Goal: Task Accomplishment & Management: Manage account settings

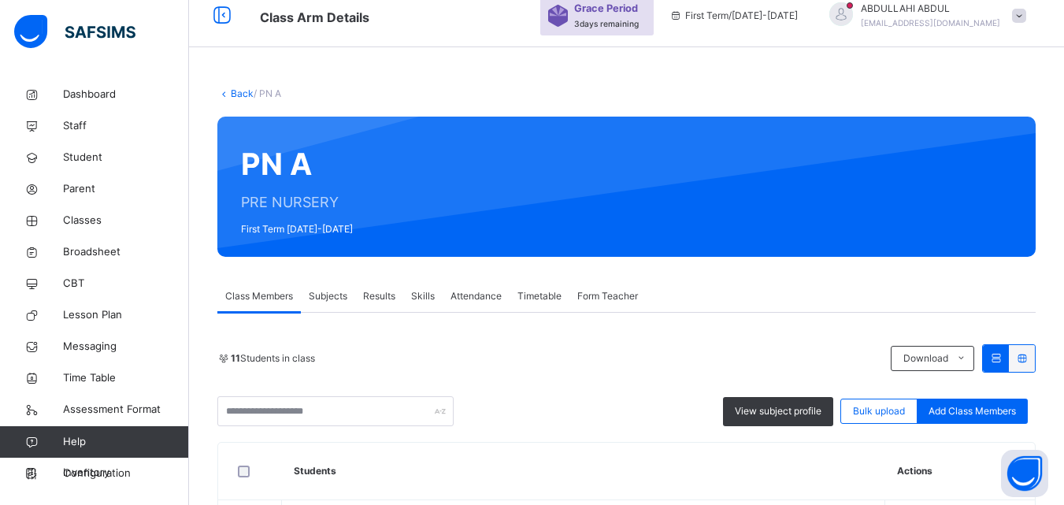
scroll to position [63, 0]
click at [370, 308] on div "Results" at bounding box center [379, 295] width 48 height 31
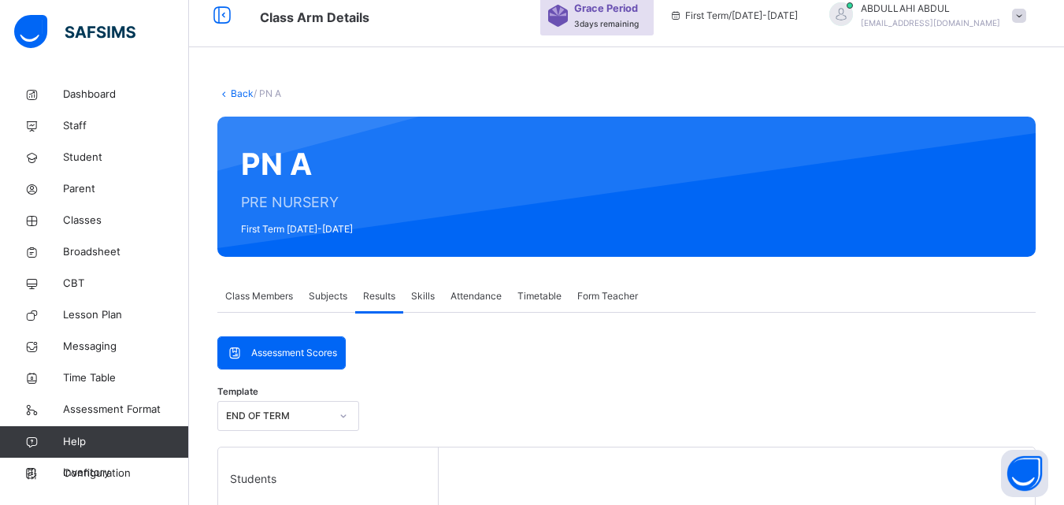
click at [336, 290] on span "Subjects" at bounding box center [328, 296] width 39 height 14
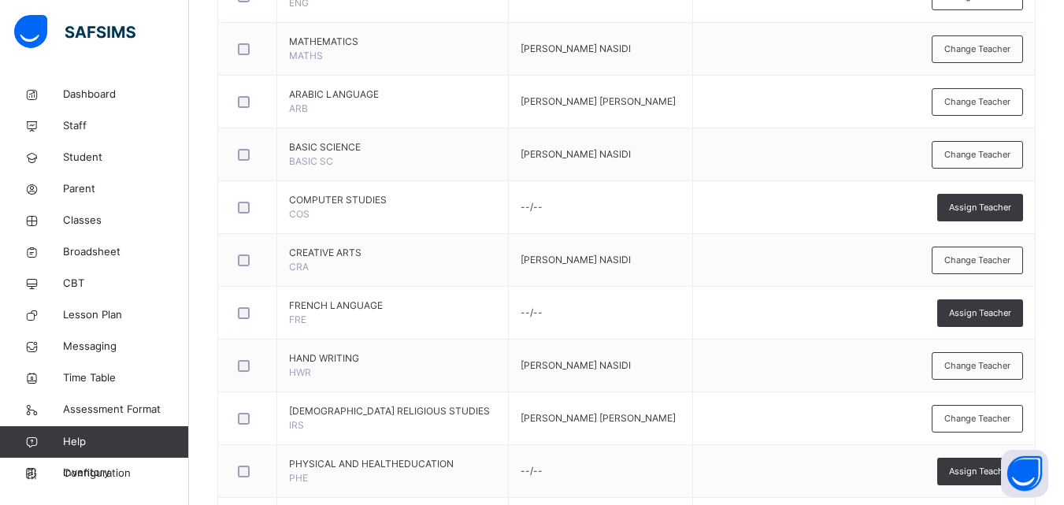
scroll to position [917, 0]
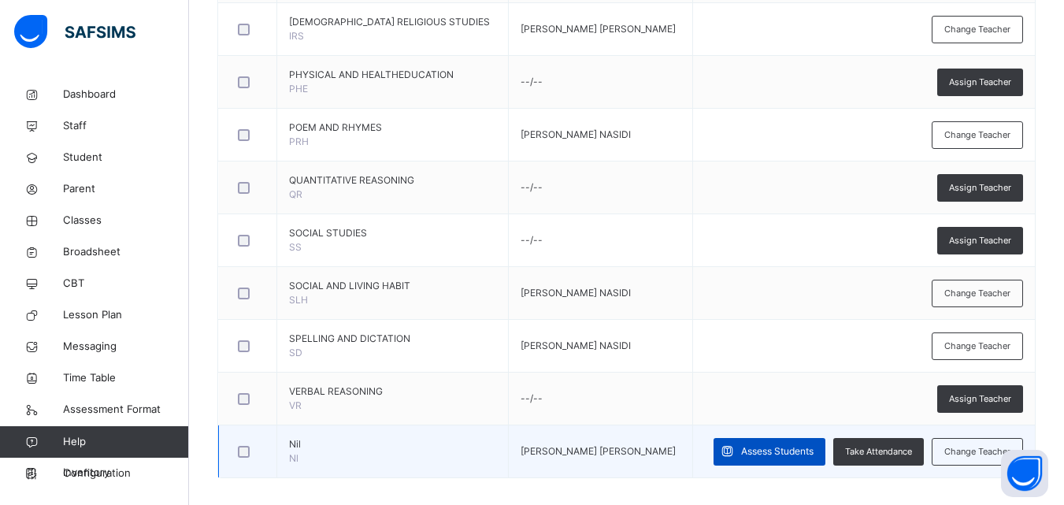
click at [774, 452] on span "Assess Students" at bounding box center [777, 451] width 72 height 14
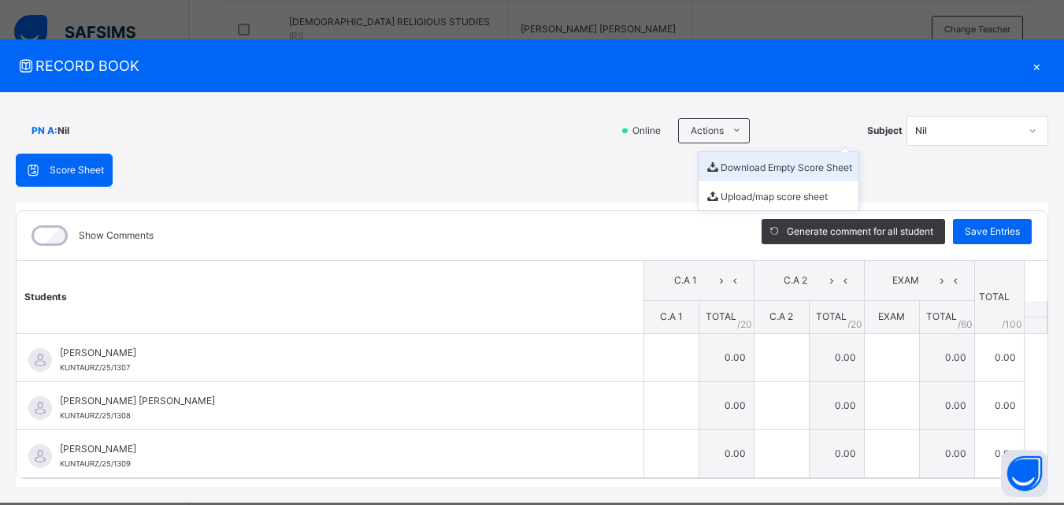
click at [750, 173] on li "Download Empty Score Sheet" at bounding box center [778, 166] width 160 height 29
click at [1024, 62] on div "×" at bounding box center [1036, 65] width 24 height 21
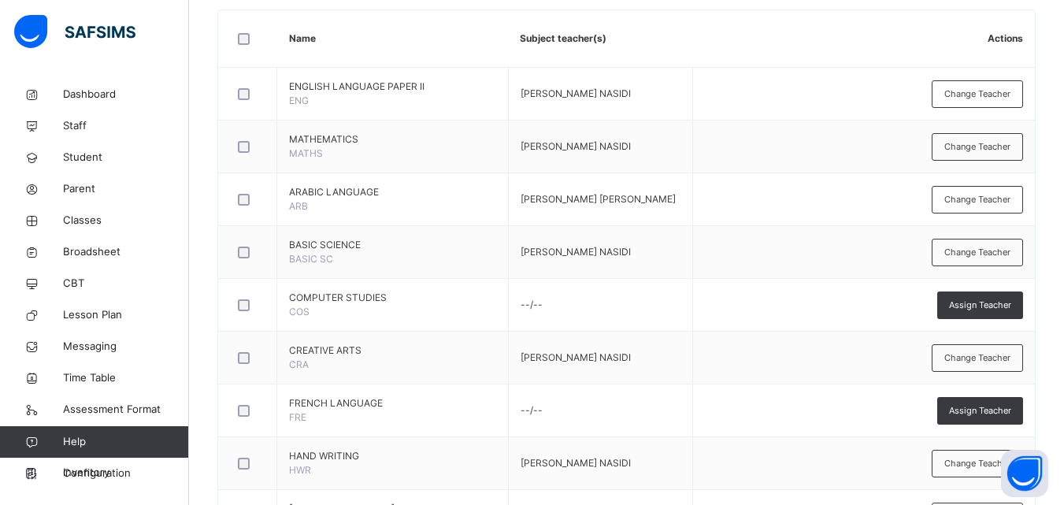
scroll to position [0, 0]
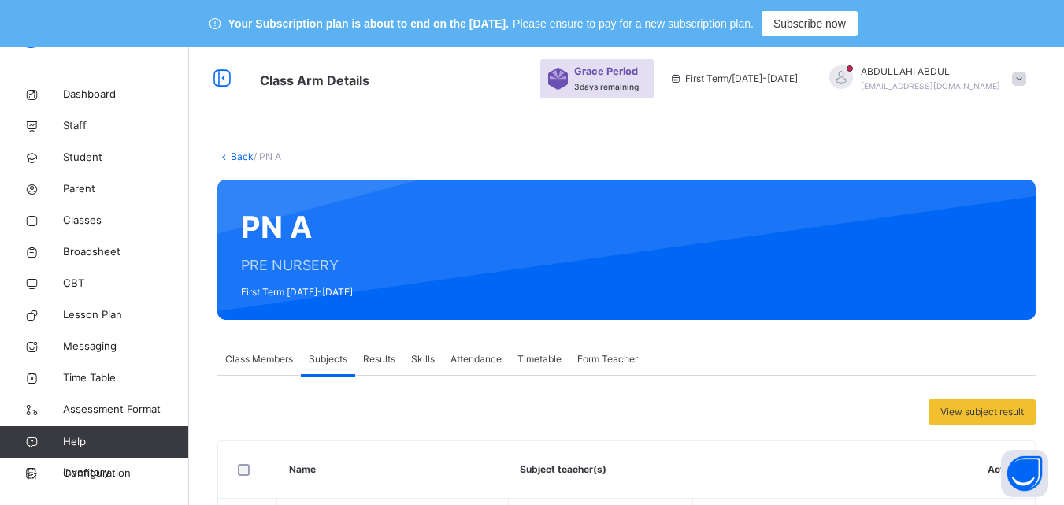
click at [229, 154] on icon at bounding box center [223, 156] width 13 height 12
click at [234, 154] on link "Back" at bounding box center [242, 156] width 23 height 12
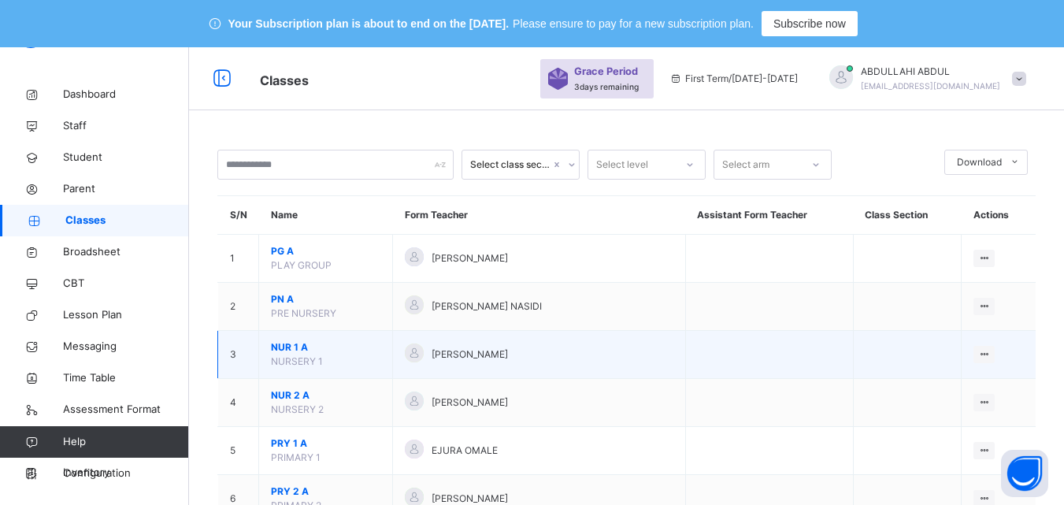
click at [276, 347] on span "NUR 1 A" at bounding box center [325, 347] width 109 height 14
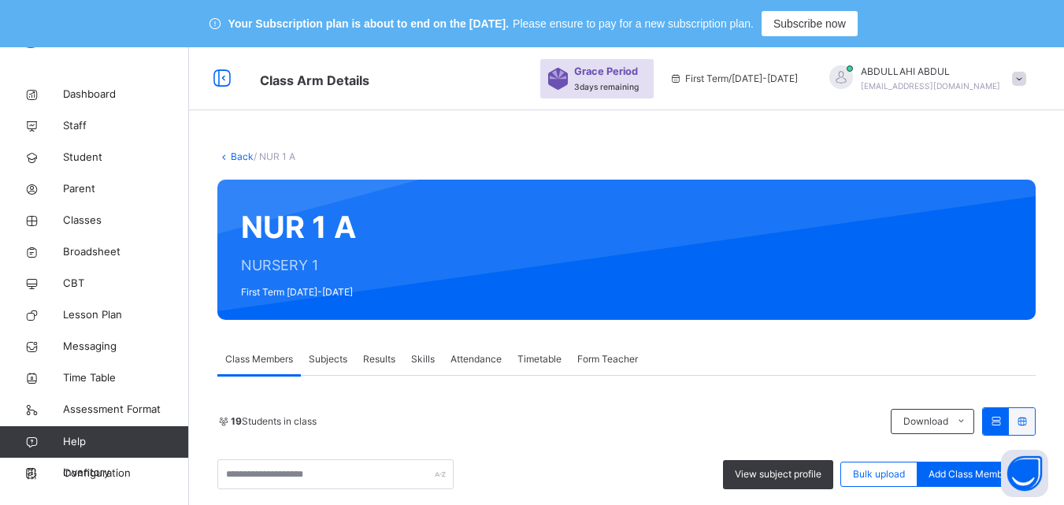
click at [342, 355] on span "Subjects" at bounding box center [328, 359] width 39 height 14
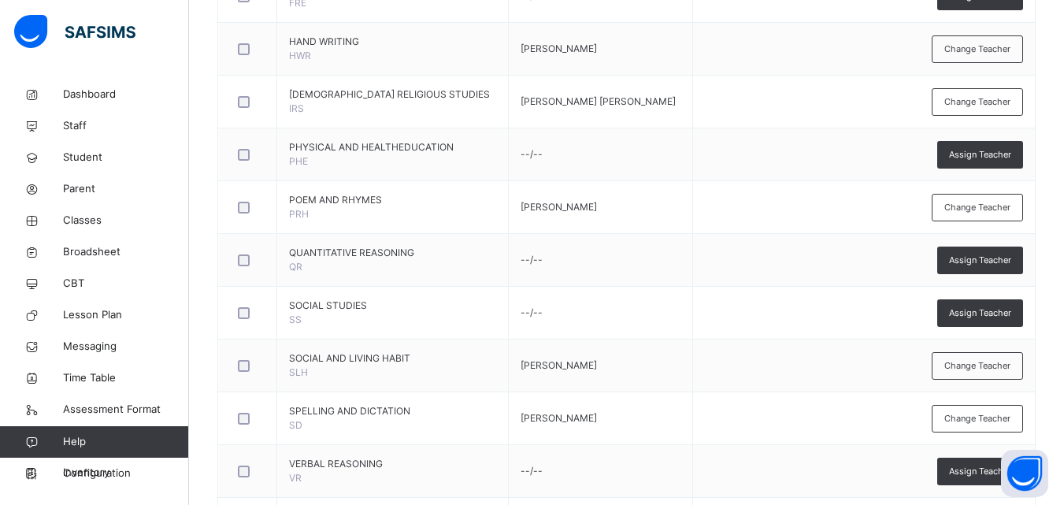
scroll to position [930, 0]
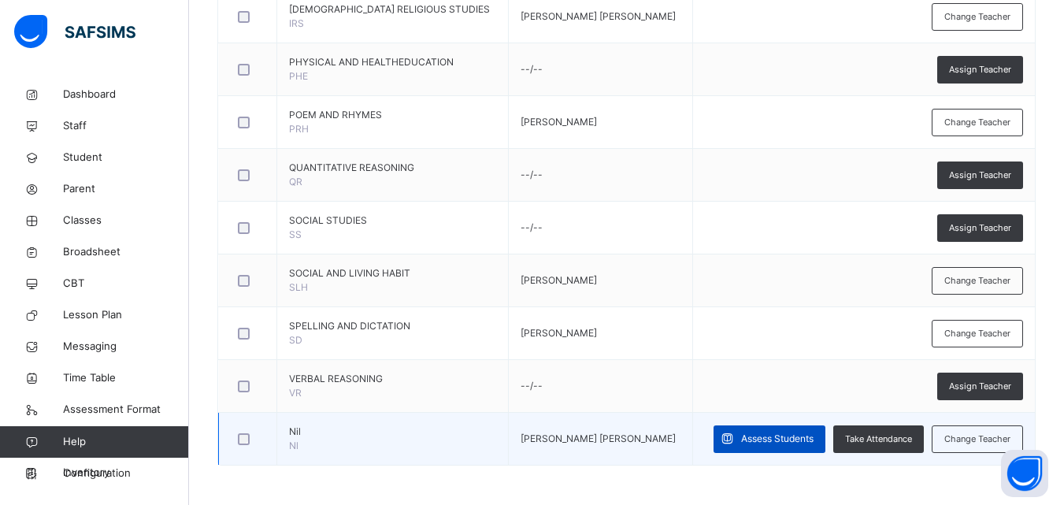
click at [769, 431] on div "Assess Students" at bounding box center [769, 439] width 112 height 28
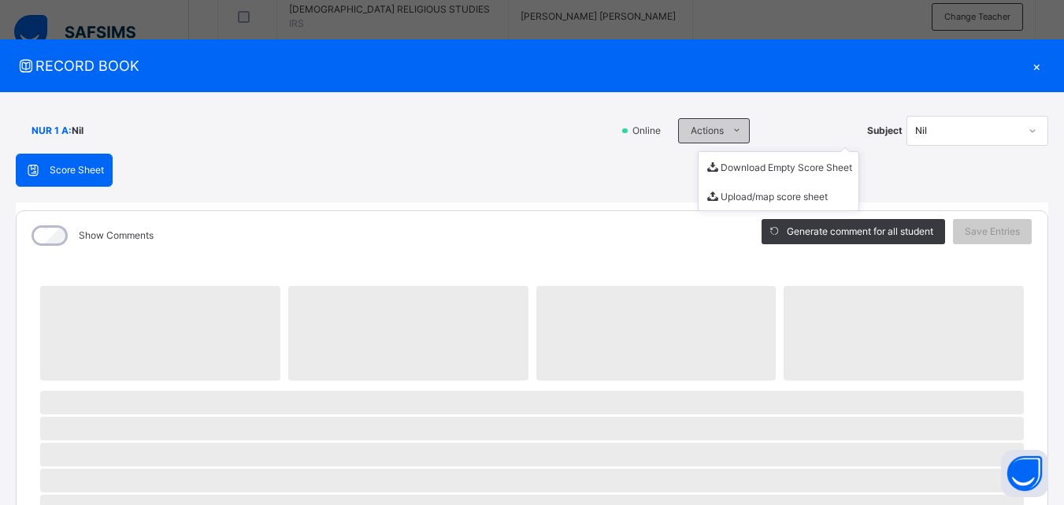
click at [714, 128] on span "Actions" at bounding box center [706, 131] width 33 height 14
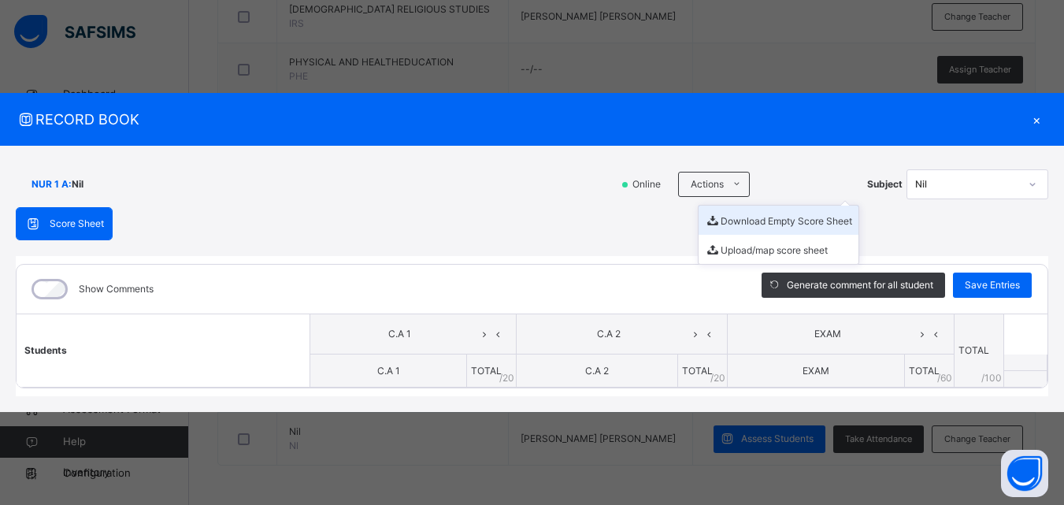
click at [733, 216] on li "Download Empty Score Sheet" at bounding box center [778, 219] width 160 height 29
click at [1034, 120] on div "×" at bounding box center [1036, 119] width 24 height 21
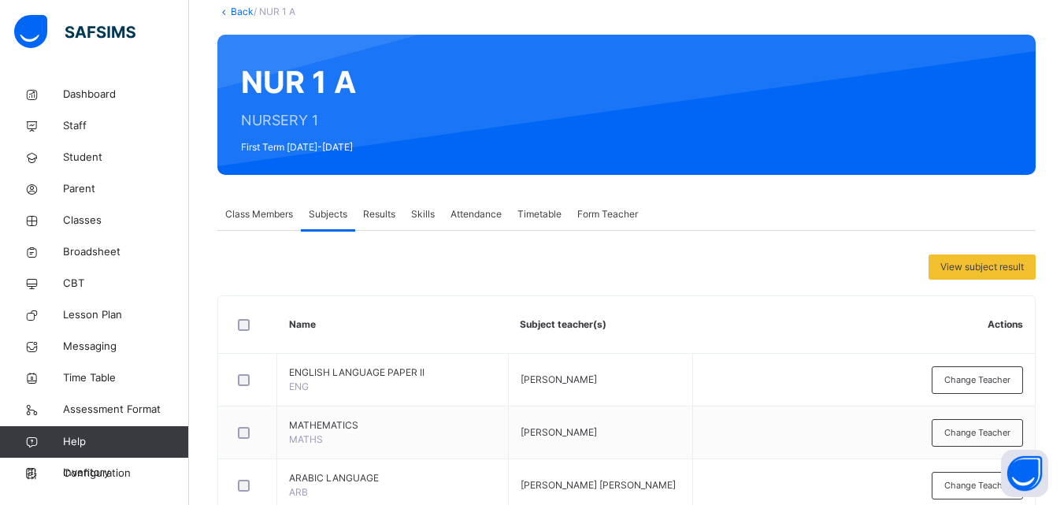
scroll to position [131, 0]
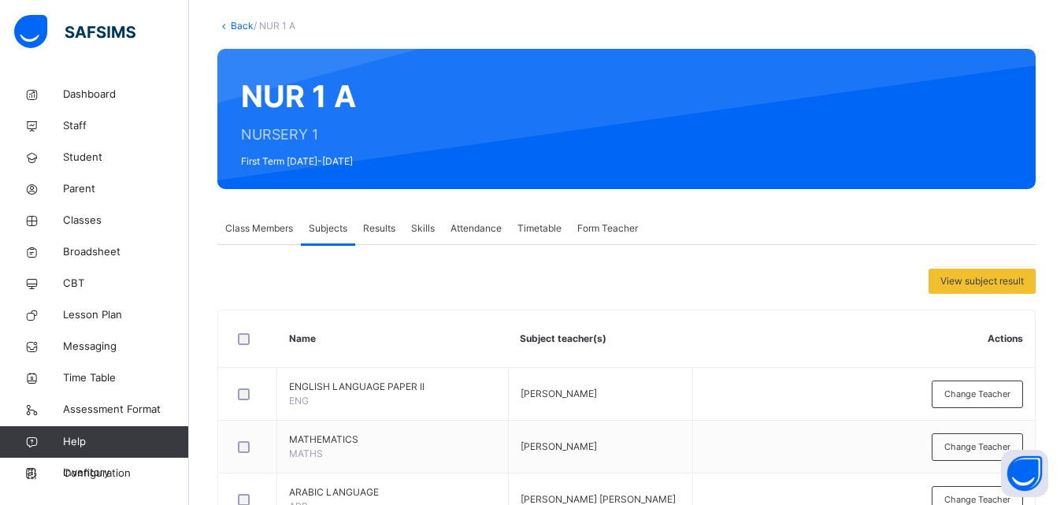
click at [232, 29] on link "Back" at bounding box center [242, 26] width 23 height 12
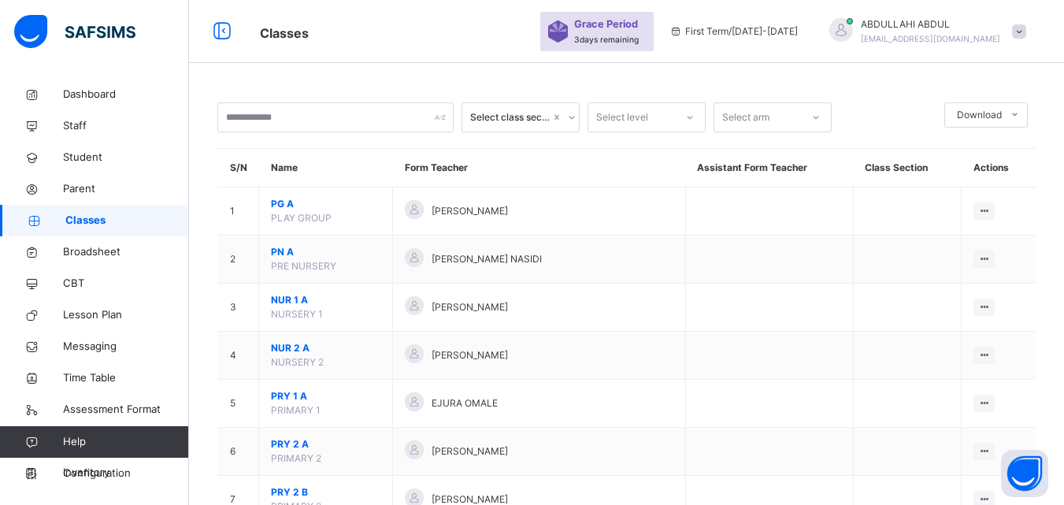
scroll to position [131, 0]
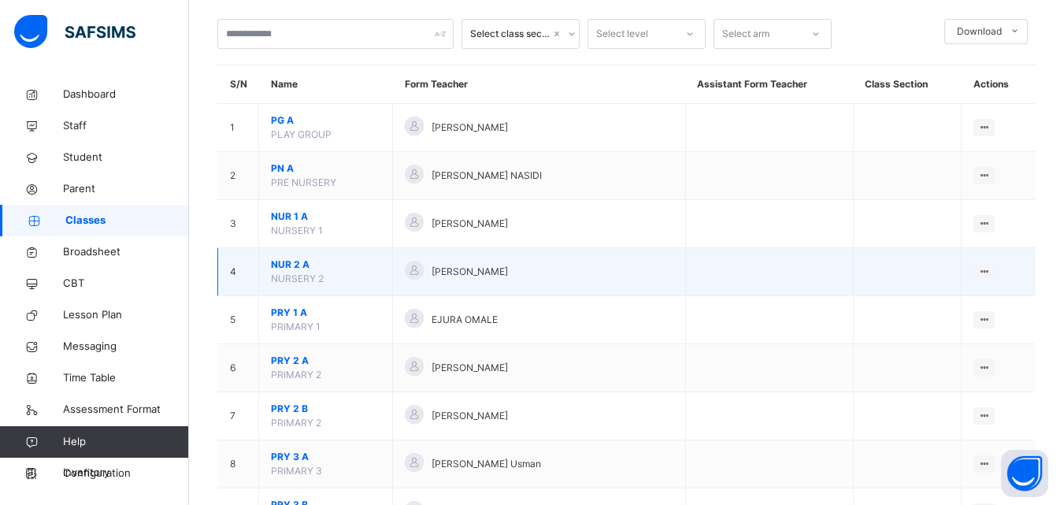
click at [288, 265] on span "NUR 2 A" at bounding box center [325, 264] width 109 height 14
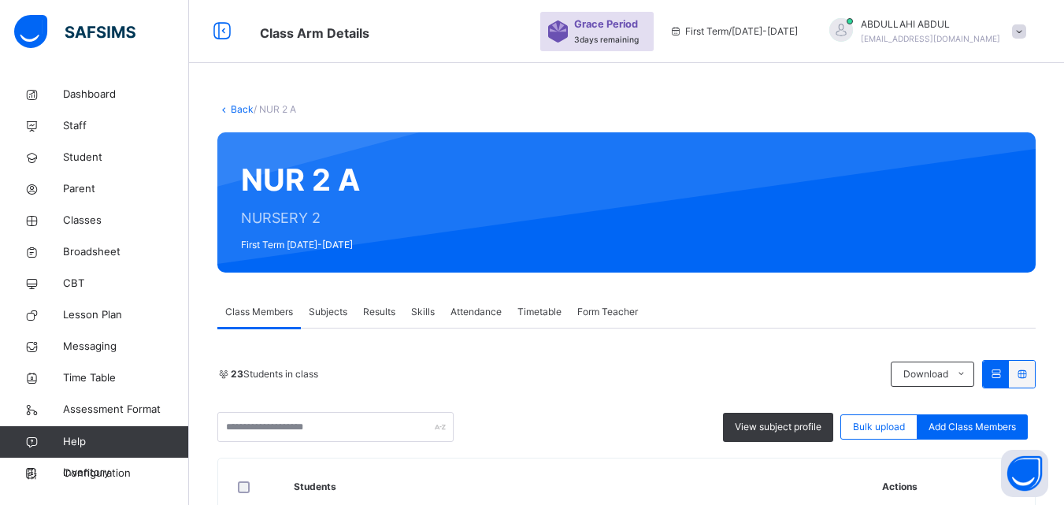
scroll to position [131, 0]
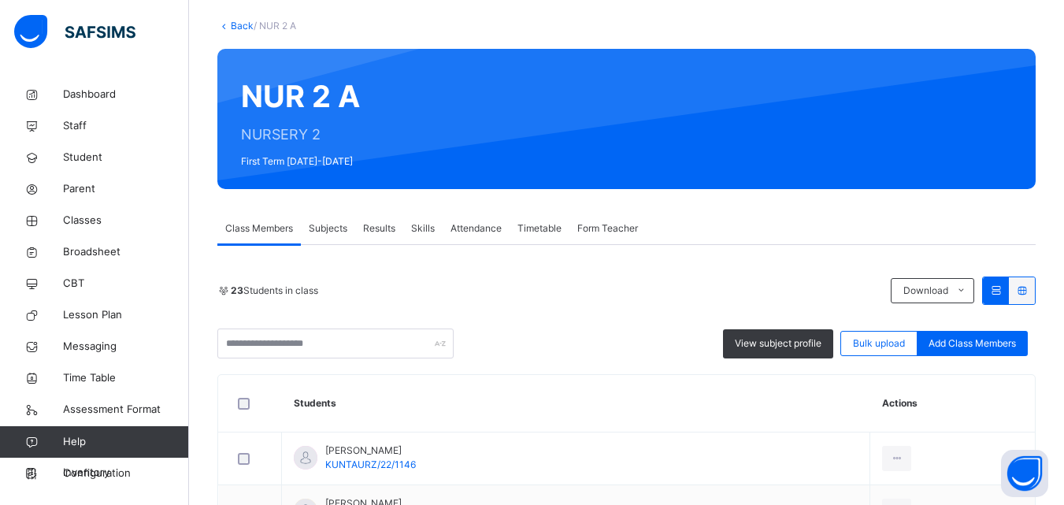
click at [346, 233] on span "Subjects" at bounding box center [328, 228] width 39 height 14
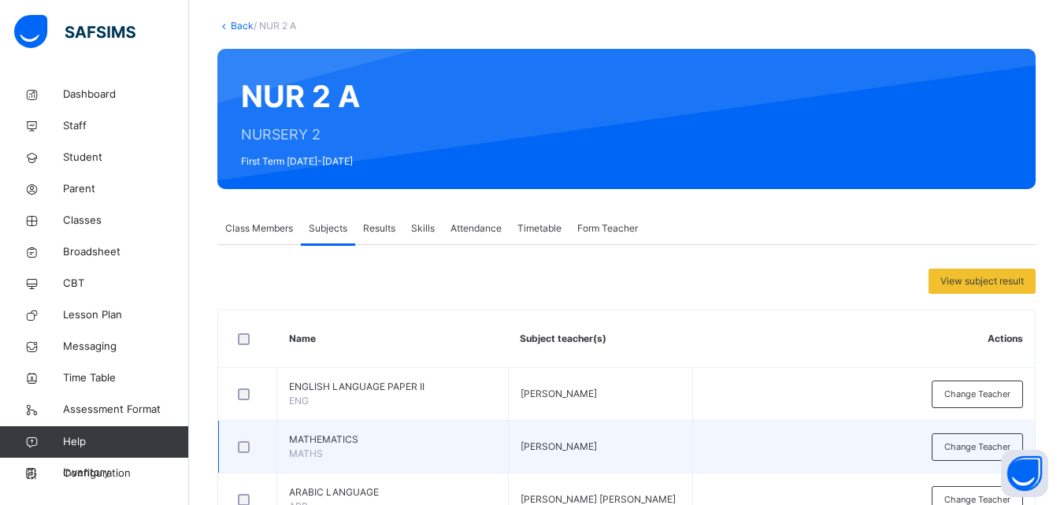
click at [762, 427] on td "Change Teacher" at bounding box center [863, 446] width 342 height 53
click at [766, 439] on td "Change Teacher" at bounding box center [863, 446] width 342 height 53
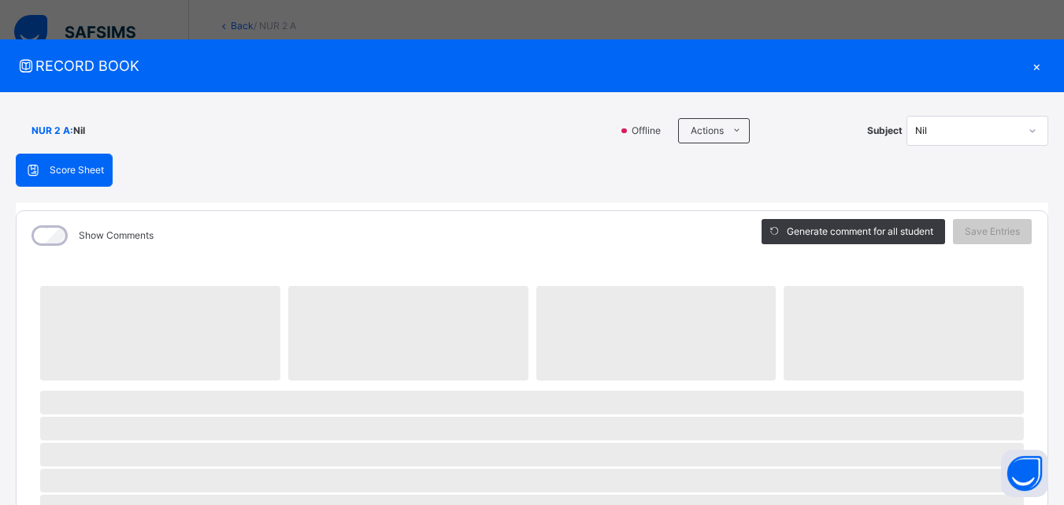
scroll to position [930, 0]
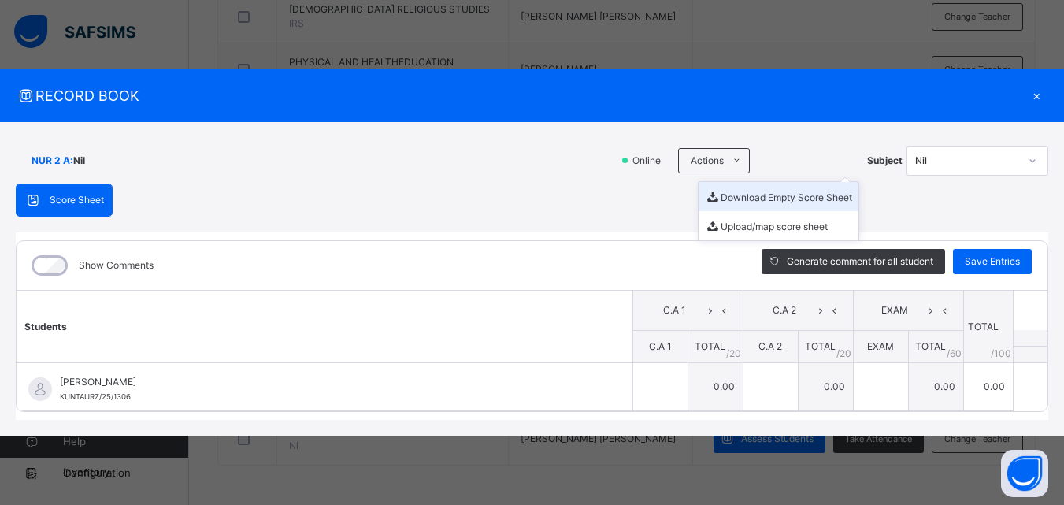
click at [749, 192] on li "Download Empty Score Sheet" at bounding box center [778, 196] width 160 height 29
click at [1035, 95] on div "×" at bounding box center [1036, 95] width 24 height 21
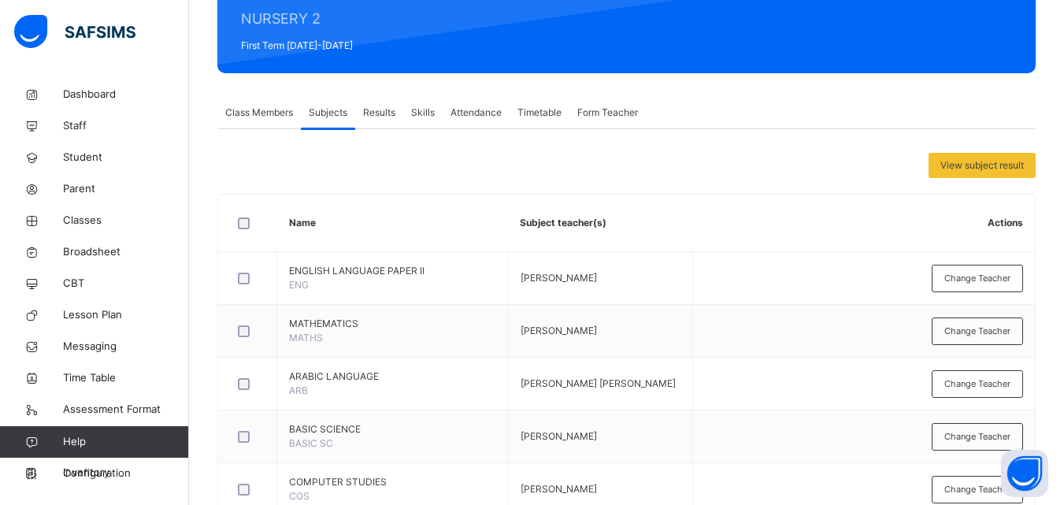
scroll to position [0, 0]
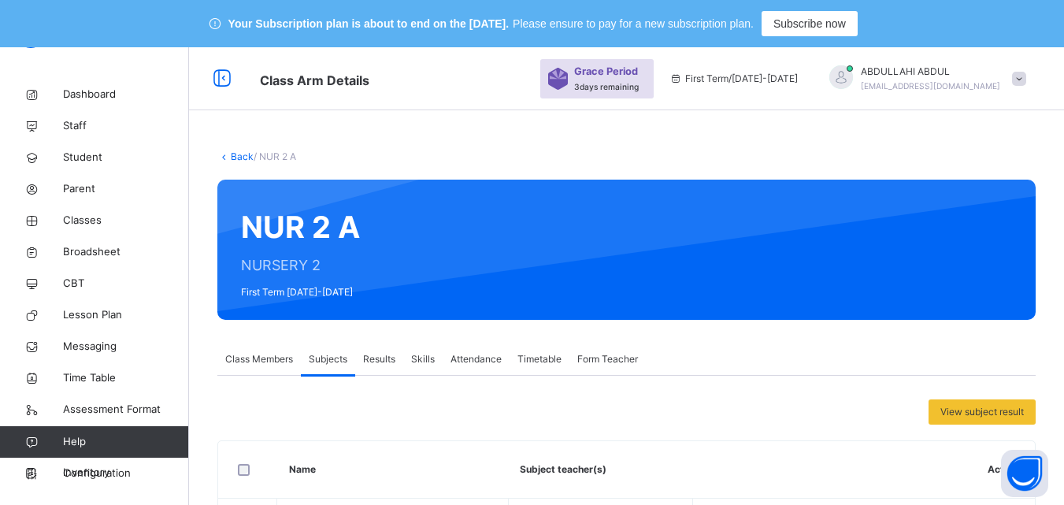
drag, startPoint x: 1073, startPoint y: 343, endPoint x: 375, endPoint y: 145, distance: 725.9
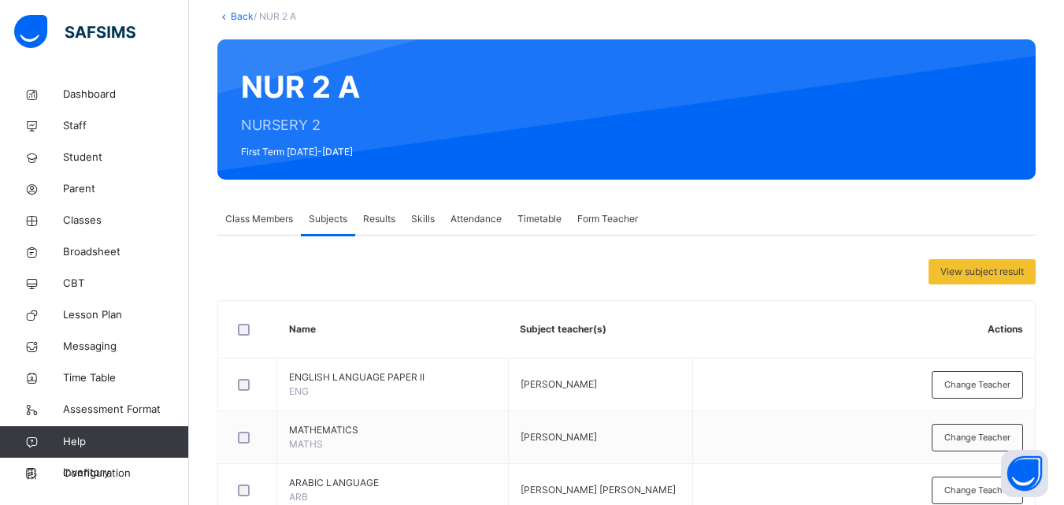
scroll to position [121, 0]
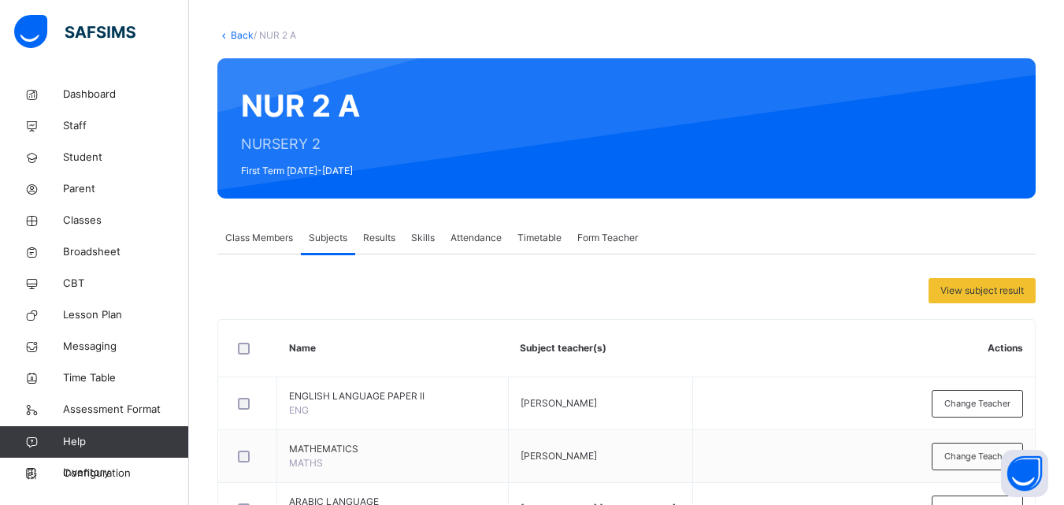
click at [241, 38] on link "Back" at bounding box center [242, 35] width 23 height 12
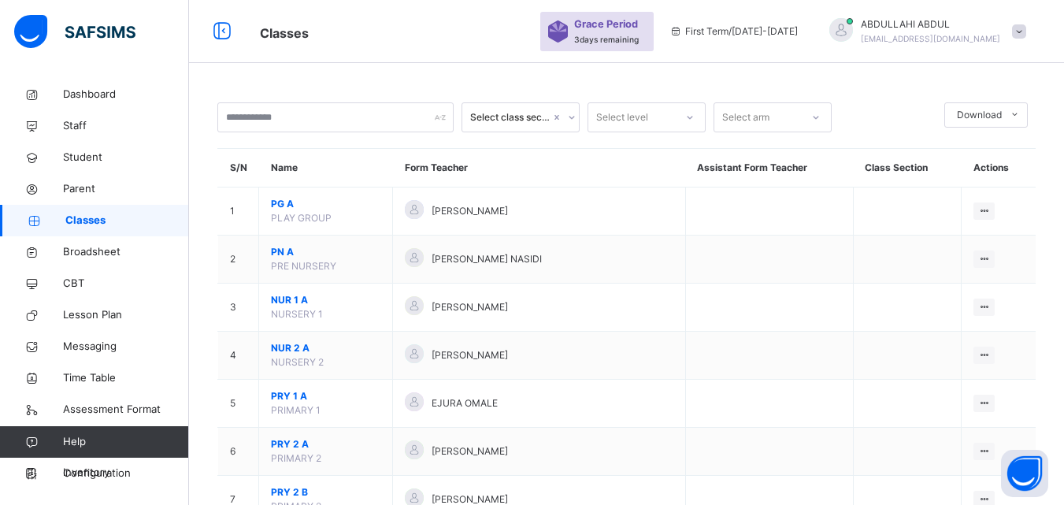
scroll to position [121, 0]
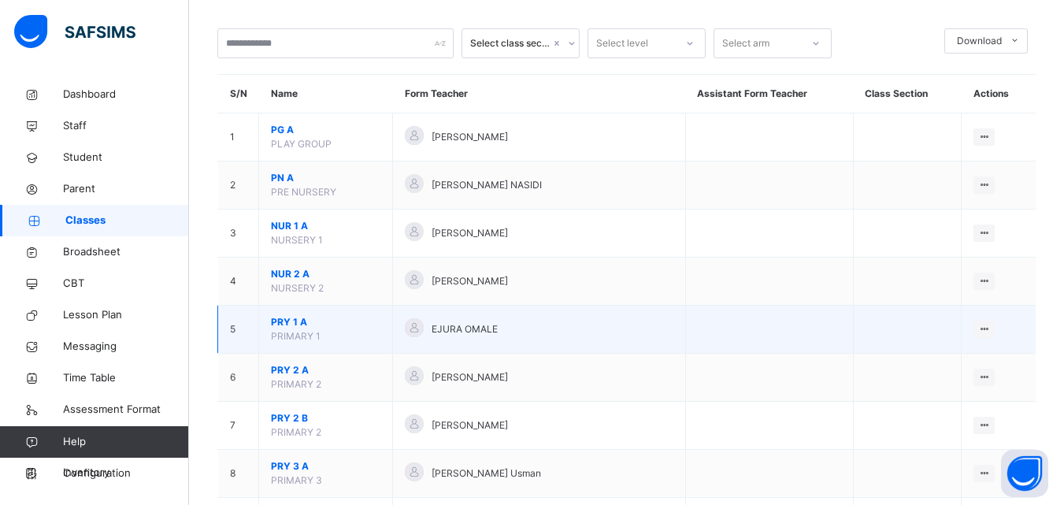
click at [284, 323] on span "PRY 1 A" at bounding box center [325, 322] width 109 height 14
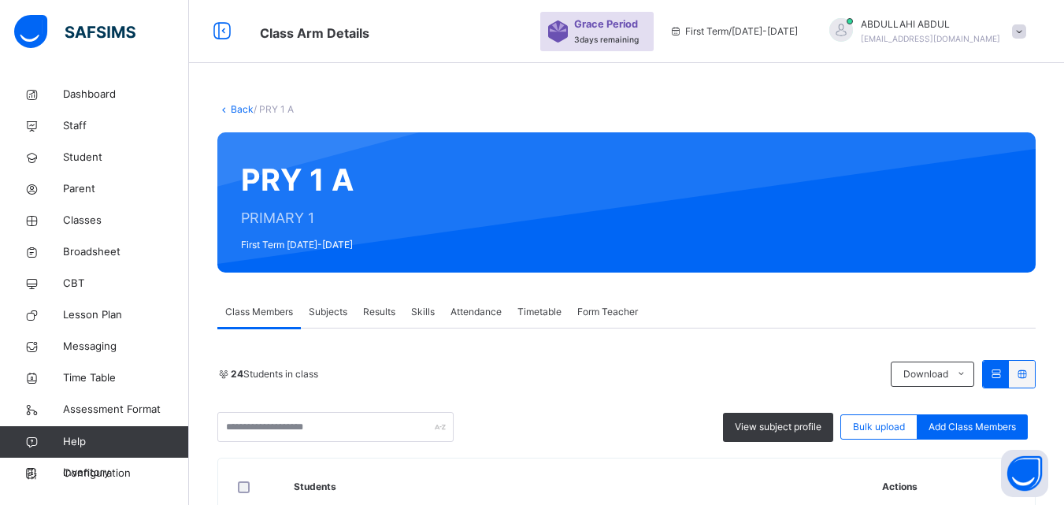
scroll to position [121, 0]
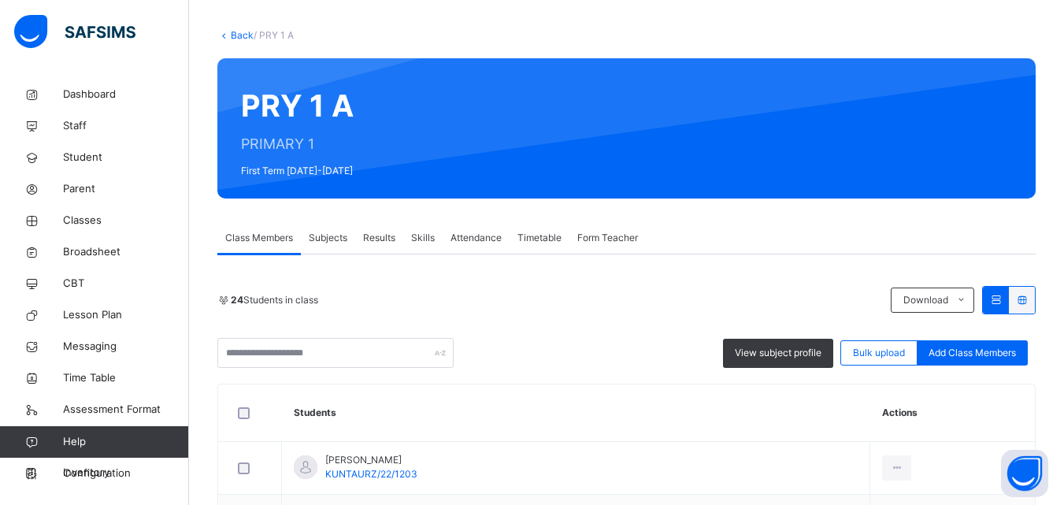
click at [324, 246] on div "Subjects" at bounding box center [328, 237] width 54 height 31
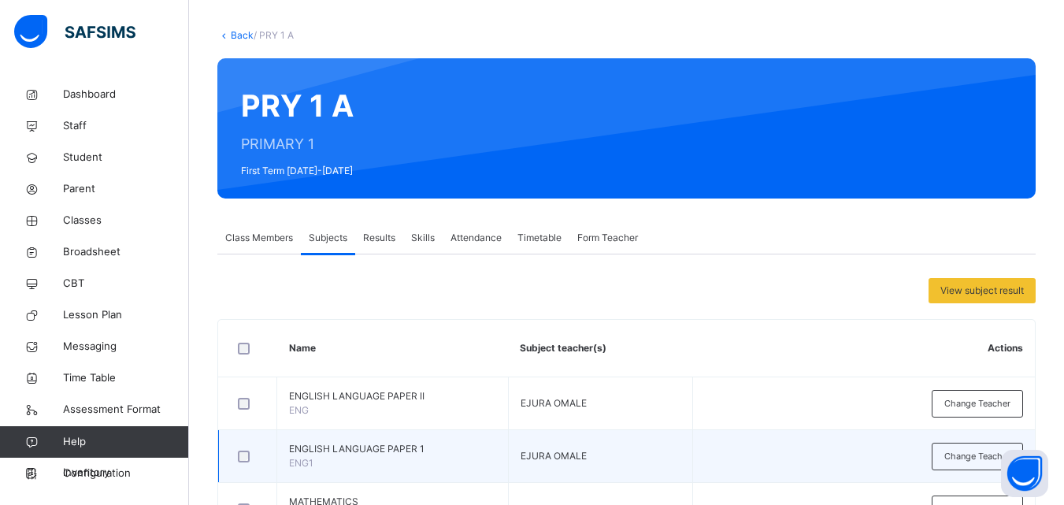
click at [749, 441] on td "Change Teacher" at bounding box center [863, 456] width 342 height 53
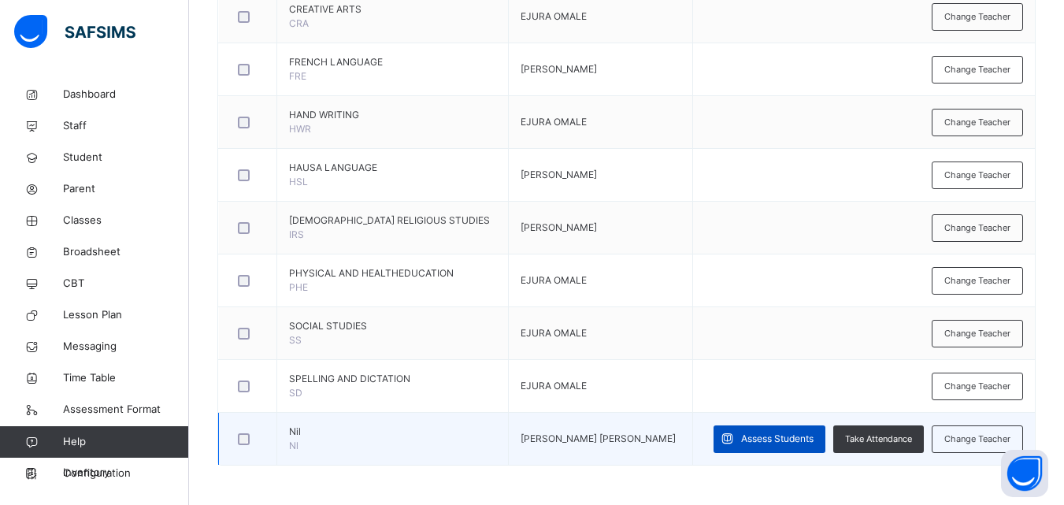
click at [757, 437] on span "Assess Students" at bounding box center [777, 438] width 72 height 14
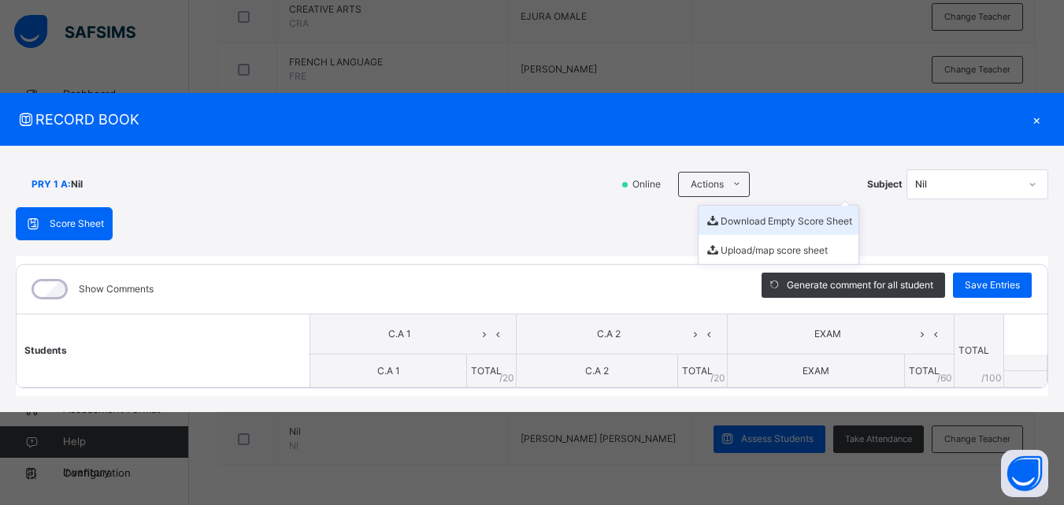
click at [733, 221] on li "Download Empty Score Sheet" at bounding box center [778, 219] width 160 height 29
click at [713, 70] on div "RECORD BOOK × PRY 1 A : Nil Online Actions Download Empty Score Sheet Upload/ma…" at bounding box center [532, 252] width 1064 height 505
click at [1034, 118] on div "×" at bounding box center [1036, 119] width 24 height 21
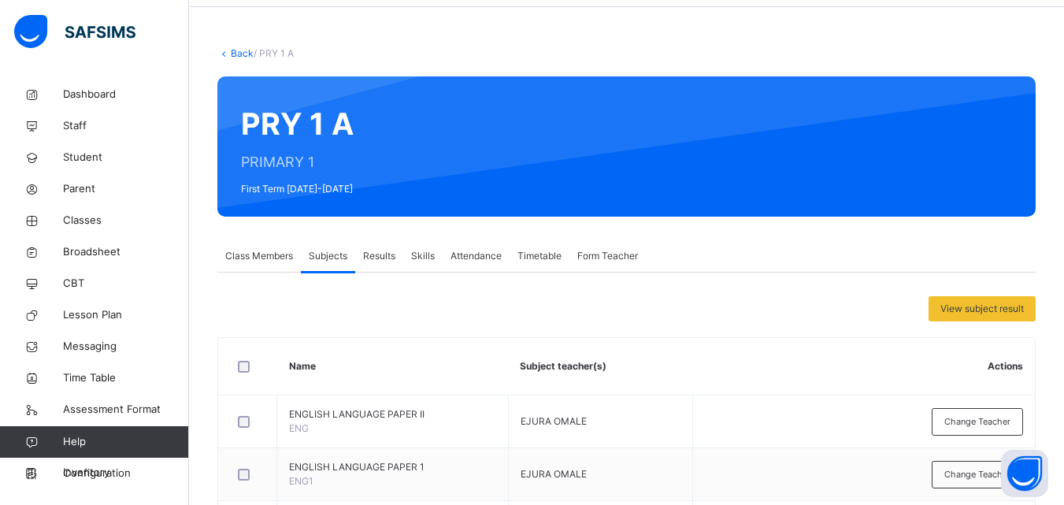
scroll to position [35, 0]
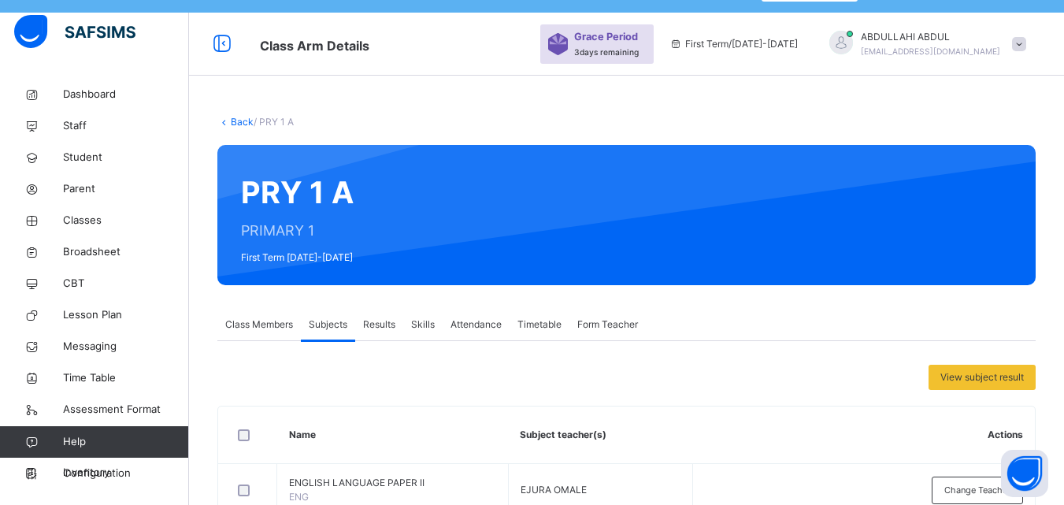
click at [235, 124] on link "Back" at bounding box center [242, 122] width 23 height 12
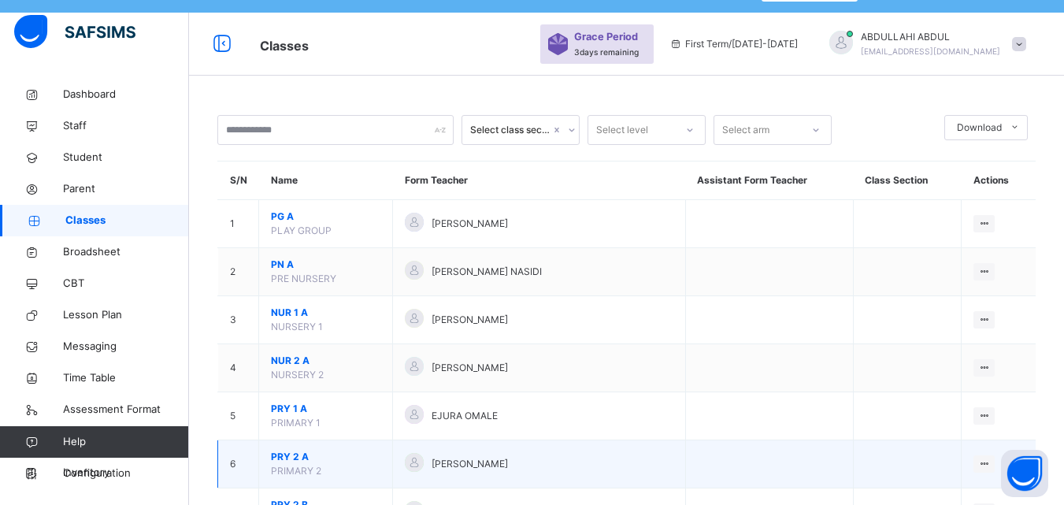
click at [296, 453] on span "PRY 2 A" at bounding box center [325, 457] width 109 height 14
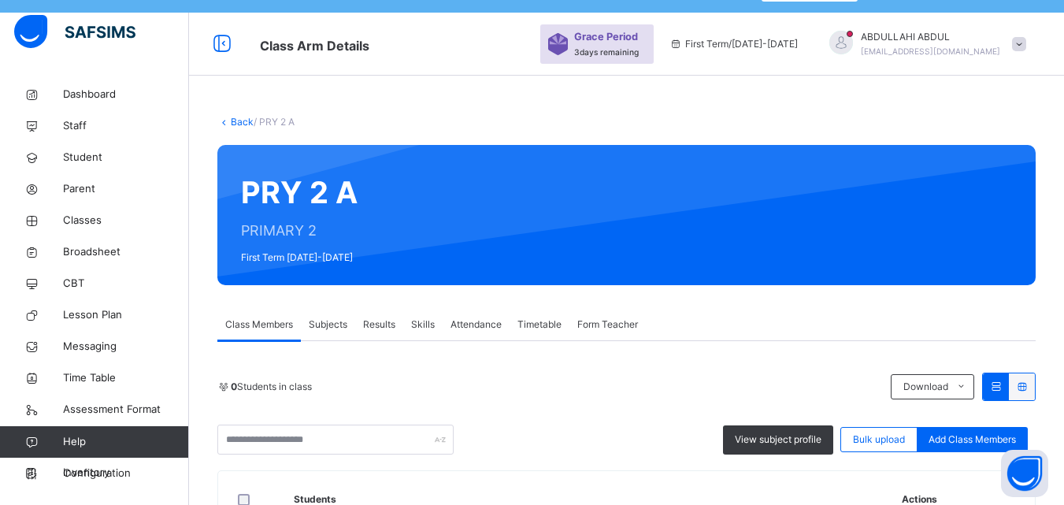
click at [340, 330] on span "Subjects" at bounding box center [328, 324] width 39 height 14
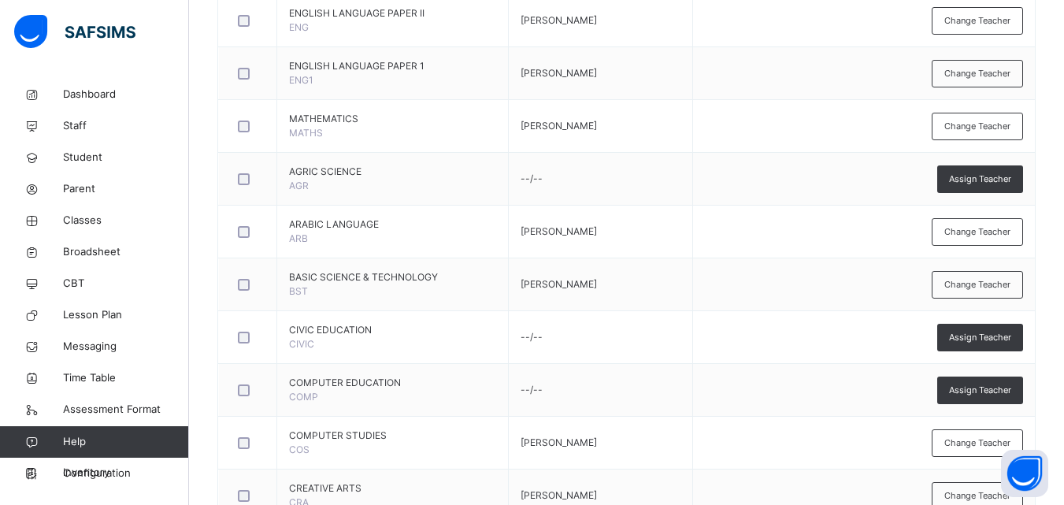
scroll to position [982, 0]
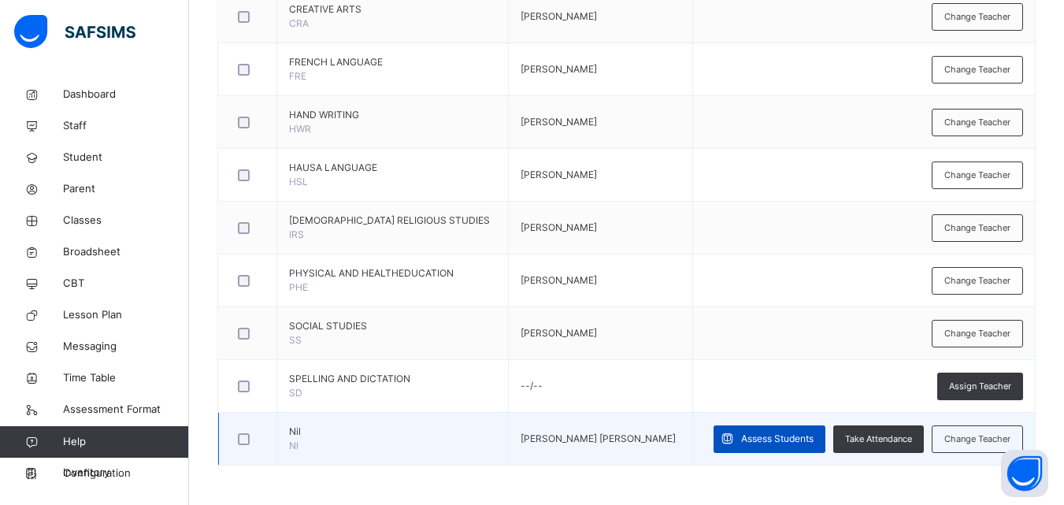
click at [763, 436] on span "Assess Students" at bounding box center [777, 438] width 72 height 14
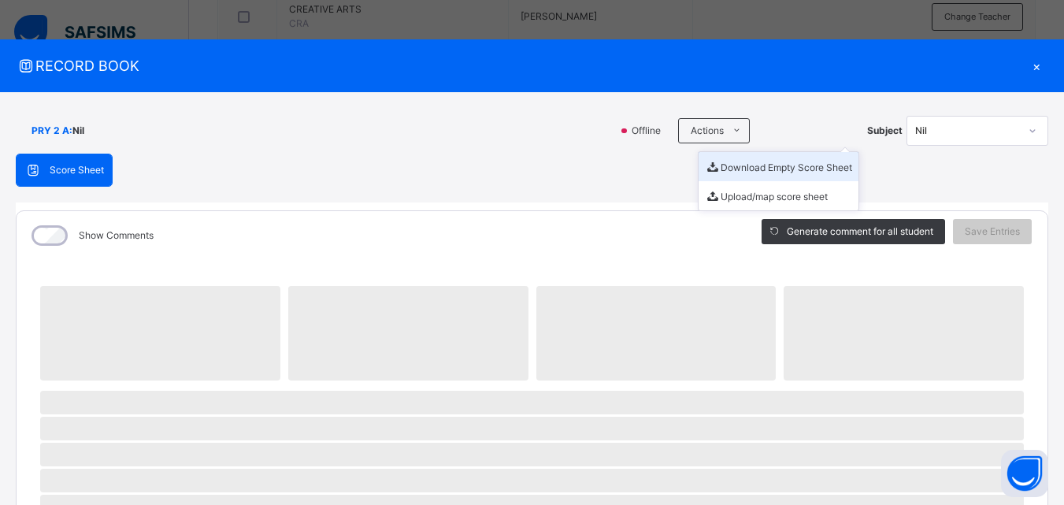
click at [741, 170] on li "Download Empty Score Sheet" at bounding box center [778, 166] width 160 height 29
click at [768, 172] on li "Download Empty Score Sheet" at bounding box center [778, 166] width 160 height 29
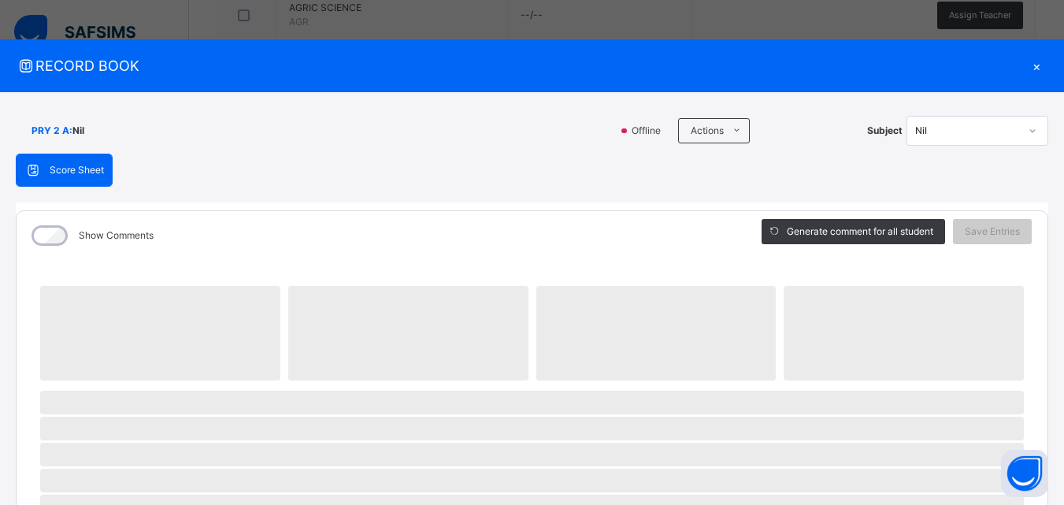
click at [1029, 69] on div "×" at bounding box center [1036, 65] width 24 height 21
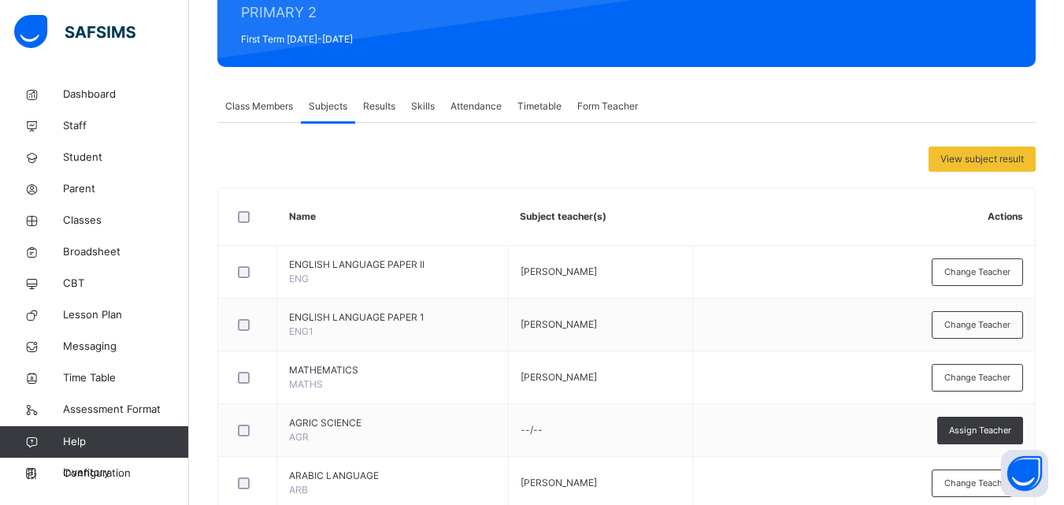
scroll to position [0, 0]
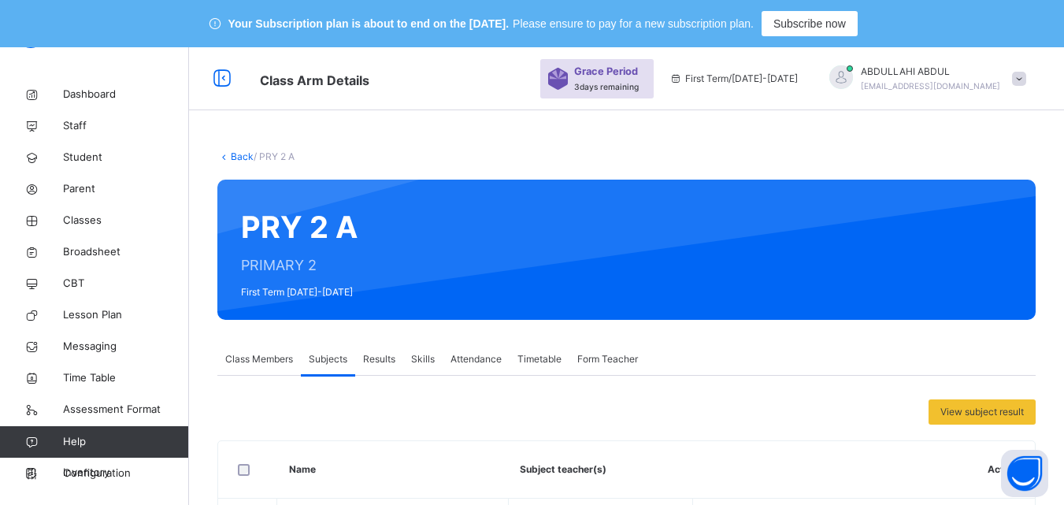
click at [235, 160] on link "Back" at bounding box center [242, 156] width 23 height 12
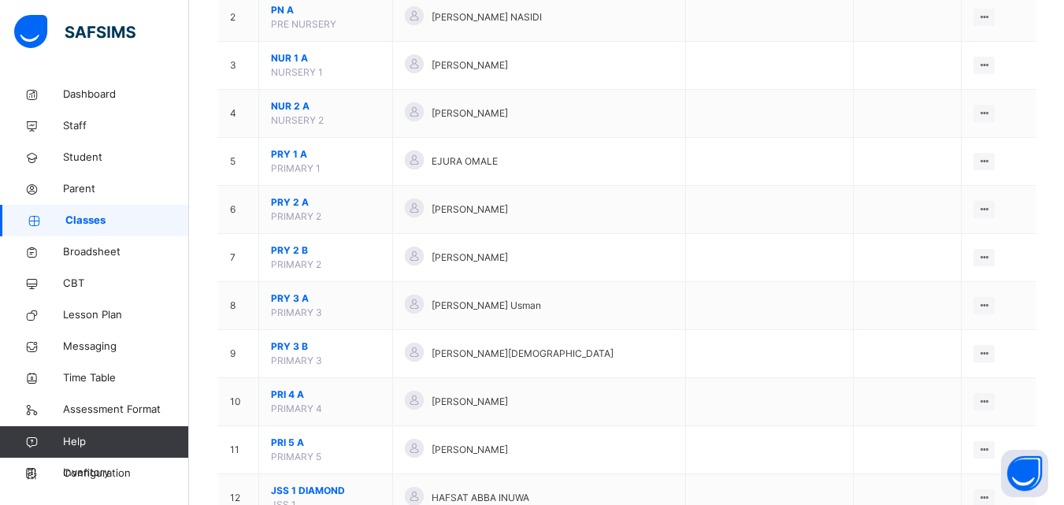
scroll to position [291, 0]
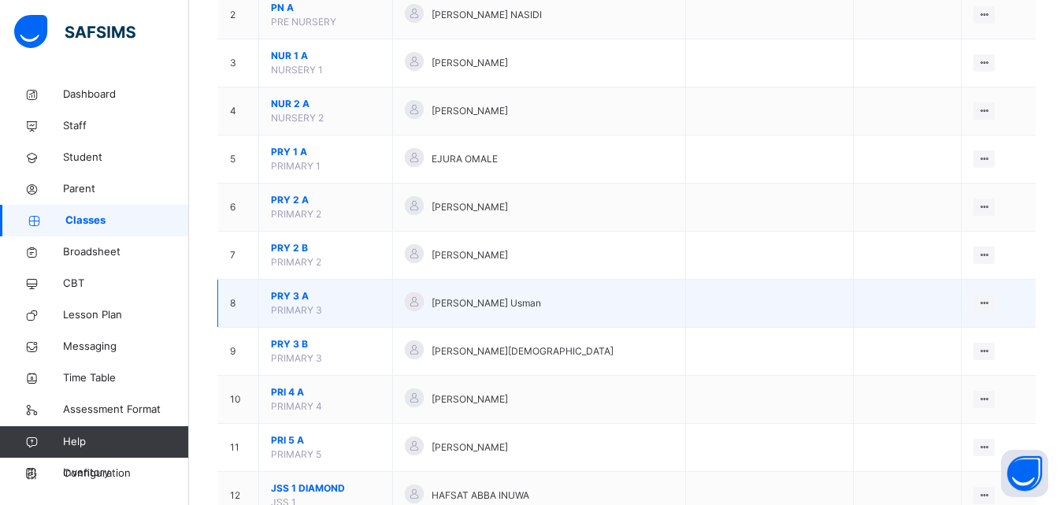
click at [301, 294] on span "PRY 3 A" at bounding box center [325, 296] width 109 height 14
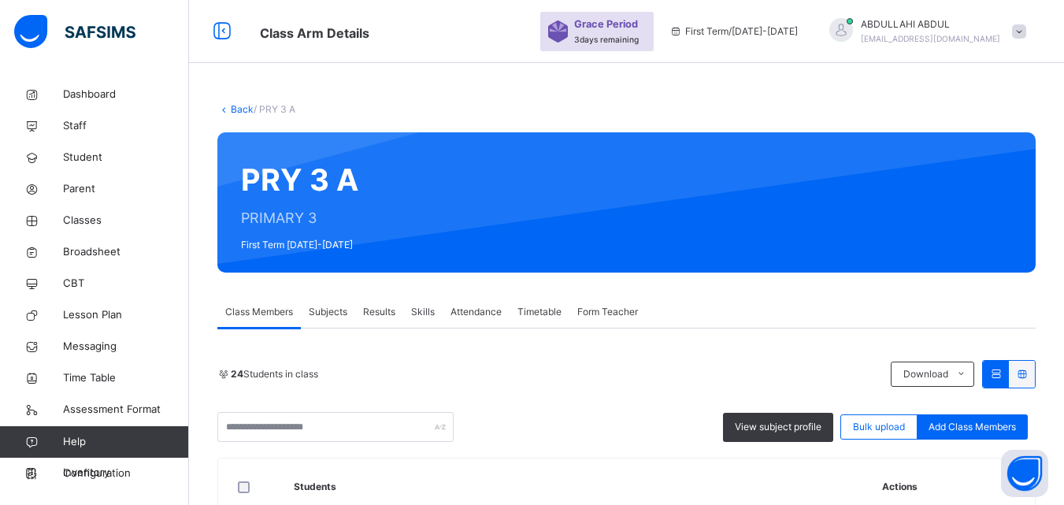
scroll to position [291, 0]
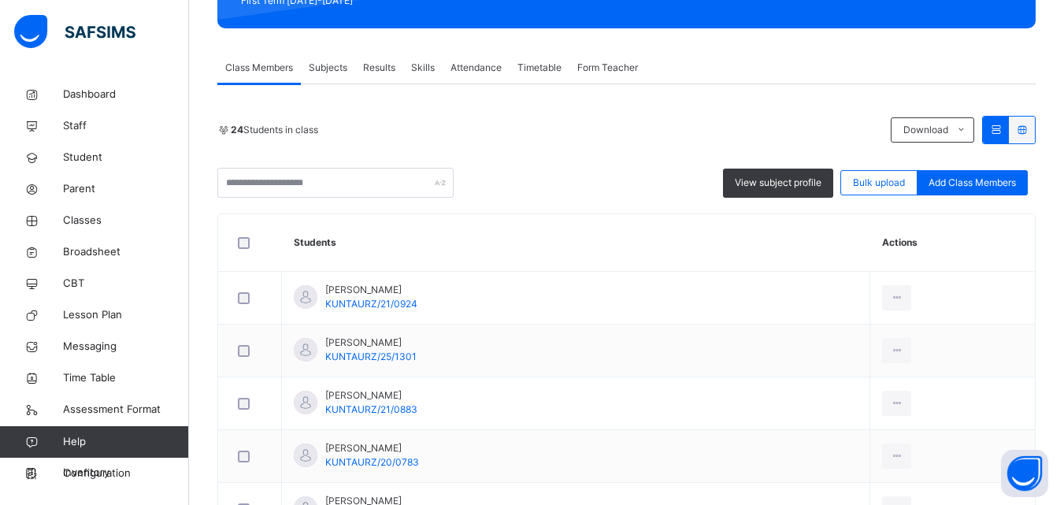
click at [328, 70] on span "Subjects" at bounding box center [328, 68] width 39 height 14
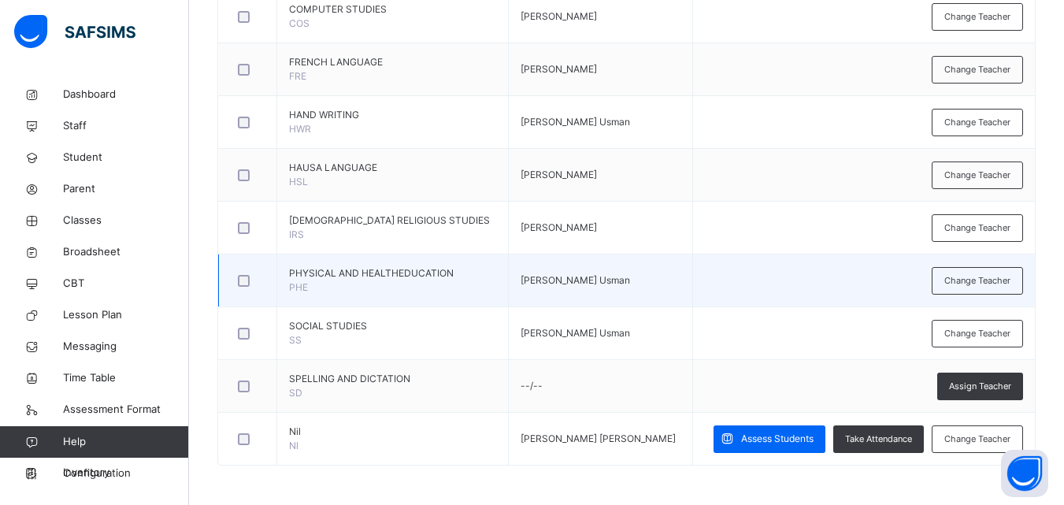
click at [780, 442] on span "Assess Students" at bounding box center [777, 438] width 72 height 14
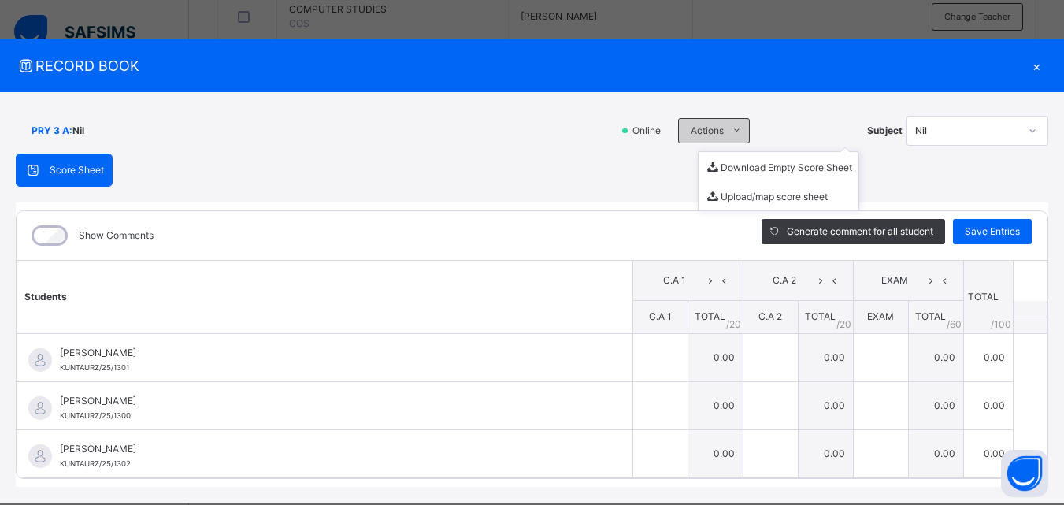
drag, startPoint x: 780, startPoint y: 442, endPoint x: 705, endPoint y: 131, distance: 319.3
click at [705, 131] on span "Actions" at bounding box center [706, 131] width 33 height 14
click at [726, 168] on li "Download Empty Score Sheet" at bounding box center [778, 166] width 160 height 29
click at [712, 151] on ul "Download Empty Score Sheet Upload/map score sheet" at bounding box center [778, 181] width 161 height 60
click at [735, 163] on li "Download Empty Score Sheet" at bounding box center [778, 166] width 160 height 29
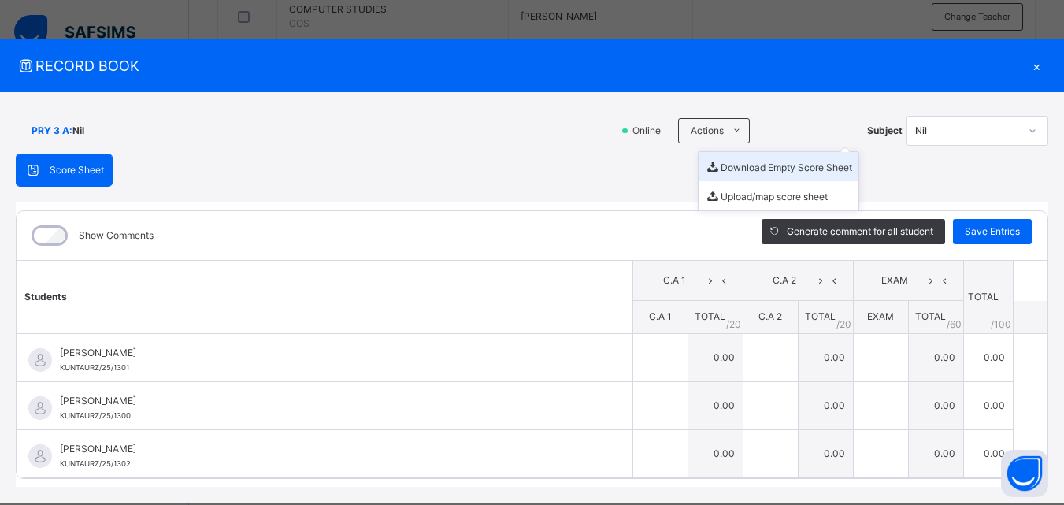
click at [756, 165] on li "Download Empty Score Sheet" at bounding box center [778, 166] width 160 height 29
click at [652, 176] on div "Score Sheet Score Sheet Show Comments Generate comment for all student Save Ent…" at bounding box center [532, 320] width 1032 height 333
click at [731, 165] on li "Download Empty Score Sheet" at bounding box center [778, 166] width 160 height 29
drag, startPoint x: 728, startPoint y: 141, endPoint x: 743, endPoint y: 167, distance: 30.0
click at [743, 167] on ul "Download Empty Score Sheet Upload/map score sheet" at bounding box center [778, 181] width 161 height 60
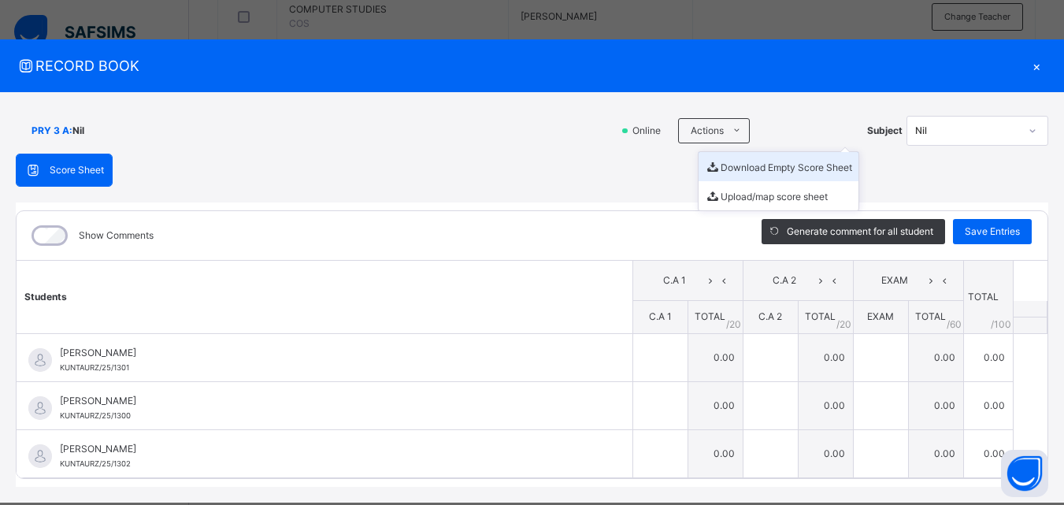
click at [731, 167] on li "Download Empty Score Sheet" at bounding box center [778, 166] width 160 height 29
click at [1024, 69] on div "×" at bounding box center [1036, 65] width 24 height 21
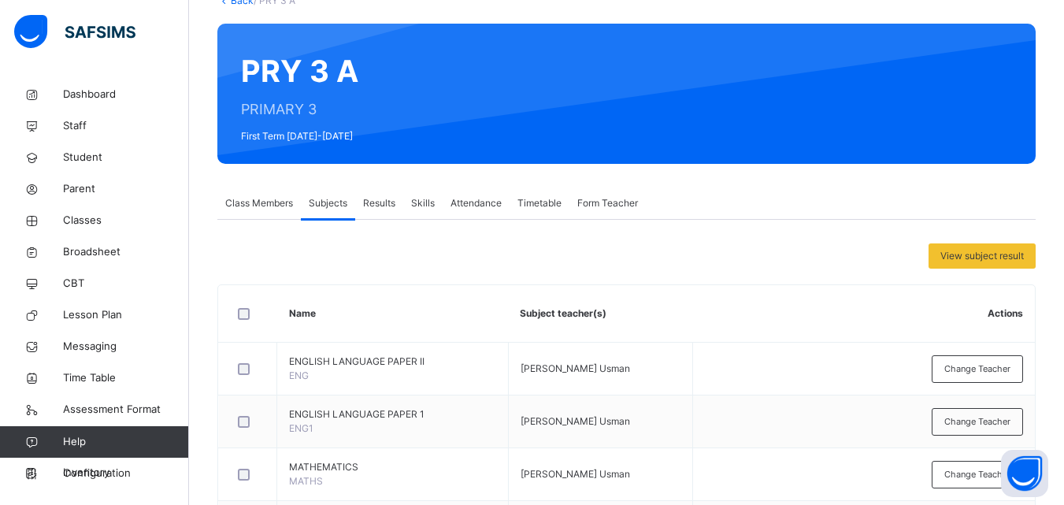
scroll to position [0, 0]
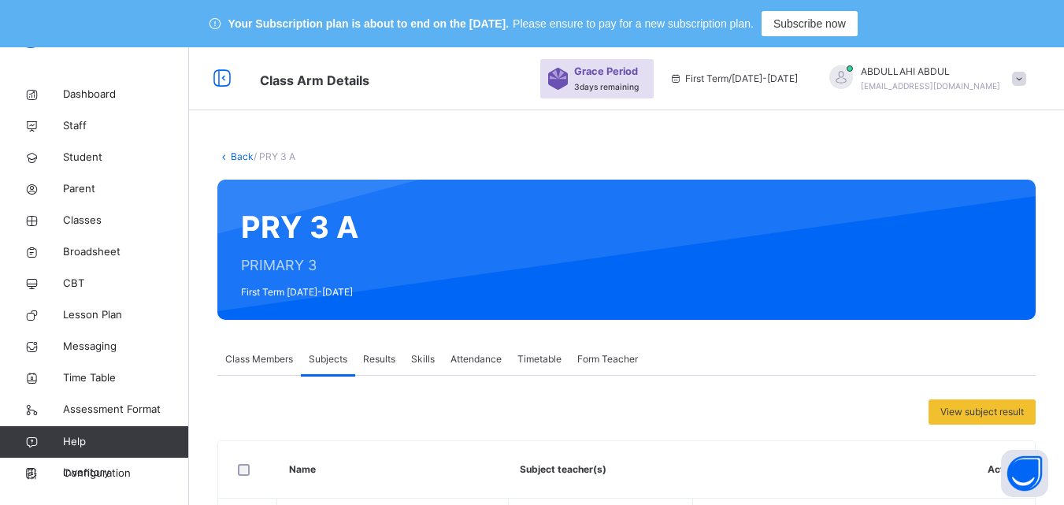
click at [245, 154] on link "Back" at bounding box center [242, 156] width 23 height 12
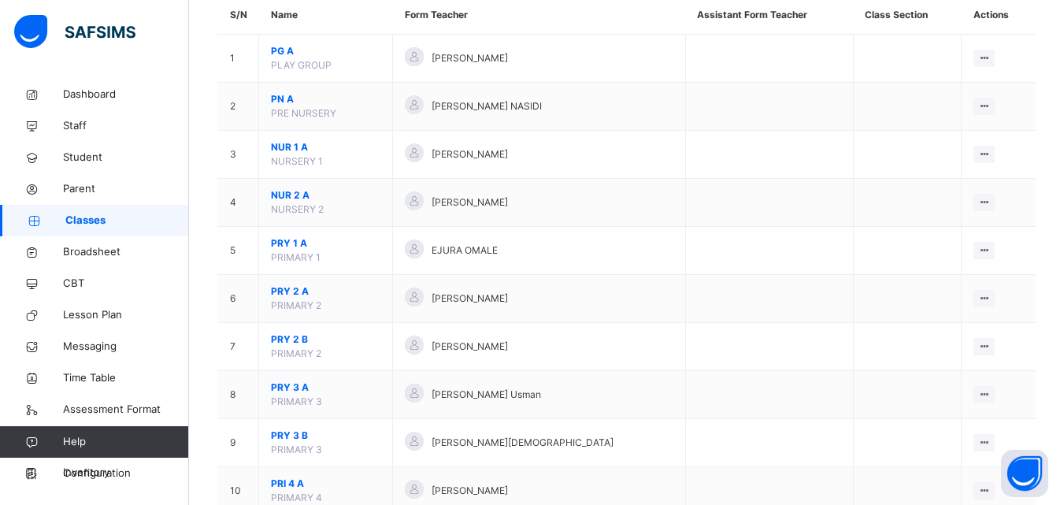
scroll to position [209, 0]
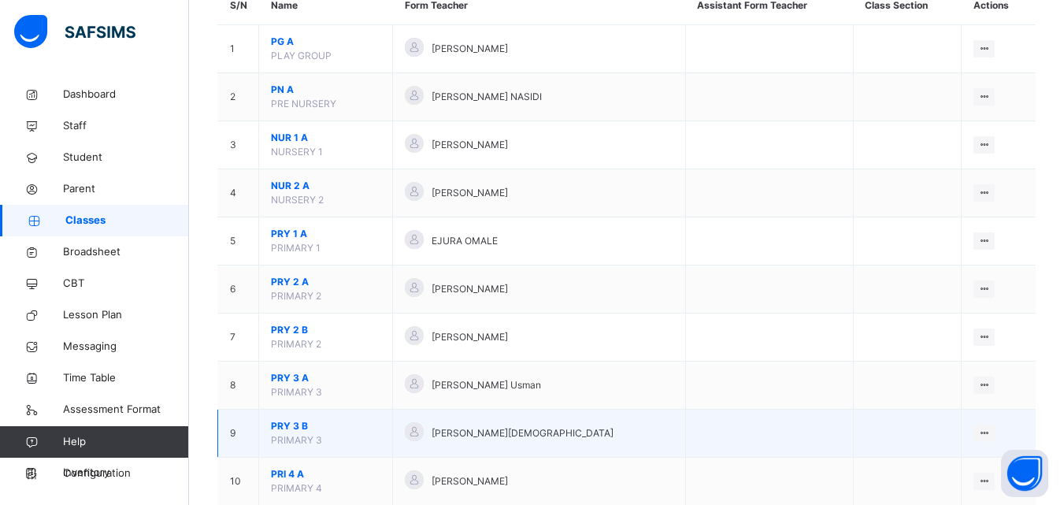
click at [293, 419] on span "PRY 3 B" at bounding box center [325, 426] width 109 height 14
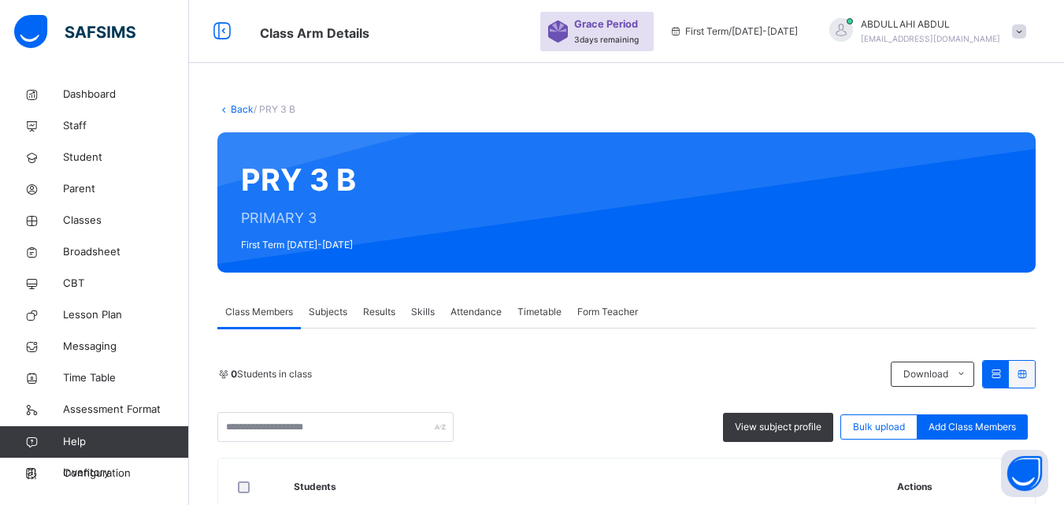
scroll to position [209, 0]
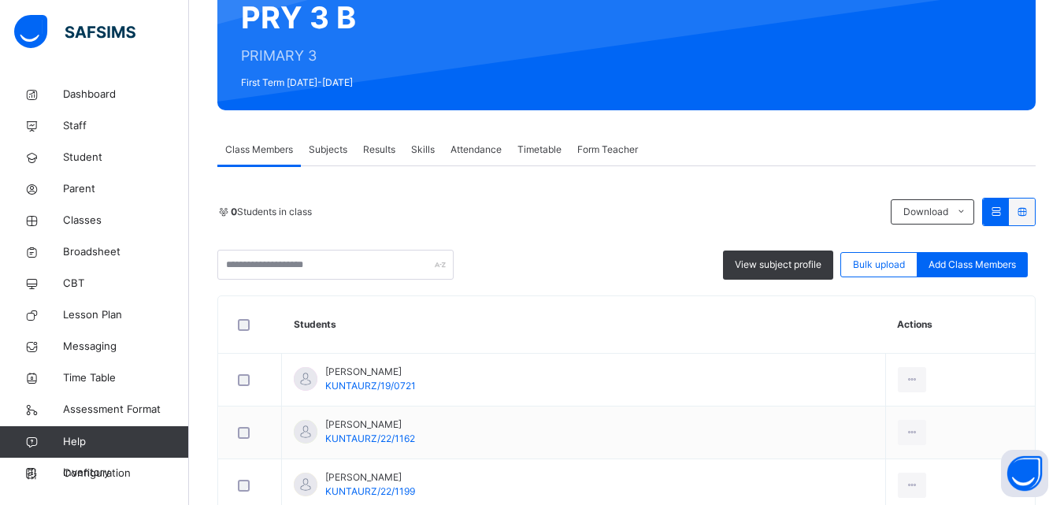
click at [328, 157] on div "Subjects" at bounding box center [328, 149] width 54 height 31
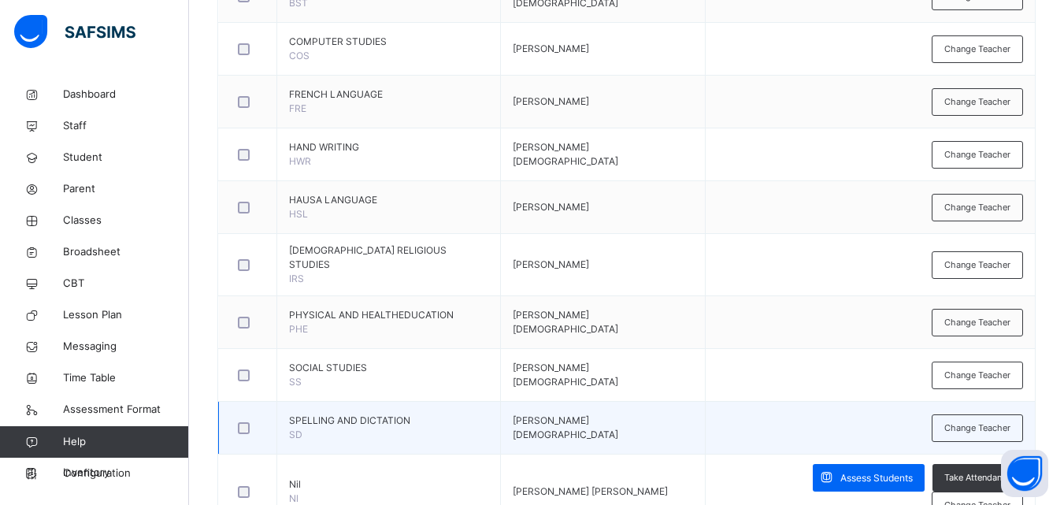
scroll to position [796, 0]
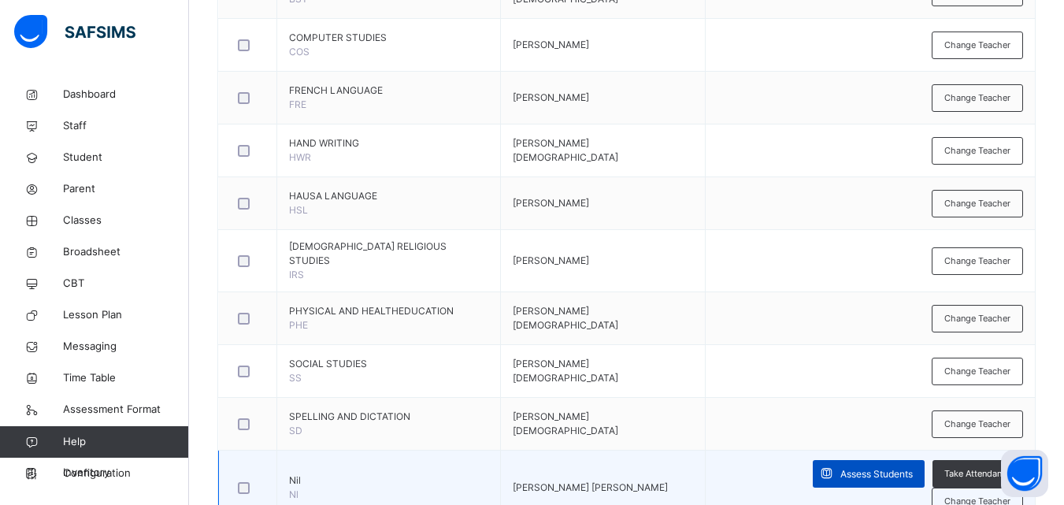
click at [840, 468] on span "Assess Students" at bounding box center [876, 474] width 72 height 14
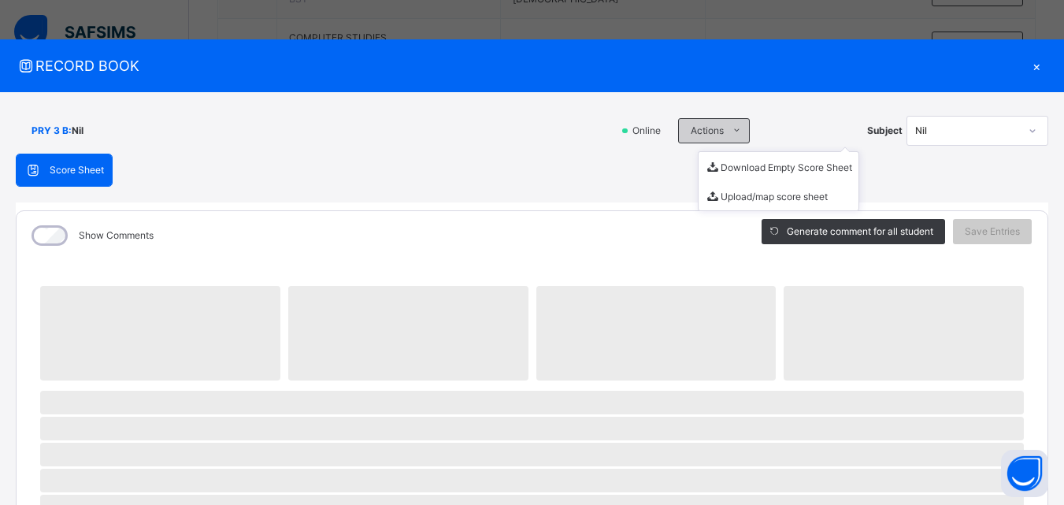
click at [731, 135] on icon at bounding box center [737, 130] width 12 height 13
click at [737, 165] on li "Download Empty Score Sheet" at bounding box center [778, 166] width 160 height 29
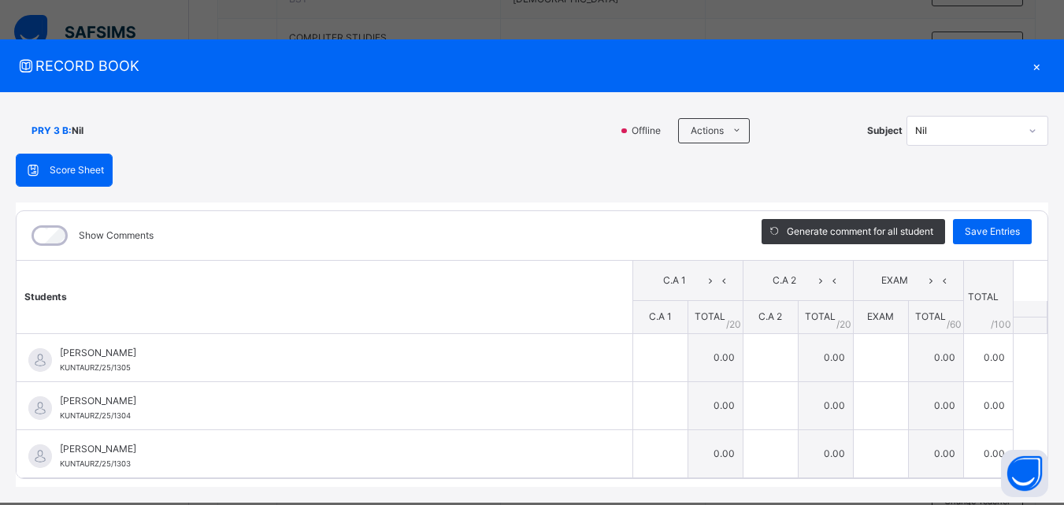
click at [648, 142] on div "Offline Actions Download Empty Score Sheet Upload/map score sheet Subject Nil" at bounding box center [832, 131] width 431 height 30
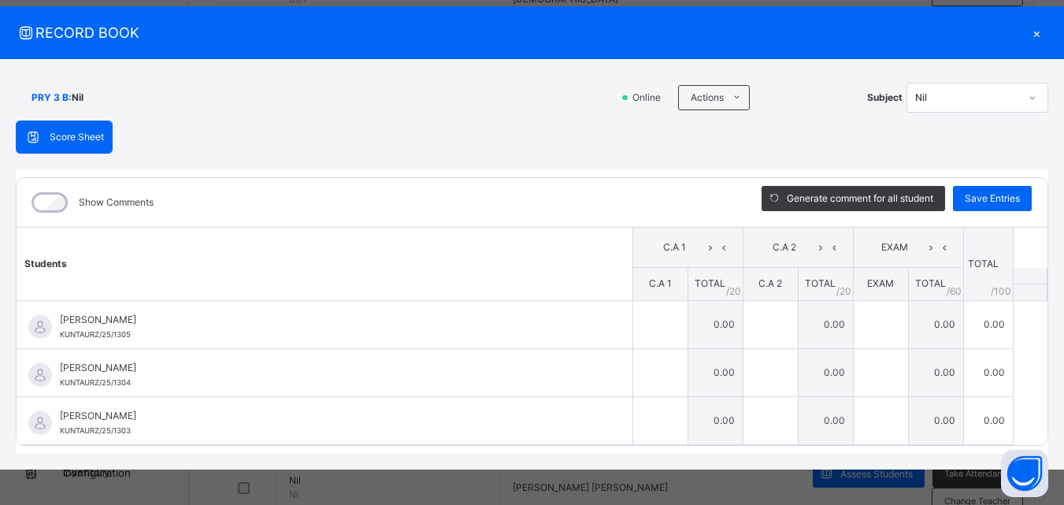
scroll to position [37, 0]
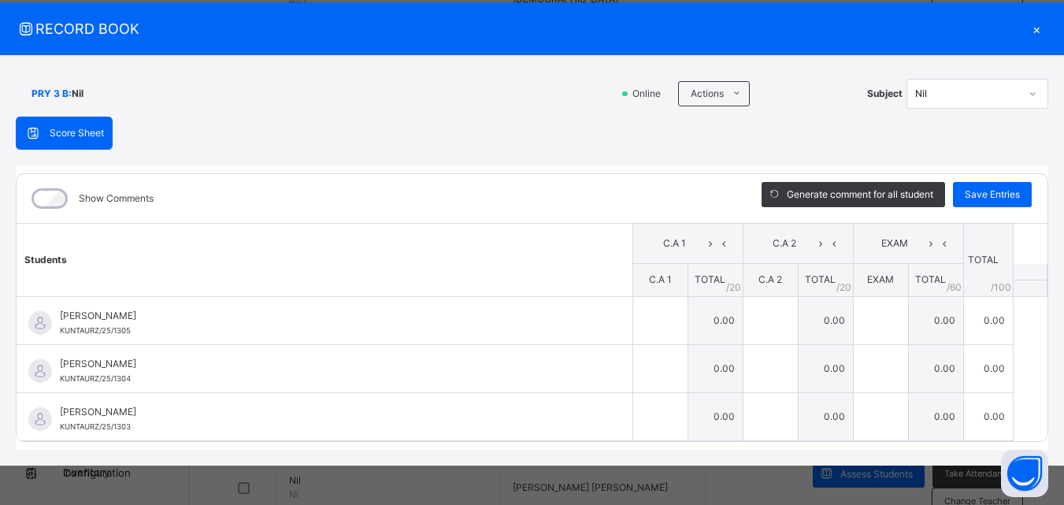
click at [569, 136] on div "Score Sheet Score Sheet Show Comments Generate comment for all student Save Ent…" at bounding box center [532, 283] width 1032 height 333
click at [729, 124] on li "Download Empty Score Sheet" at bounding box center [778, 129] width 160 height 29
click at [662, 118] on div "Score Sheet Score Sheet Show Comments Generate comment for all student Save Ent…" at bounding box center [532, 283] width 1032 height 333
click at [744, 124] on li "Download Empty Score Sheet" at bounding box center [778, 129] width 160 height 29
click at [535, 108] on div "PRY 3 B : Nil" at bounding box center [313, 94] width 594 height 30
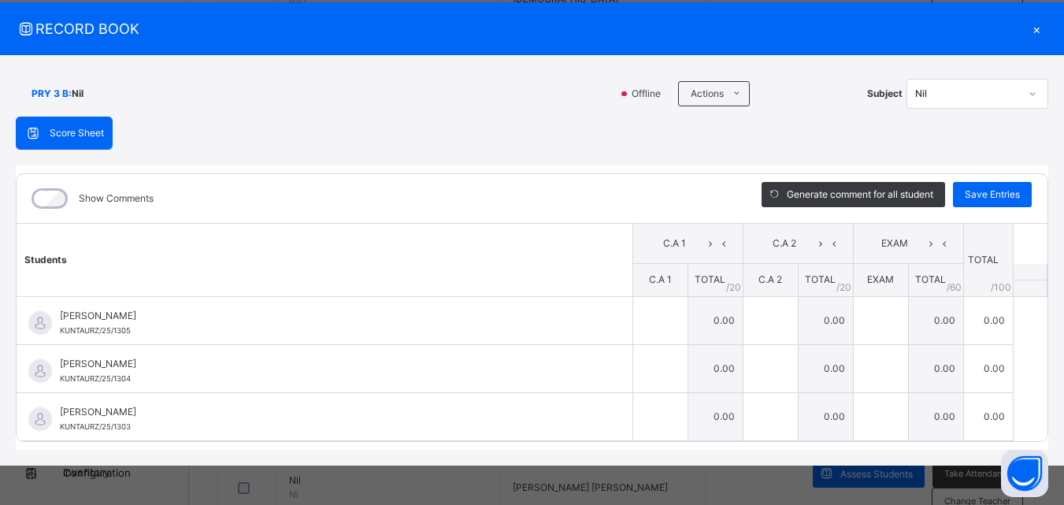
click at [1024, 29] on div "×" at bounding box center [1036, 28] width 24 height 21
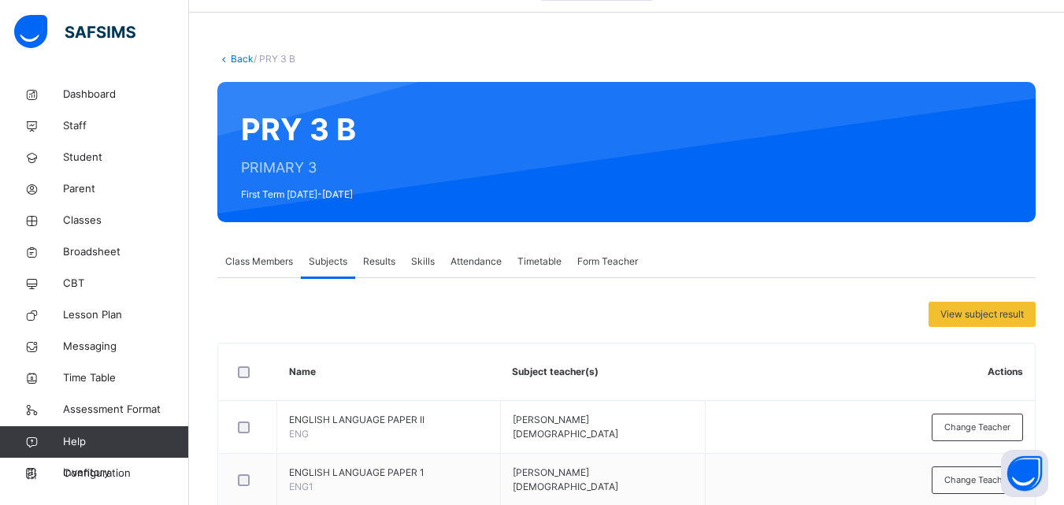
scroll to position [93, 0]
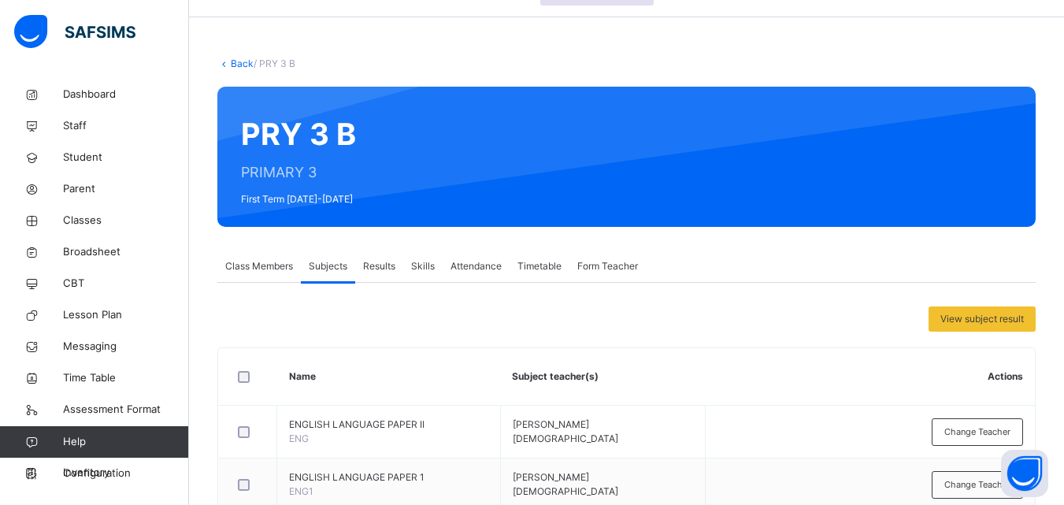
click at [244, 66] on link "Back" at bounding box center [242, 63] width 23 height 12
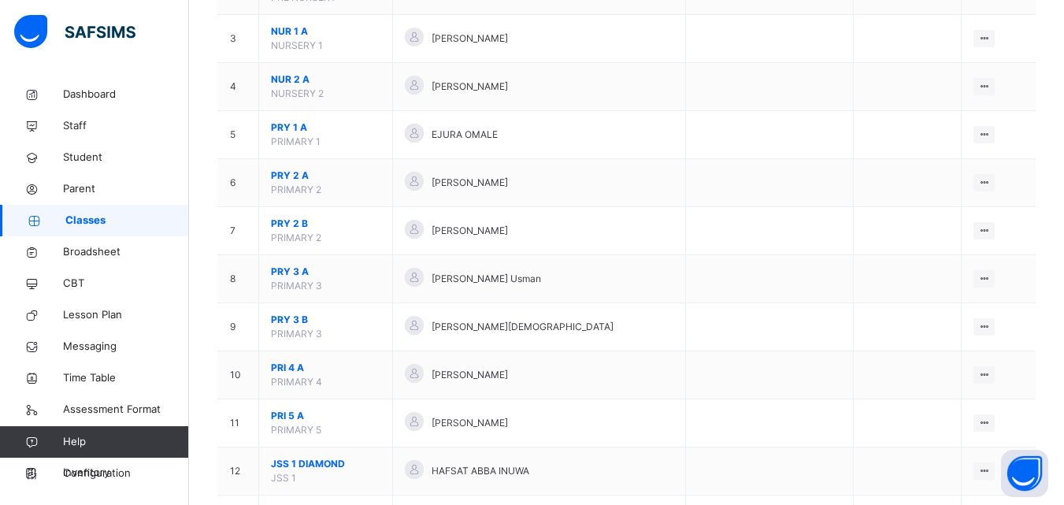
scroll to position [453, 0]
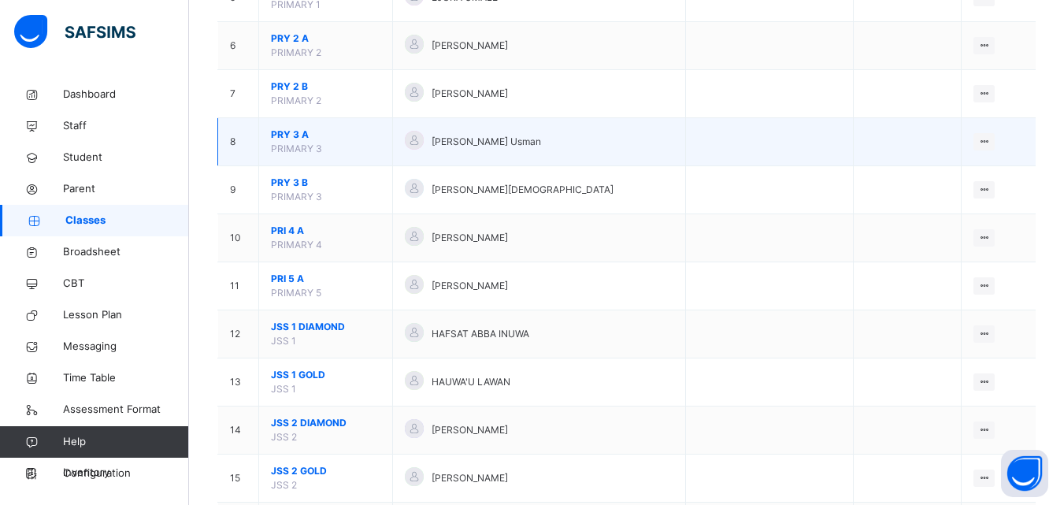
click at [290, 128] on span "PRY 3 A" at bounding box center [325, 135] width 109 height 14
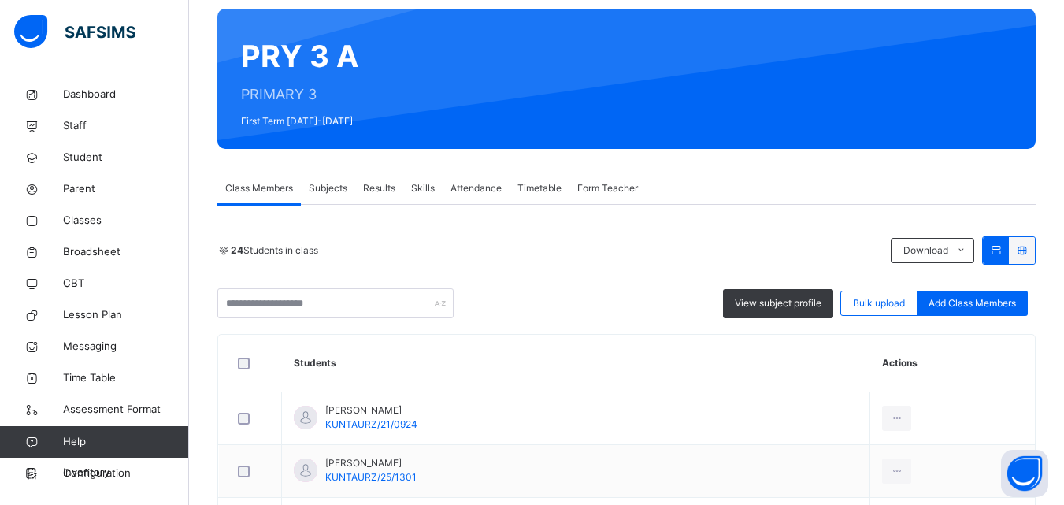
scroll to position [165, 0]
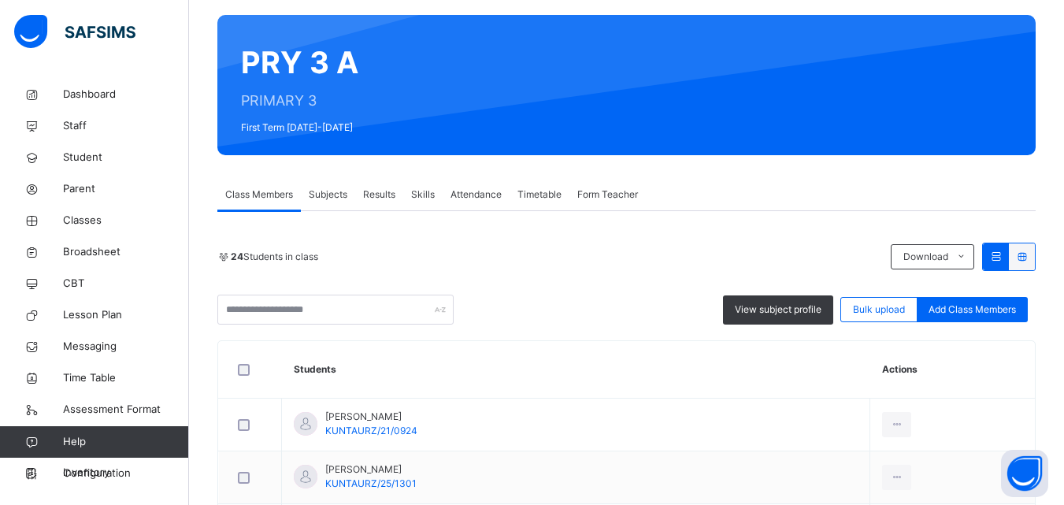
click at [334, 187] on span "Subjects" at bounding box center [328, 194] width 39 height 14
click at [340, 193] on span "Subjects" at bounding box center [328, 194] width 39 height 14
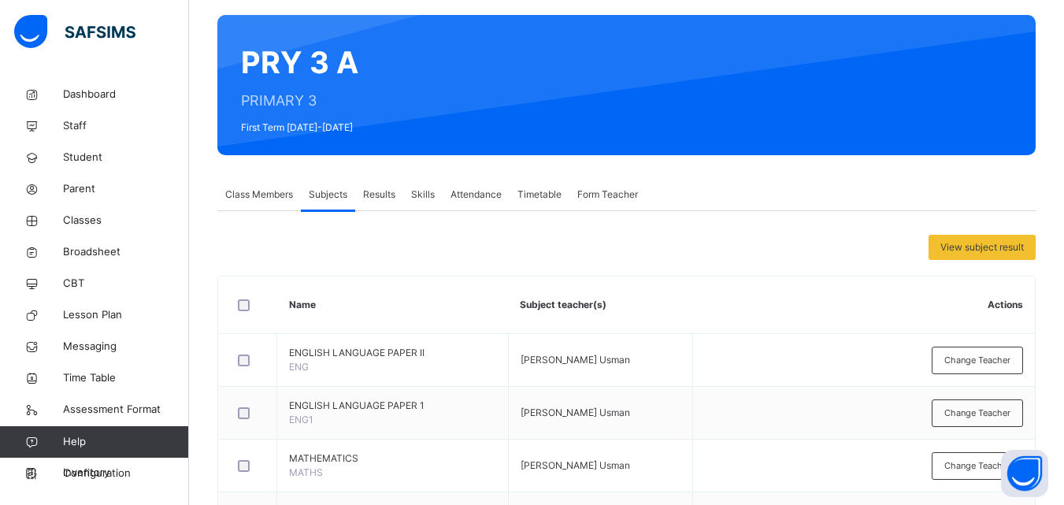
scroll to position [815, 0]
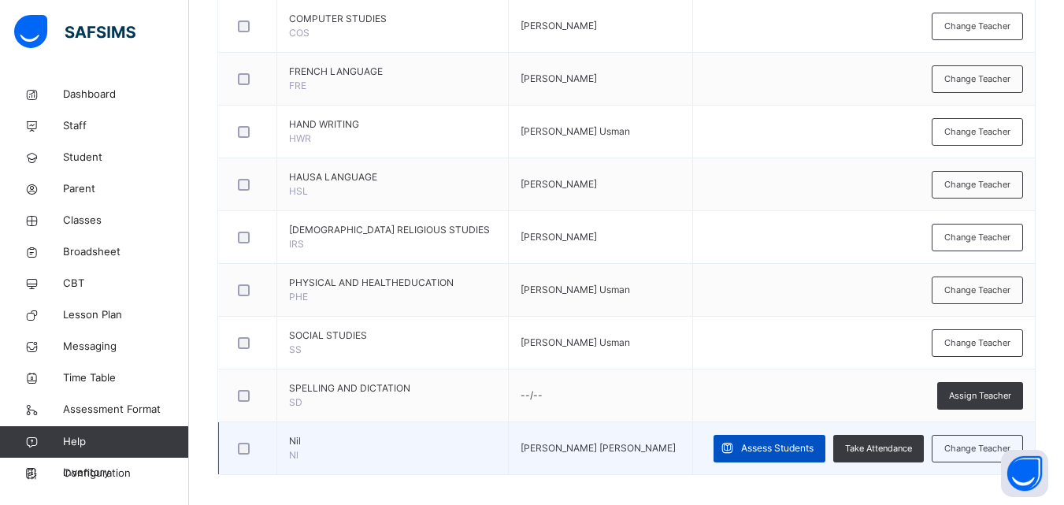
click at [768, 439] on div "Assess Students" at bounding box center [769, 449] width 112 height 28
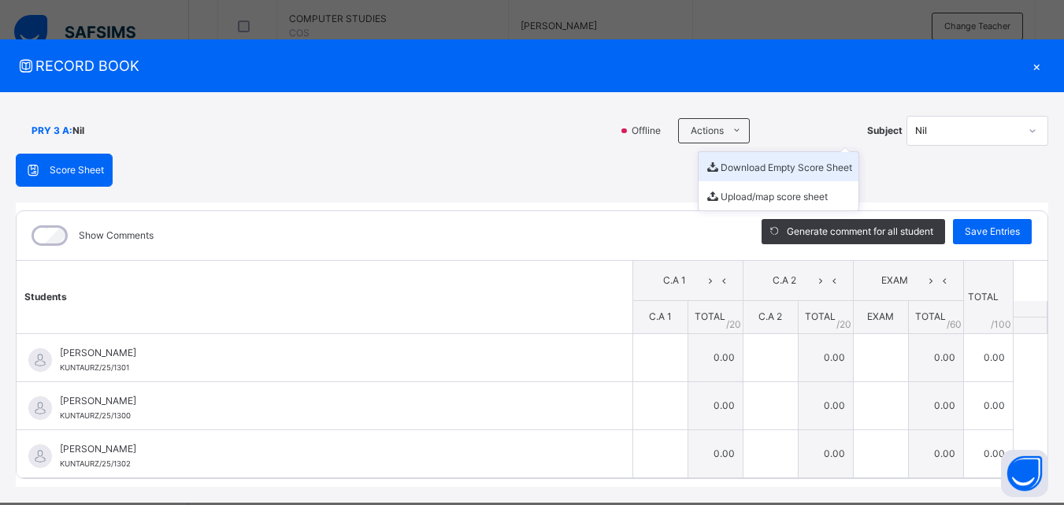
click at [738, 160] on li "Download Empty Score Sheet" at bounding box center [778, 166] width 160 height 29
click at [564, 95] on div "PRY 3 A : Nil Offline Actions Download Empty Score Sheet Upload/map score sheet…" at bounding box center [532, 297] width 1064 height 410
click at [1027, 67] on div "×" at bounding box center [1036, 65] width 24 height 21
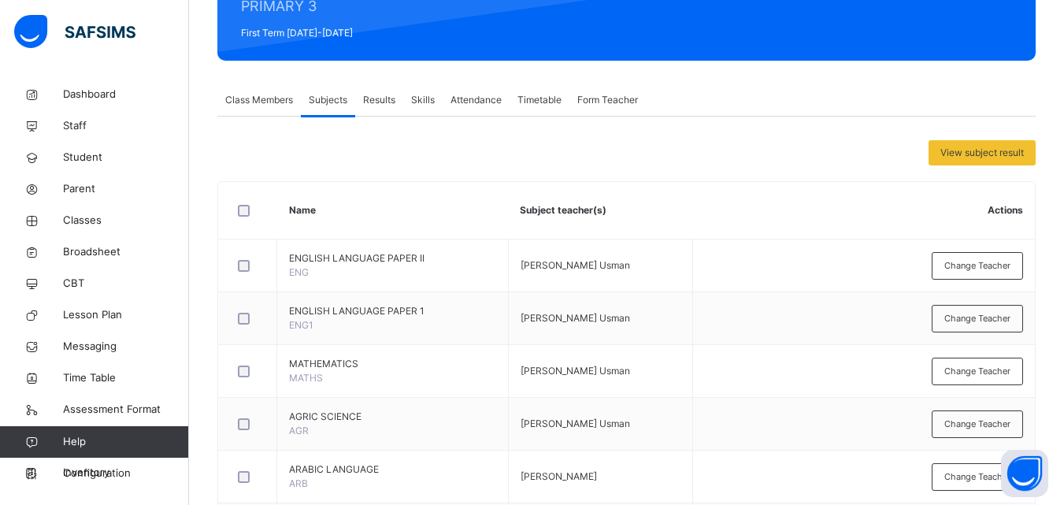
scroll to position [59, 0]
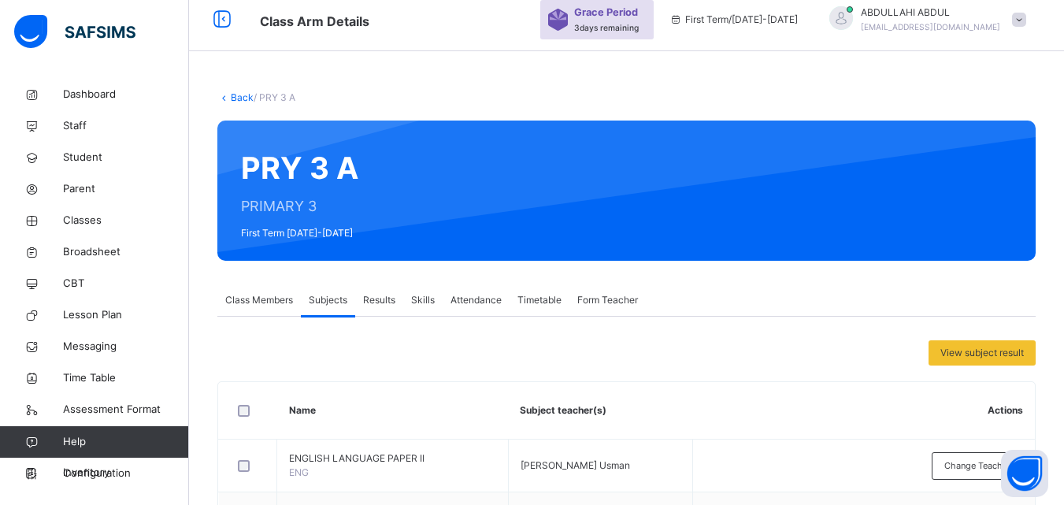
click at [240, 104] on div "Back / PRY 3 A" at bounding box center [626, 98] width 818 height 14
click at [240, 95] on link "Back" at bounding box center [242, 97] width 23 height 12
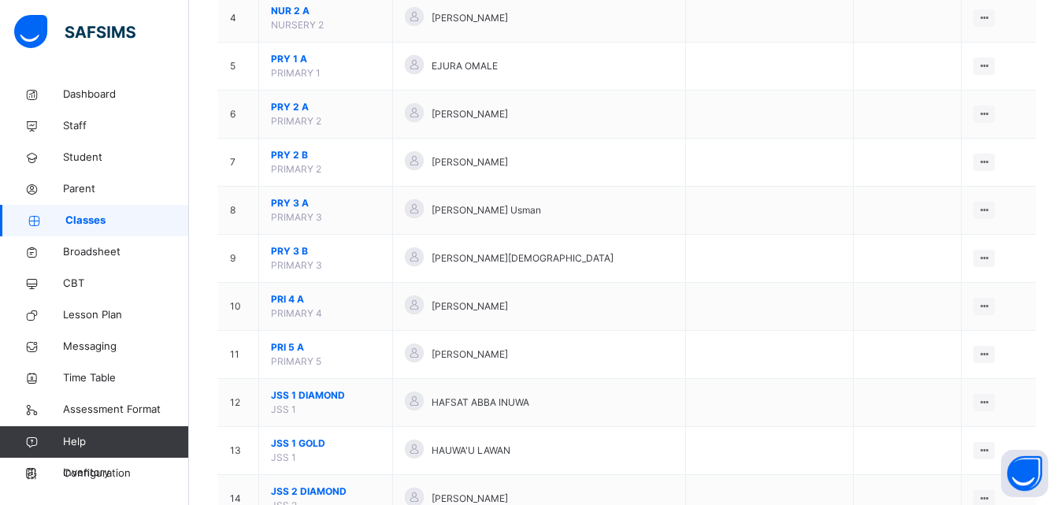
scroll to position [401, 0]
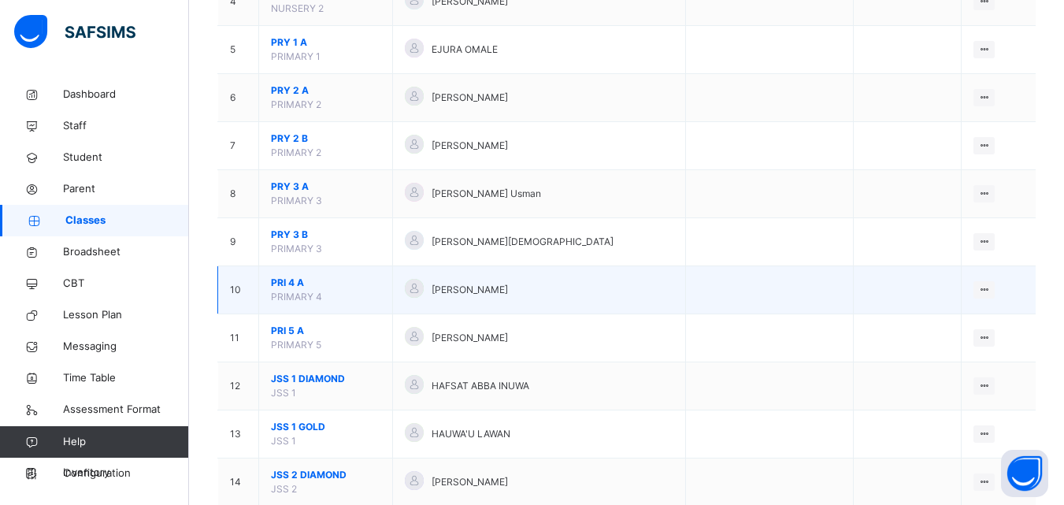
click at [299, 279] on span "PRI 4 A" at bounding box center [325, 283] width 109 height 14
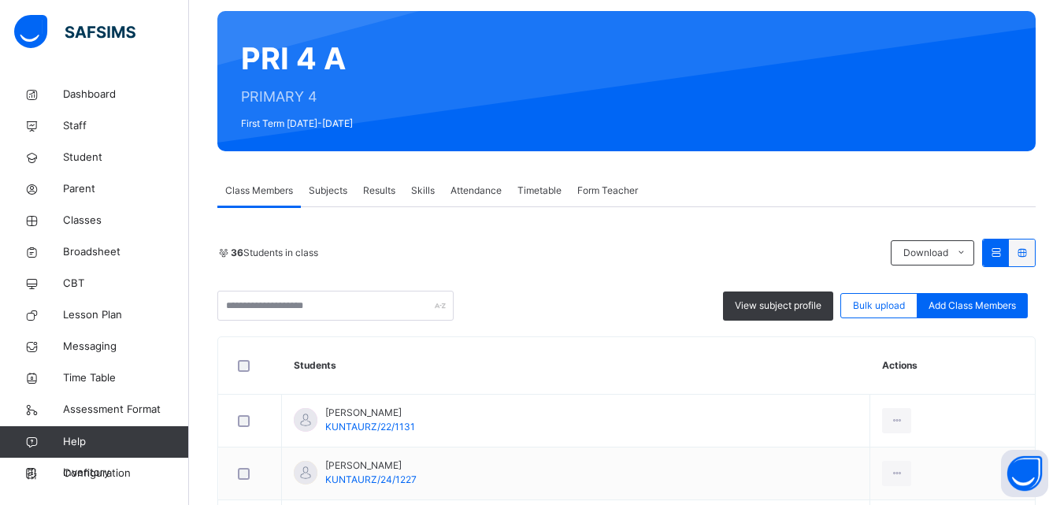
scroll to position [165, 0]
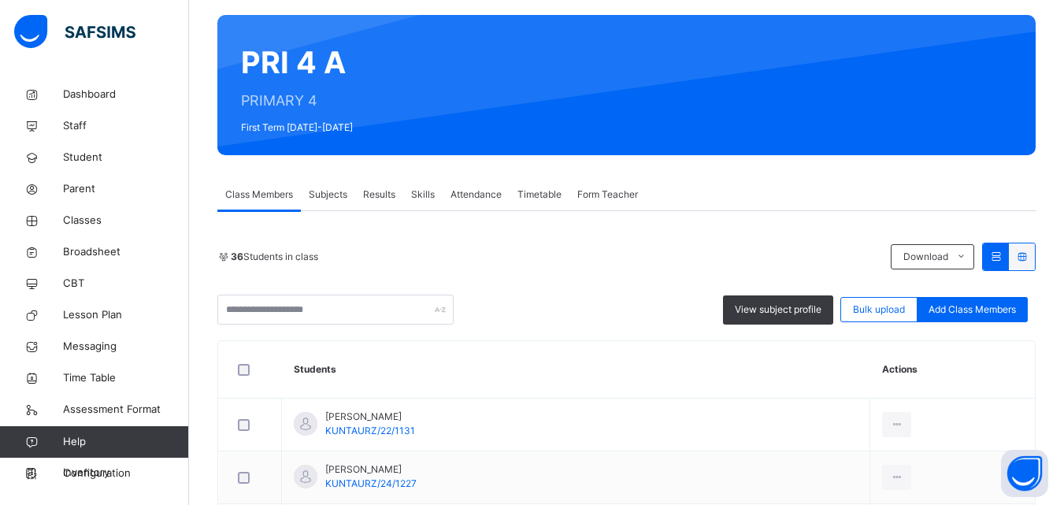
click at [346, 198] on span "Subjects" at bounding box center [328, 194] width 39 height 14
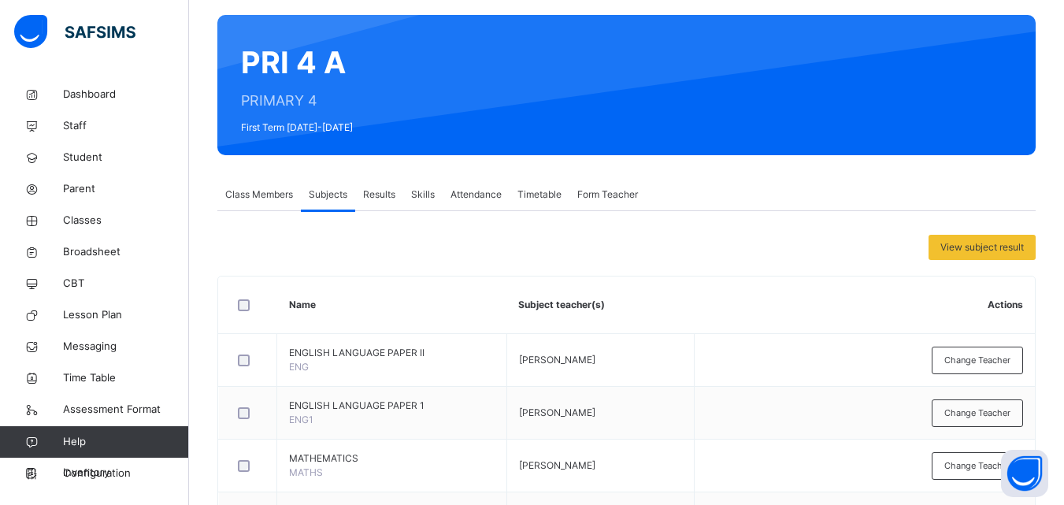
click at [0, 0] on div "RECORD BOOK × PRI 4 A : Online Actions Download Empty Score Sheet Upload/map sc…" at bounding box center [0, 0] width 0 height 0
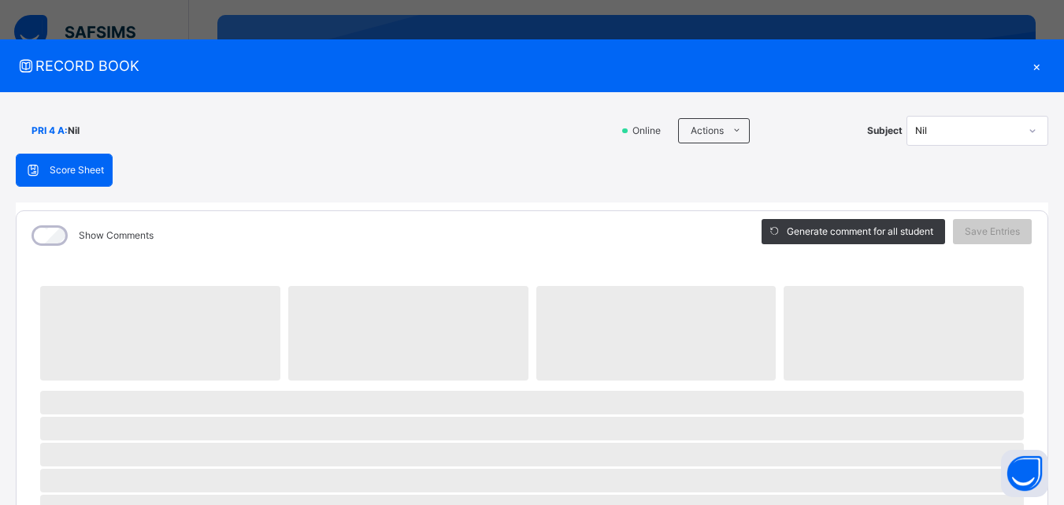
scroll to position [1014, 0]
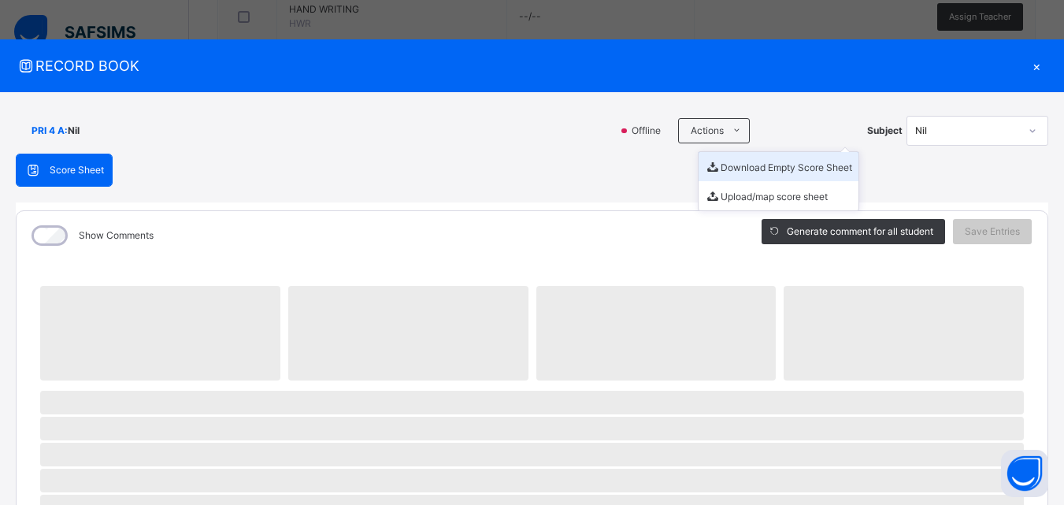
click at [710, 134] on span "Actions" at bounding box center [706, 131] width 33 height 14
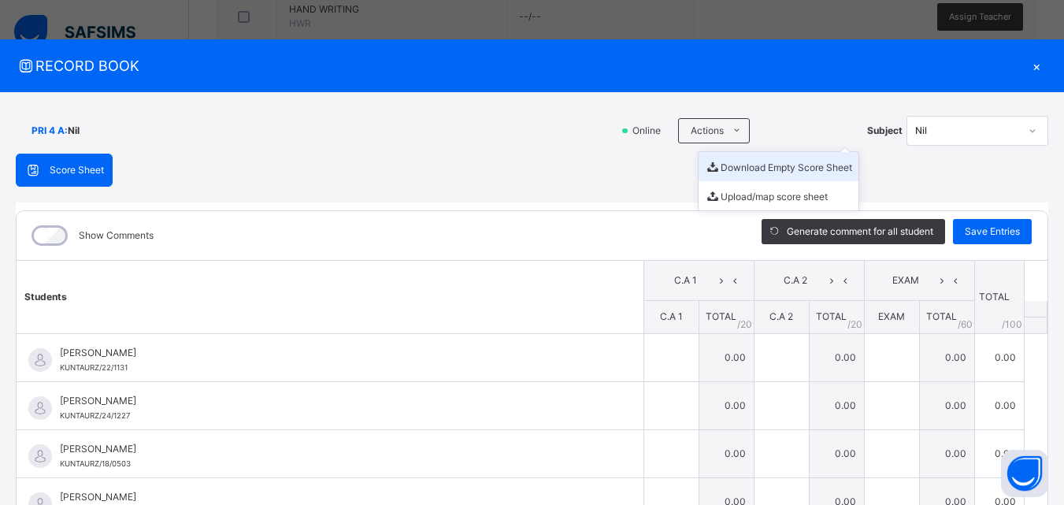
click at [735, 172] on li "Download Empty Score Sheet" at bounding box center [778, 166] width 160 height 29
click at [730, 161] on li "Download Empty Score Sheet" at bounding box center [778, 166] width 160 height 29
click at [1034, 65] on div "×" at bounding box center [1036, 65] width 24 height 21
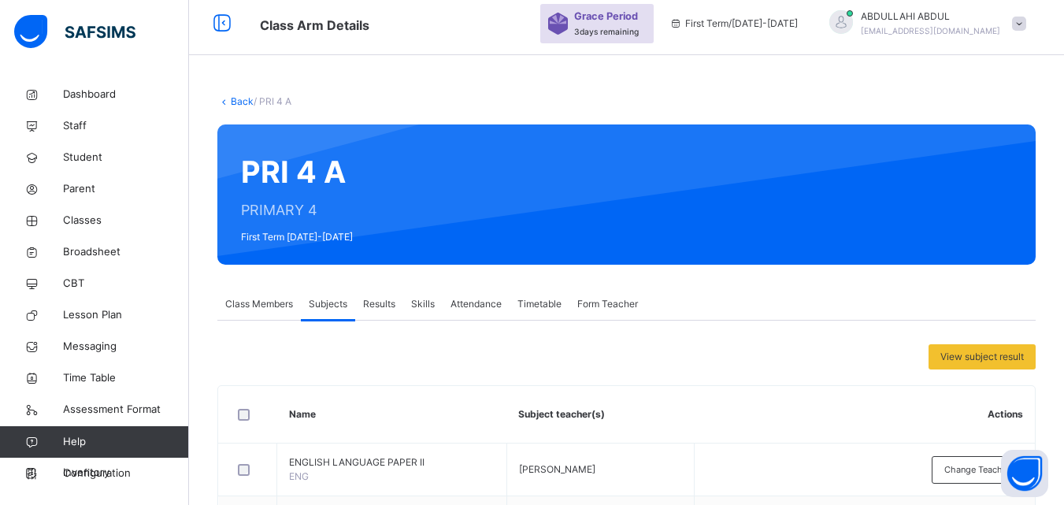
scroll to position [0, 0]
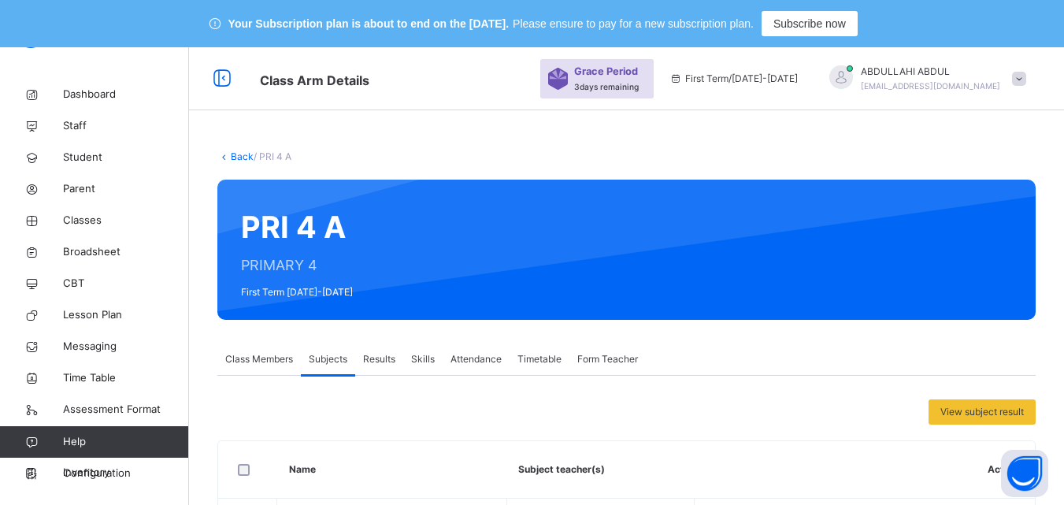
click at [235, 155] on link "Back" at bounding box center [242, 156] width 23 height 12
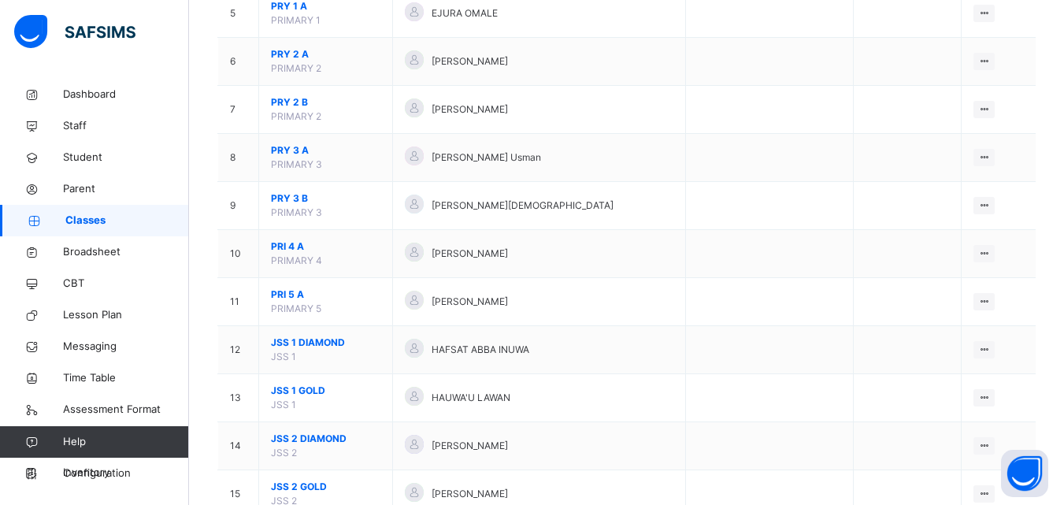
scroll to position [494, 0]
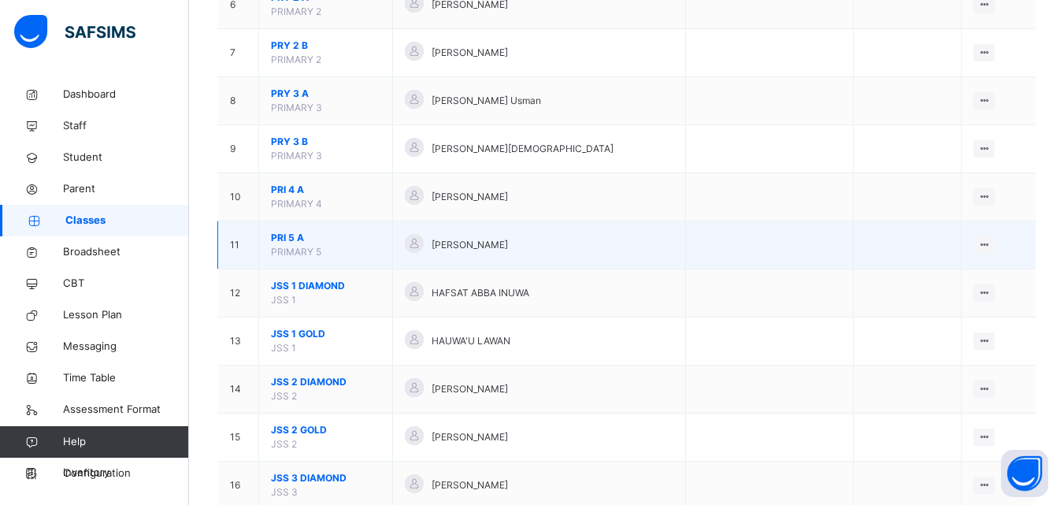
click at [290, 242] on span "PRI 5 A" at bounding box center [325, 238] width 109 height 14
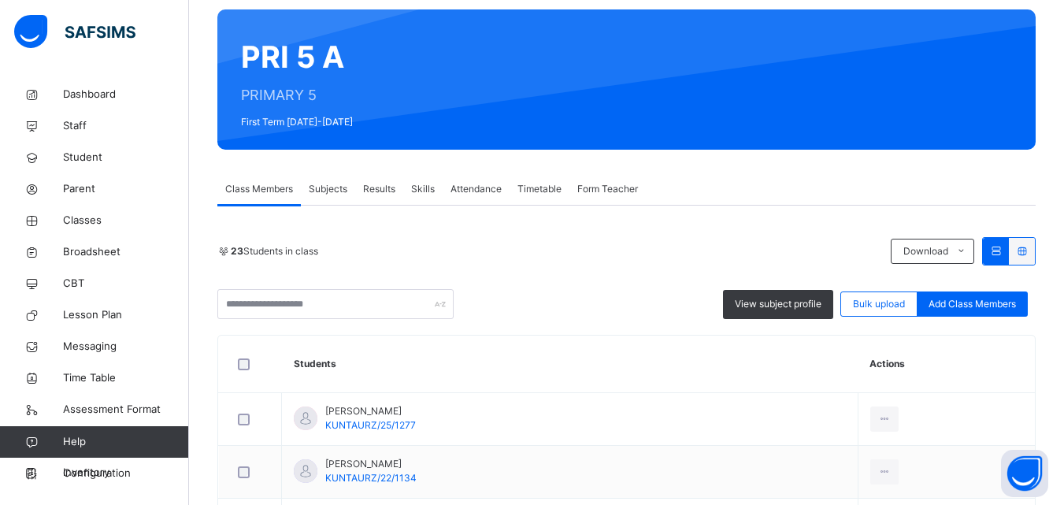
scroll to position [91, 0]
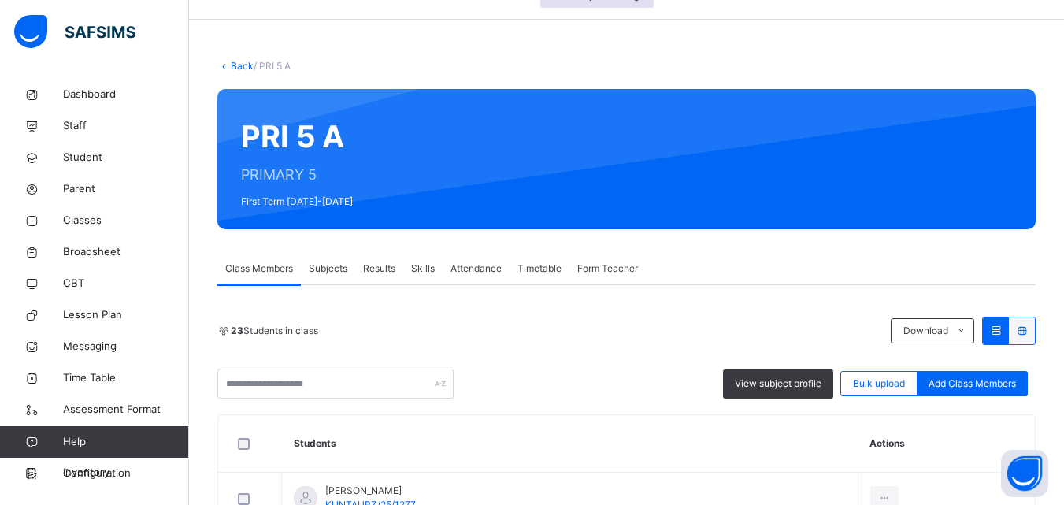
click at [327, 261] on div "Subjects" at bounding box center [328, 268] width 54 height 31
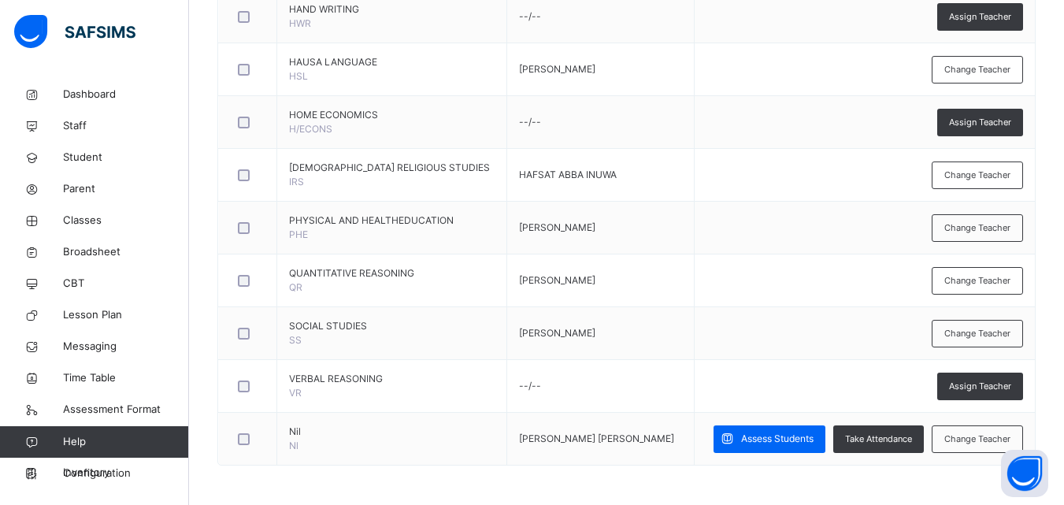
scroll to position [1119, 0]
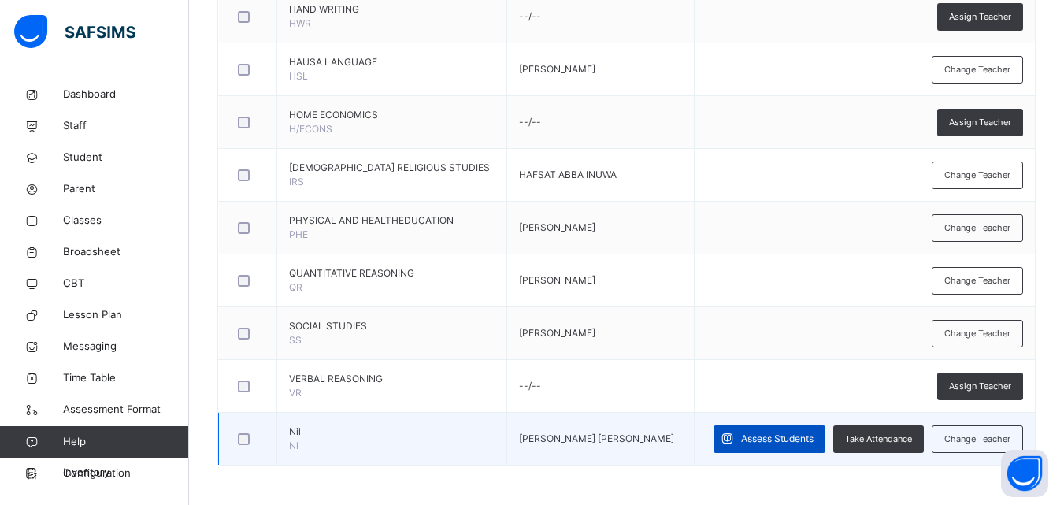
click at [825, 425] on div "Assess Students" at bounding box center [769, 439] width 112 height 28
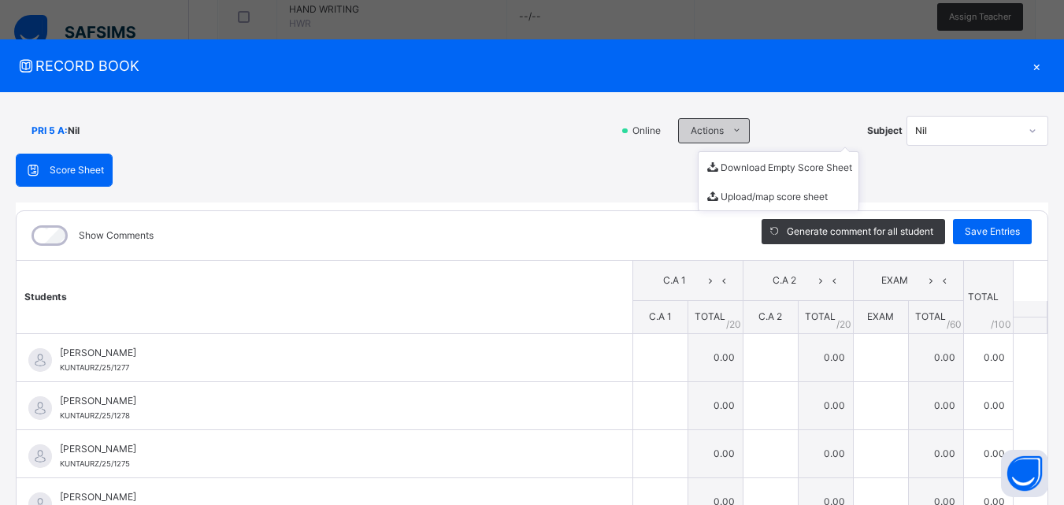
click at [697, 135] on span "Actions" at bounding box center [706, 131] width 33 height 14
click at [723, 161] on li "Download Empty Score Sheet" at bounding box center [778, 166] width 160 height 29
click at [561, 57] on span "RECORD BOOK" at bounding box center [520, 65] width 1008 height 21
click at [1028, 65] on div "×" at bounding box center [1036, 65] width 24 height 21
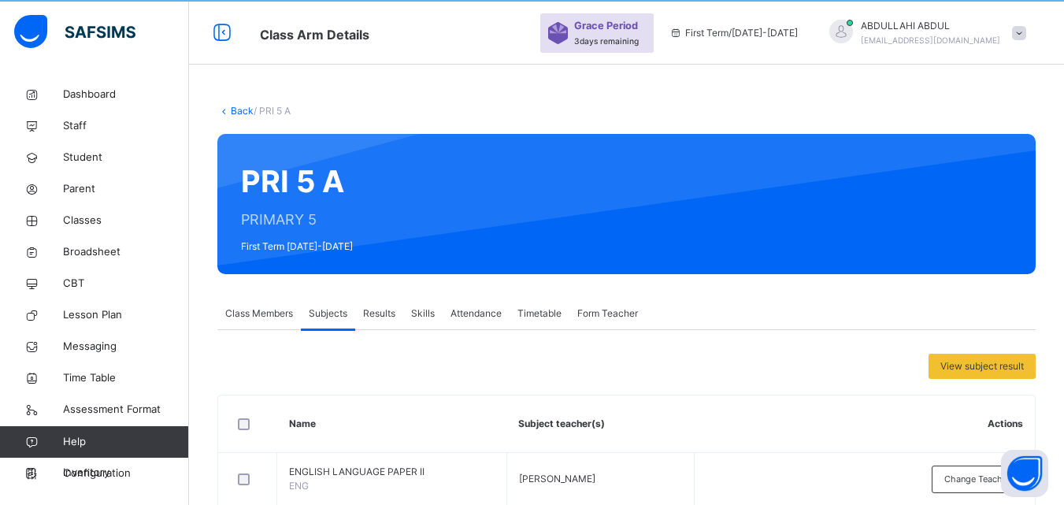
scroll to position [0, 0]
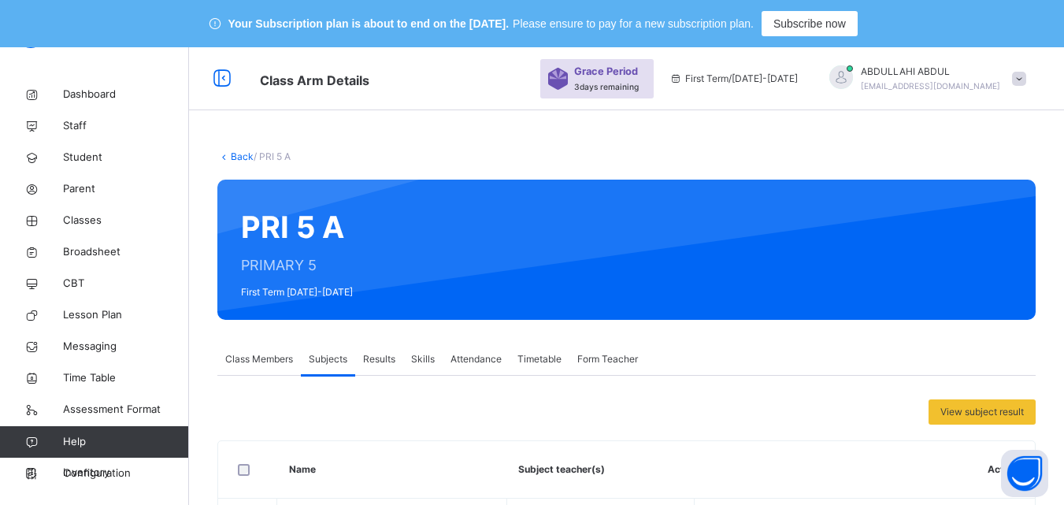
click at [235, 158] on link "Back" at bounding box center [242, 156] width 23 height 12
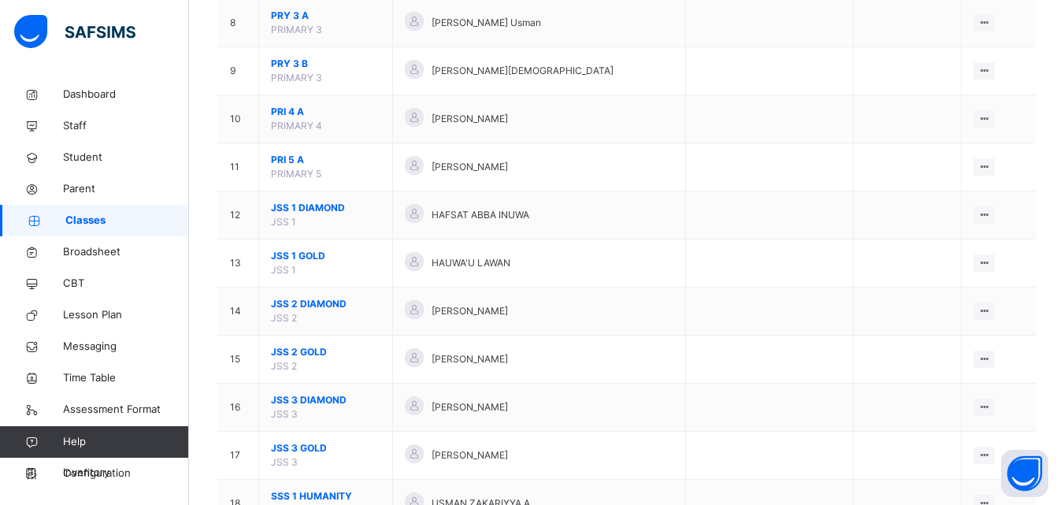
scroll to position [575, 0]
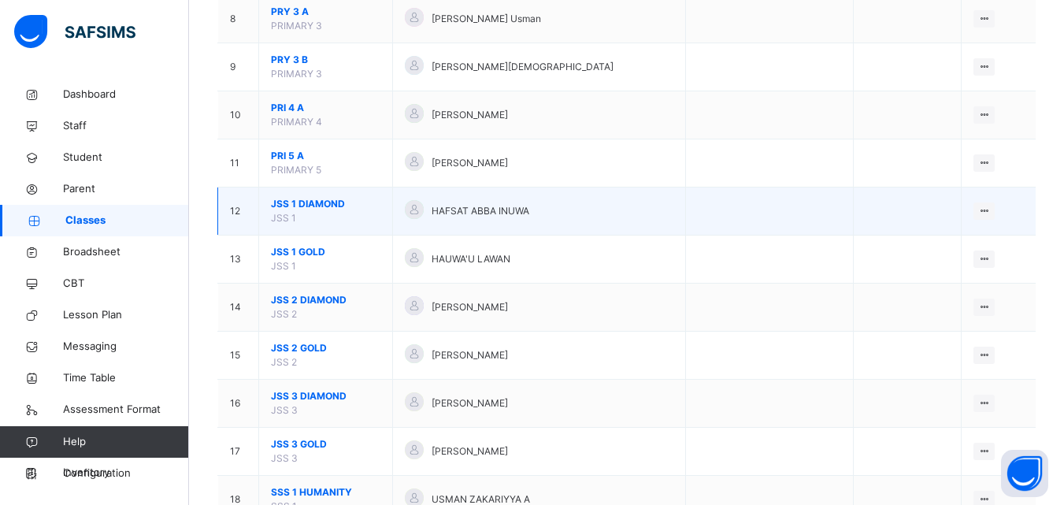
drag, startPoint x: 293, startPoint y: 203, endPoint x: 281, endPoint y: 204, distance: 11.8
click at [281, 204] on span "JSS 1 DIAMOND" at bounding box center [325, 204] width 109 height 14
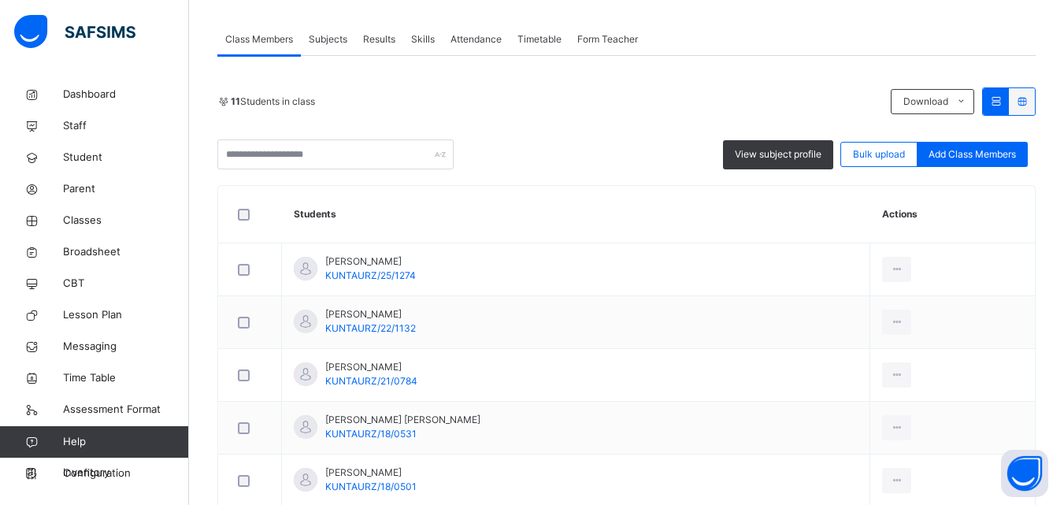
scroll to position [186, 0]
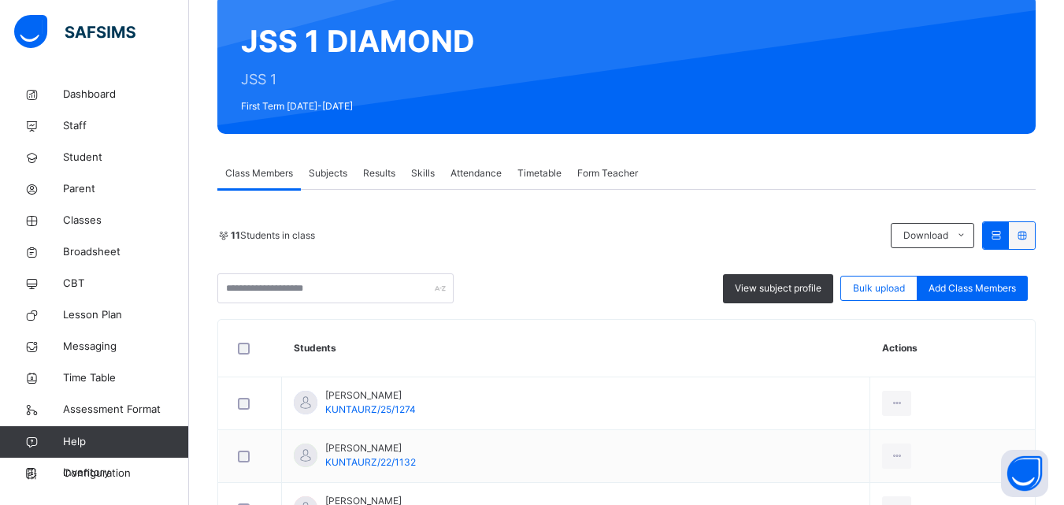
click at [345, 178] on span "Subjects" at bounding box center [328, 173] width 39 height 14
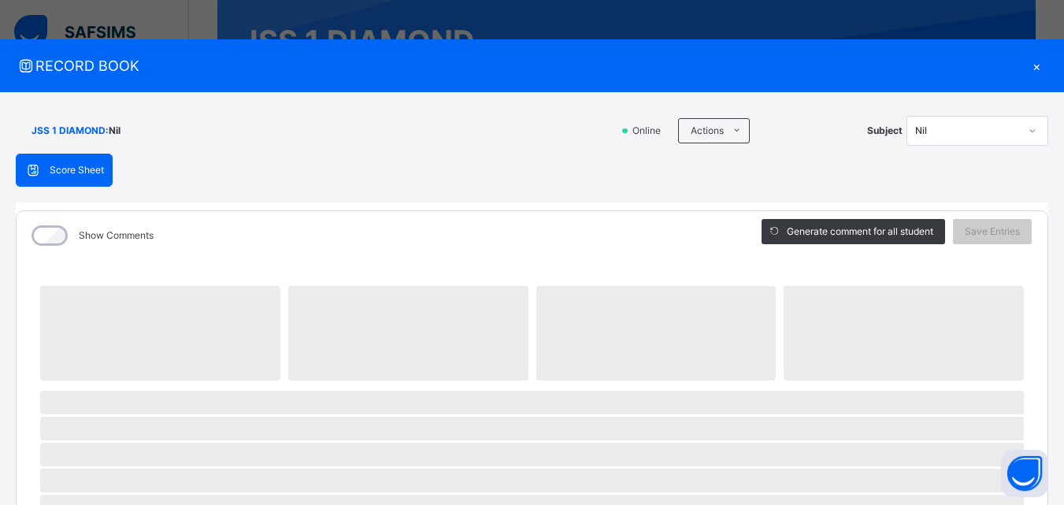
scroll to position [1249, 0]
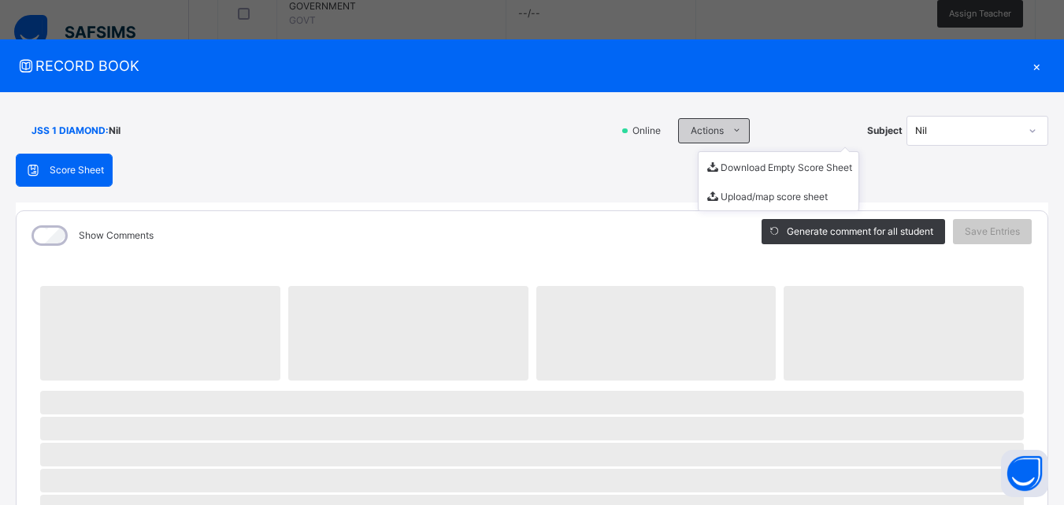
click at [705, 123] on div "Actions" at bounding box center [714, 130] width 72 height 25
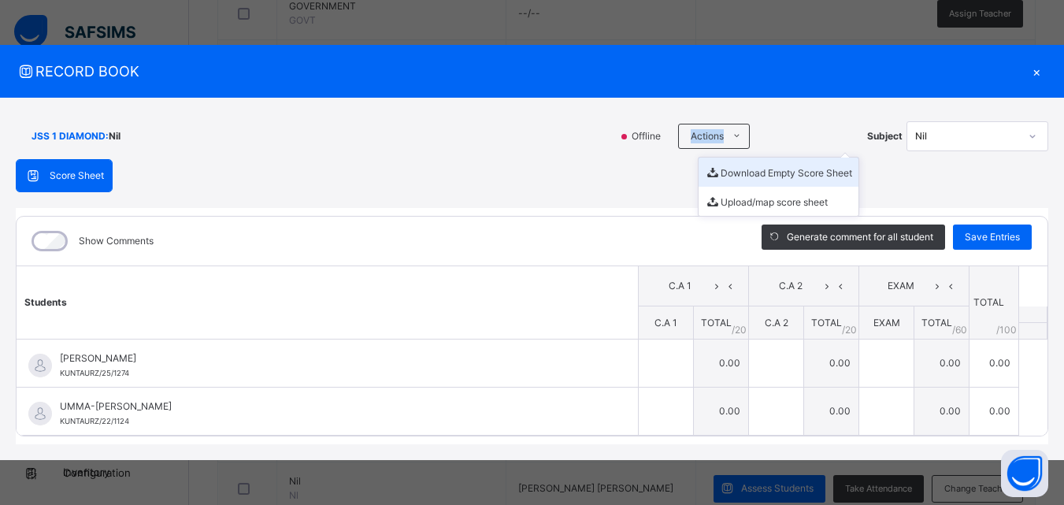
click at [754, 167] on li "Download Empty Score Sheet" at bounding box center [778, 171] width 160 height 29
click at [1035, 74] on div "×" at bounding box center [1036, 71] width 24 height 21
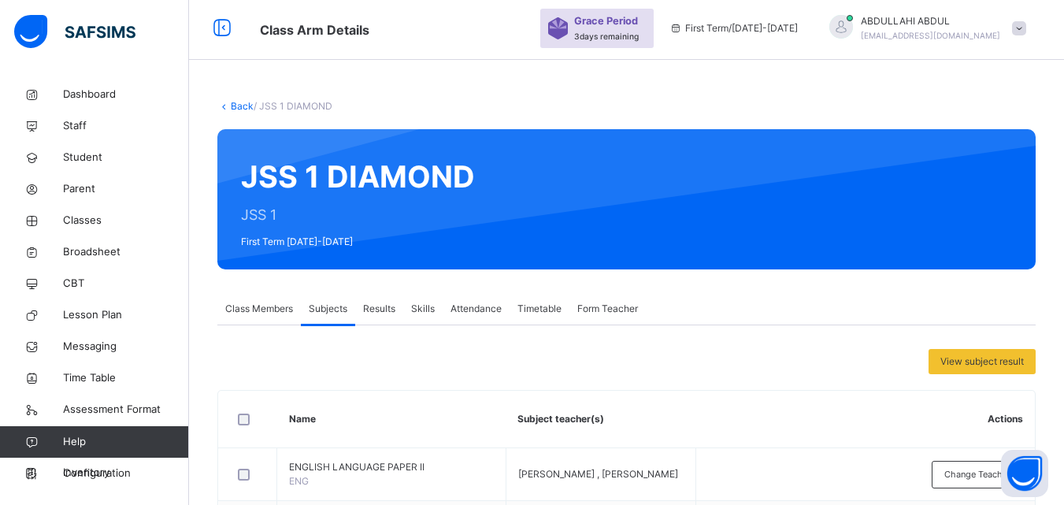
scroll to position [25, 0]
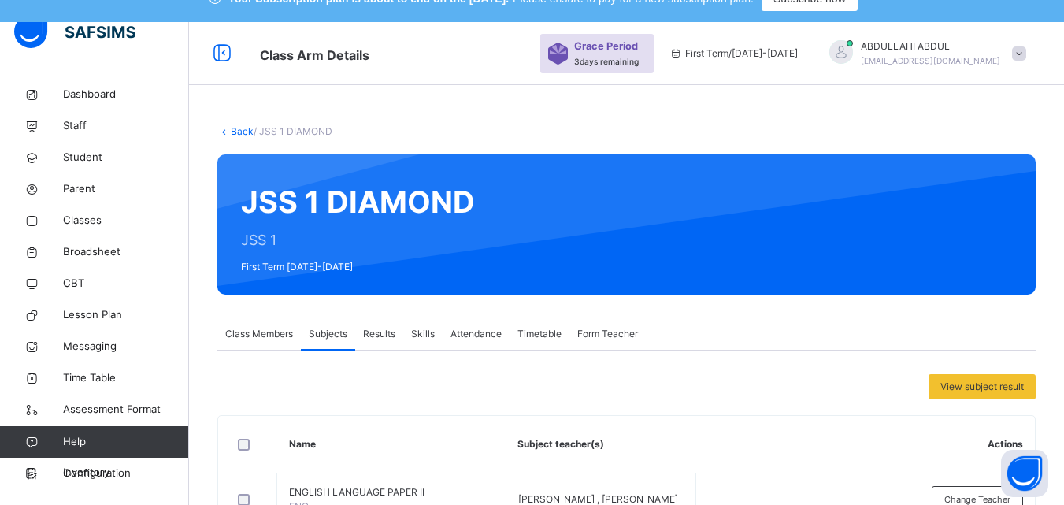
click at [242, 133] on link "Back" at bounding box center [242, 131] width 23 height 12
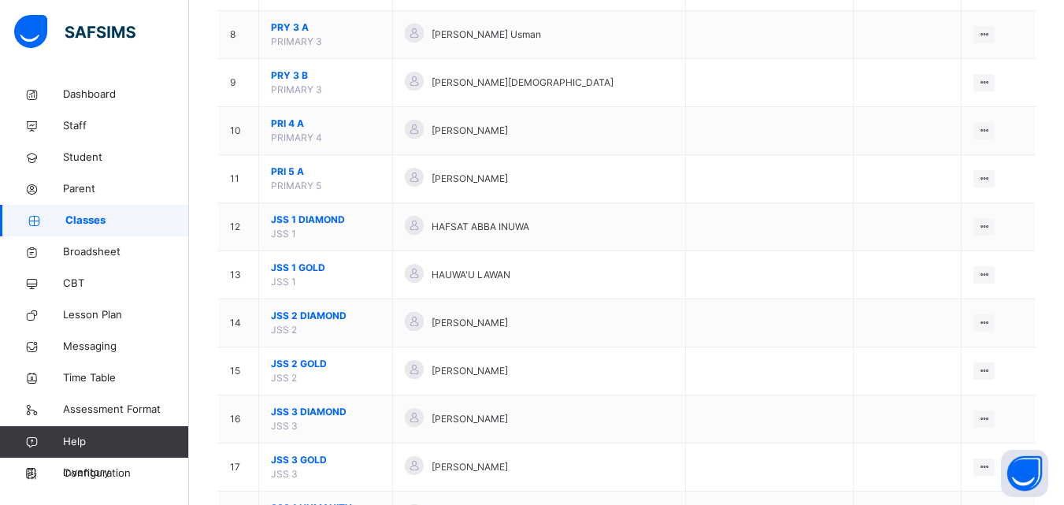
scroll to position [564, 0]
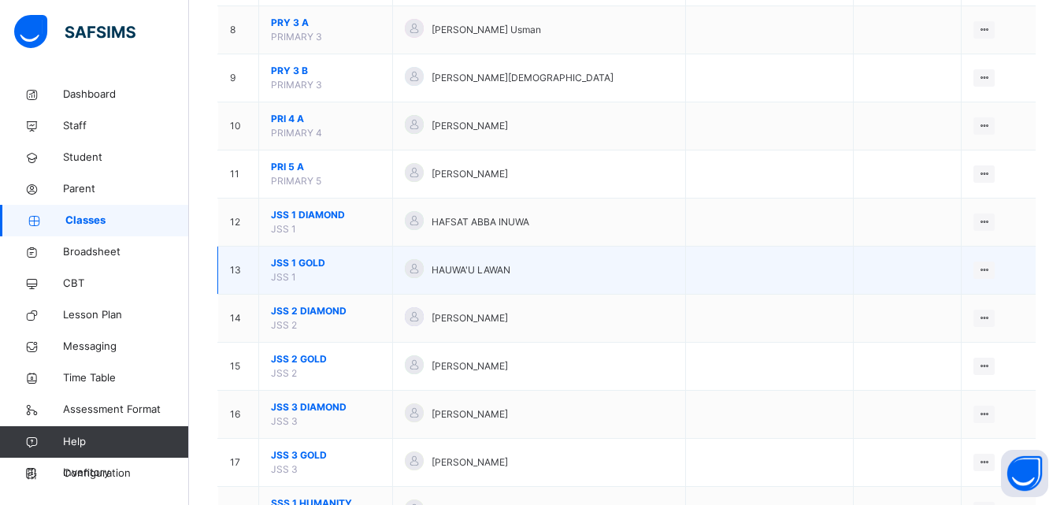
drag, startPoint x: 959, startPoint y: 306, endPoint x: 330, endPoint y: 270, distance: 630.1
drag, startPoint x: 330, startPoint y: 270, endPoint x: 305, endPoint y: 261, distance: 26.6
click at [305, 261] on span "JSS 1 GOLD" at bounding box center [325, 263] width 109 height 14
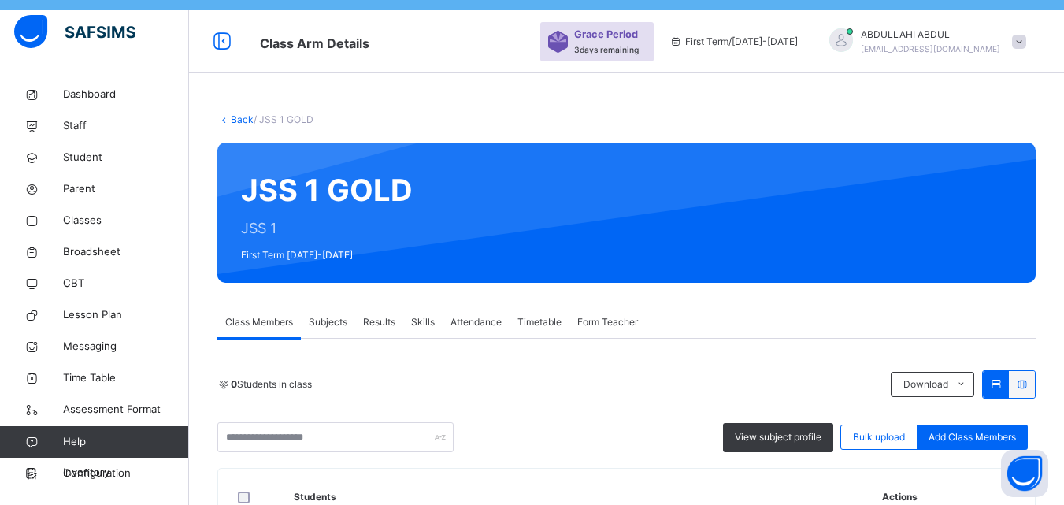
scroll to position [152, 0]
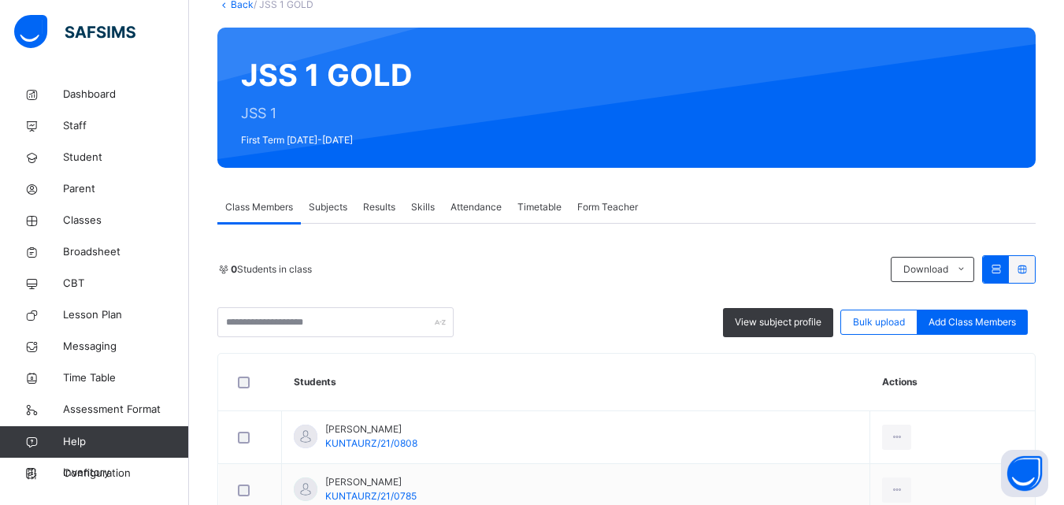
click at [340, 201] on span "Subjects" at bounding box center [328, 207] width 39 height 14
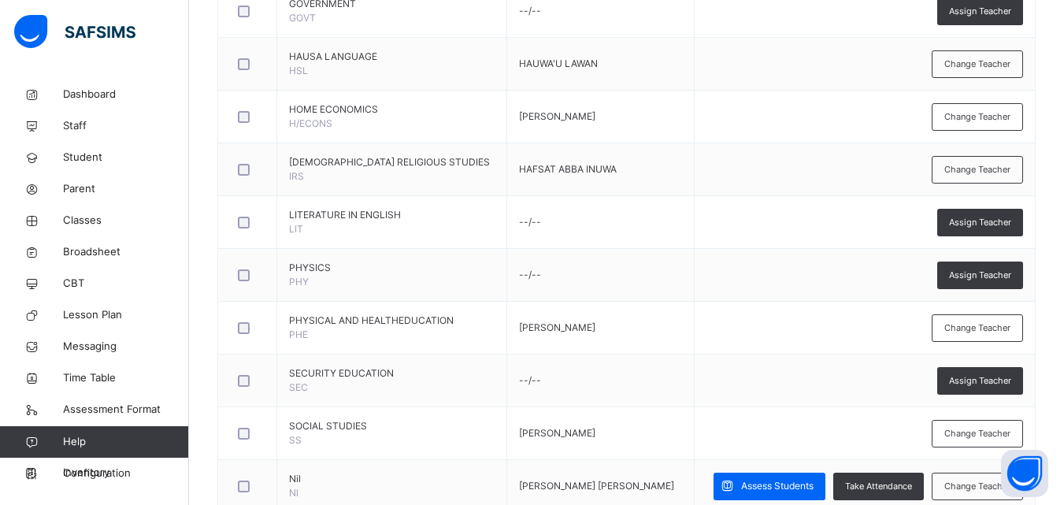
scroll to position [1330, 0]
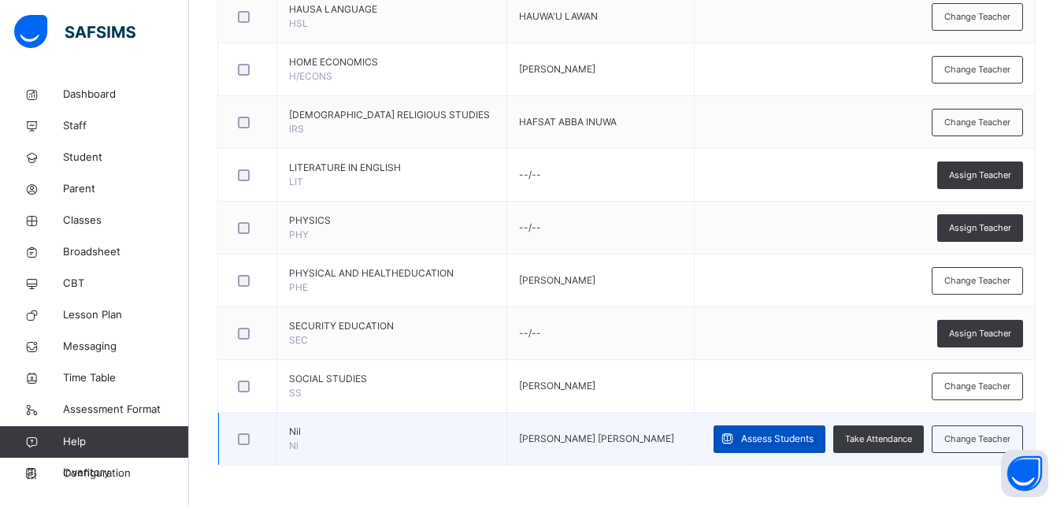
click at [813, 431] on span "Assess Students" at bounding box center [777, 438] width 72 height 14
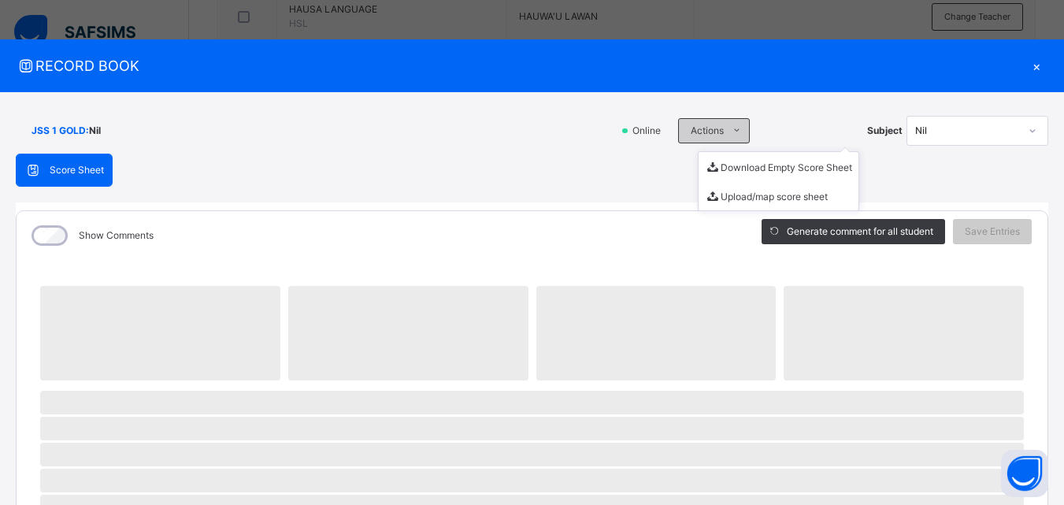
click at [731, 131] on icon at bounding box center [737, 130] width 12 height 13
click at [762, 165] on li "Download Empty Score Sheet" at bounding box center [778, 166] width 160 height 29
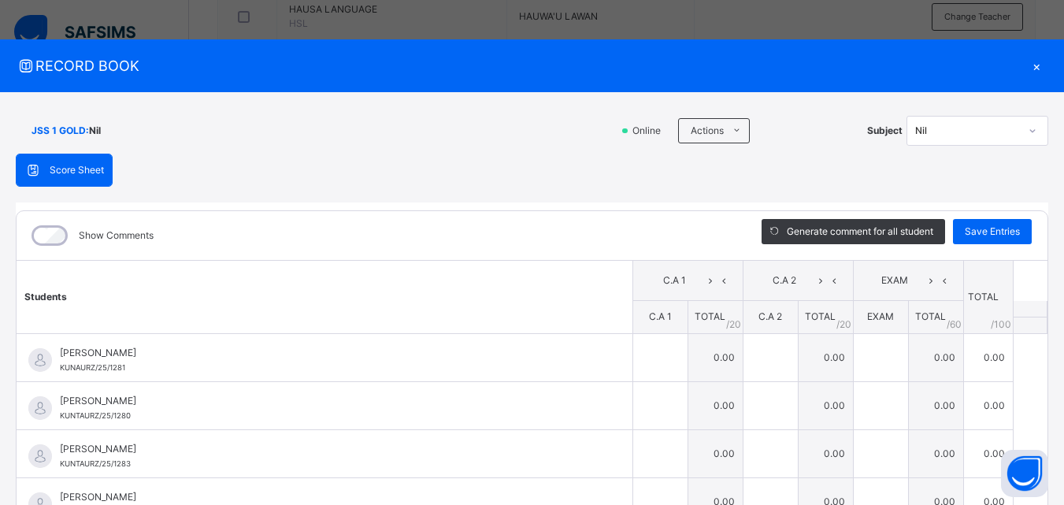
click at [1025, 68] on div "×" at bounding box center [1036, 65] width 24 height 21
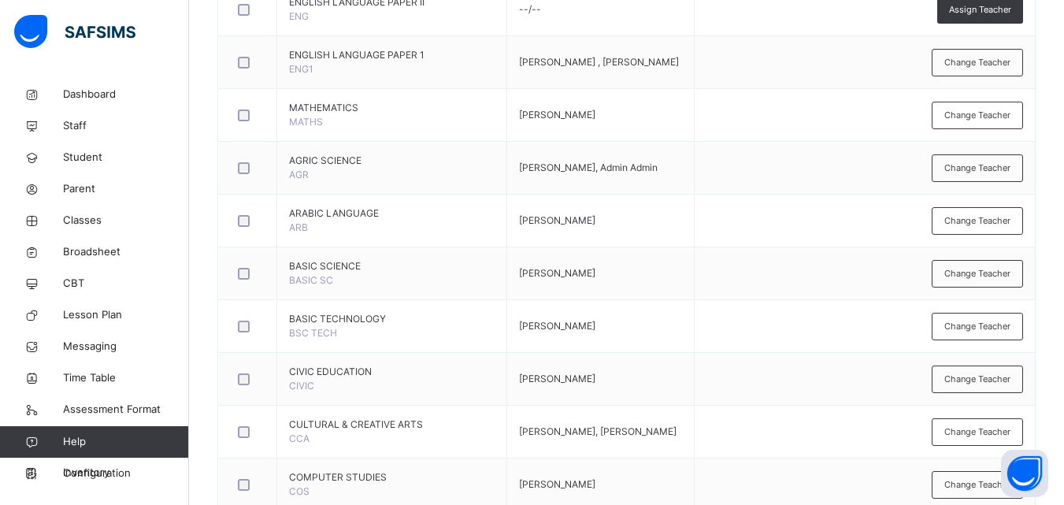
scroll to position [0, 0]
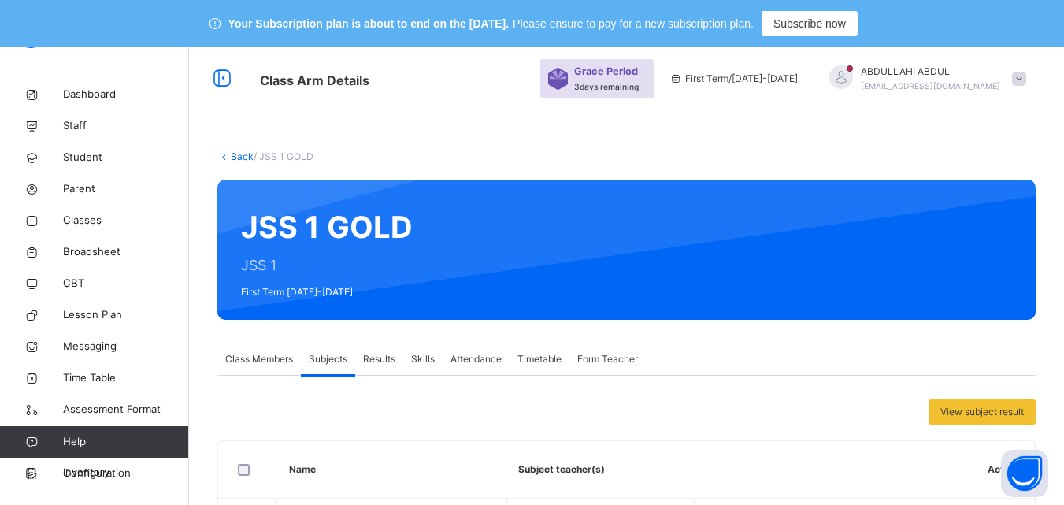
click at [246, 154] on link "Back" at bounding box center [242, 156] width 23 height 12
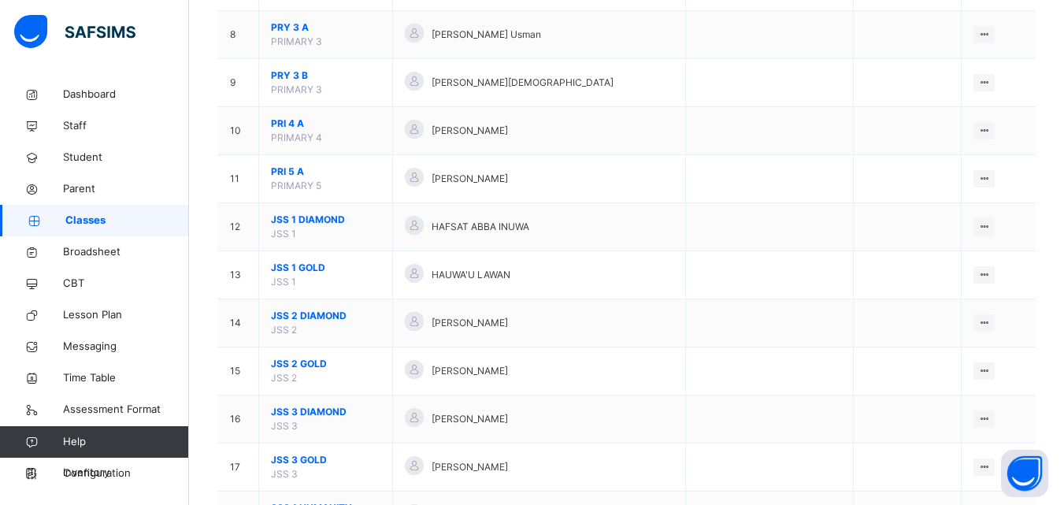
scroll to position [635, 0]
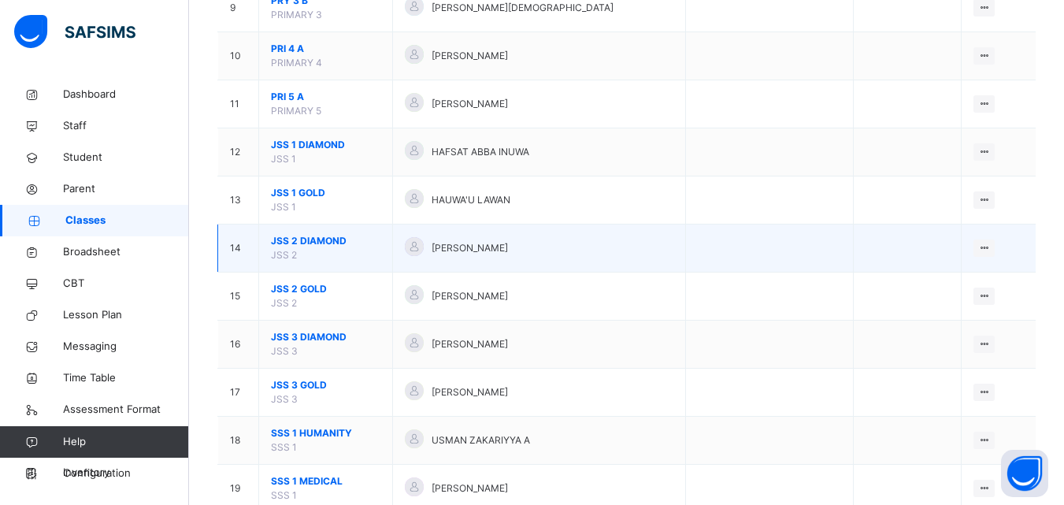
click at [328, 239] on span "JSS 2 DIAMOND" at bounding box center [325, 241] width 109 height 14
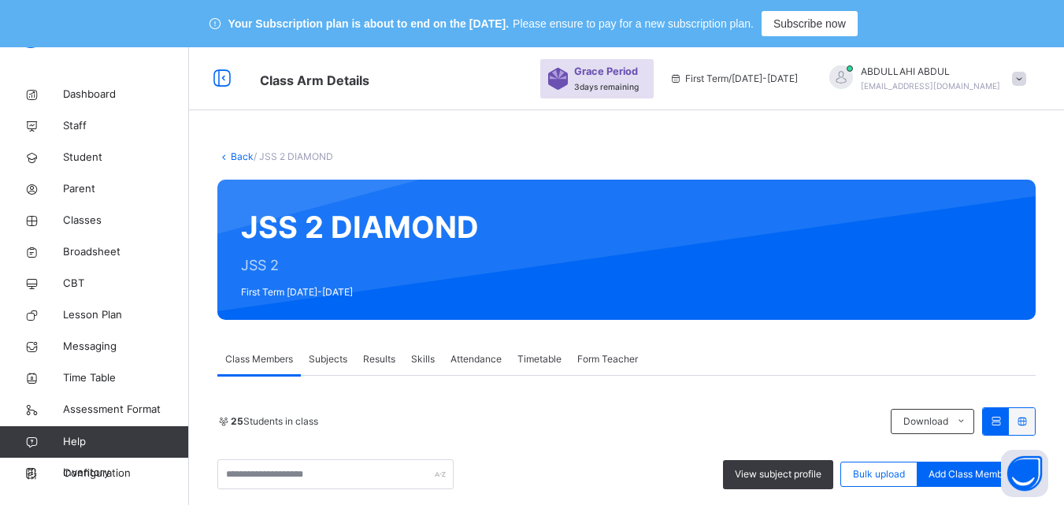
click at [328, 357] on span "Subjects" at bounding box center [328, 359] width 39 height 14
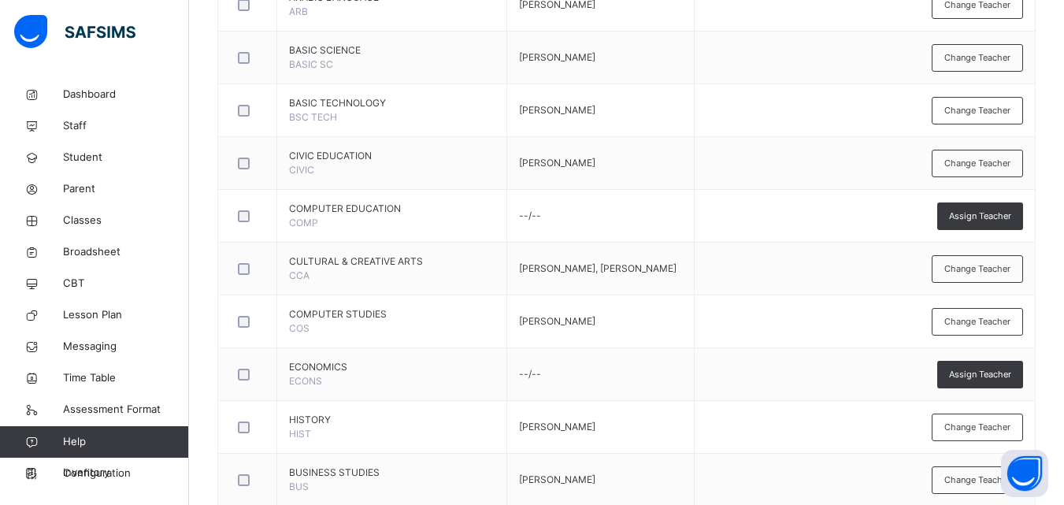
scroll to position [1096, 0]
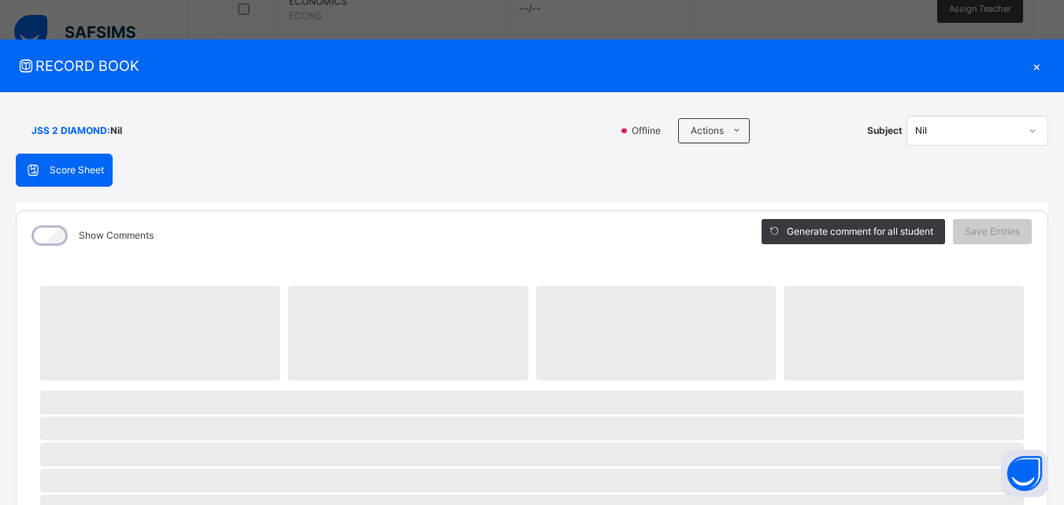
scroll to position [1383, 0]
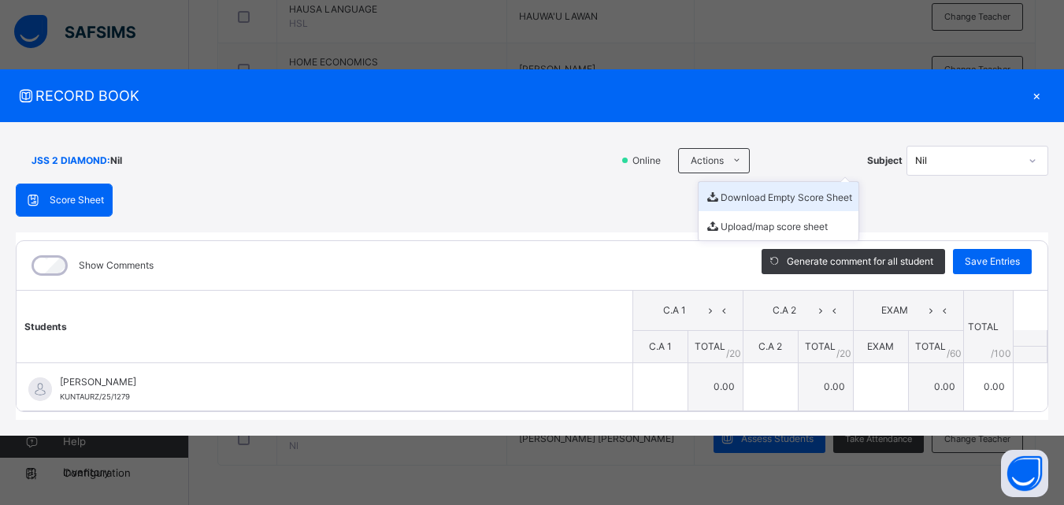
click at [754, 198] on li "Download Empty Score Sheet" at bounding box center [778, 196] width 160 height 29
click at [1034, 97] on div "×" at bounding box center [1036, 95] width 24 height 21
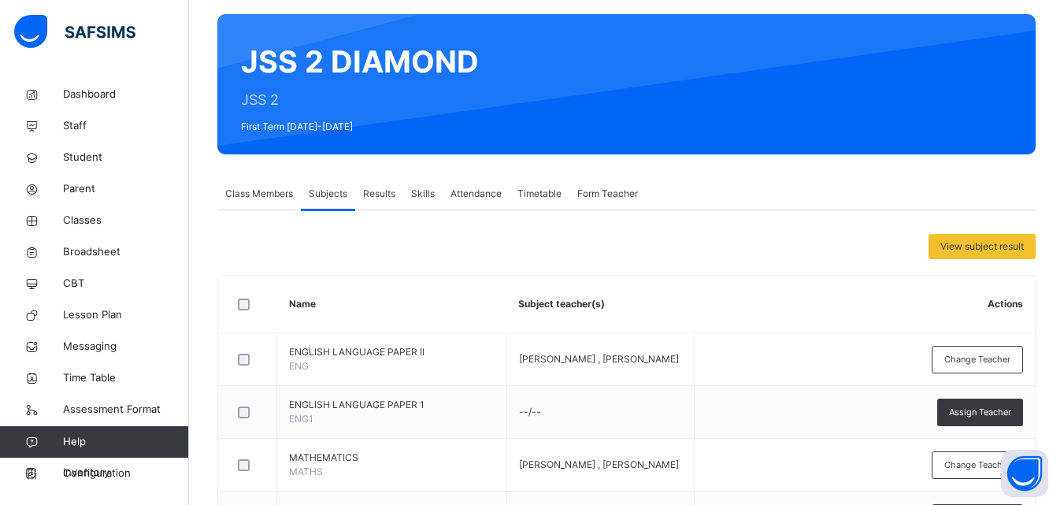
scroll to position [72, 0]
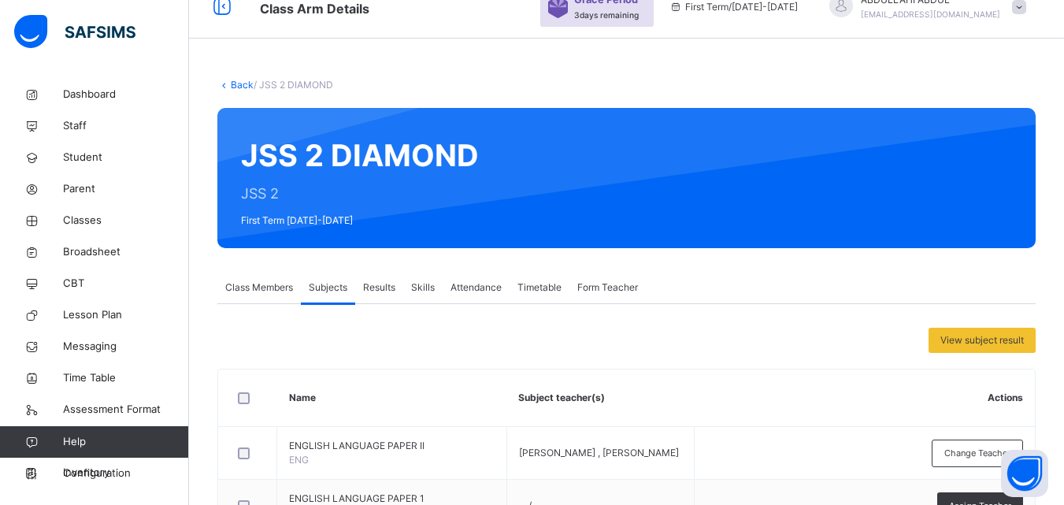
click at [242, 84] on link "Back" at bounding box center [242, 85] width 23 height 12
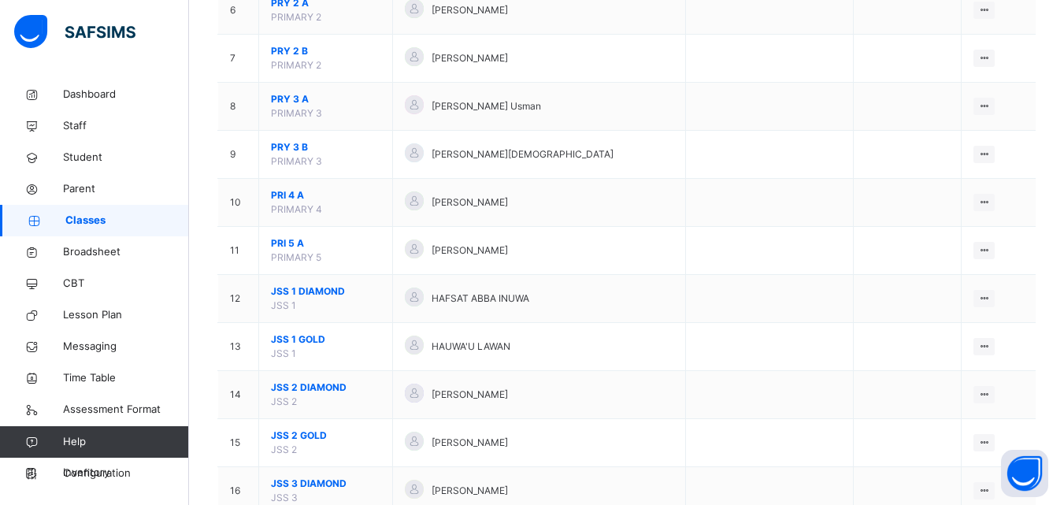
scroll to position [513, 0]
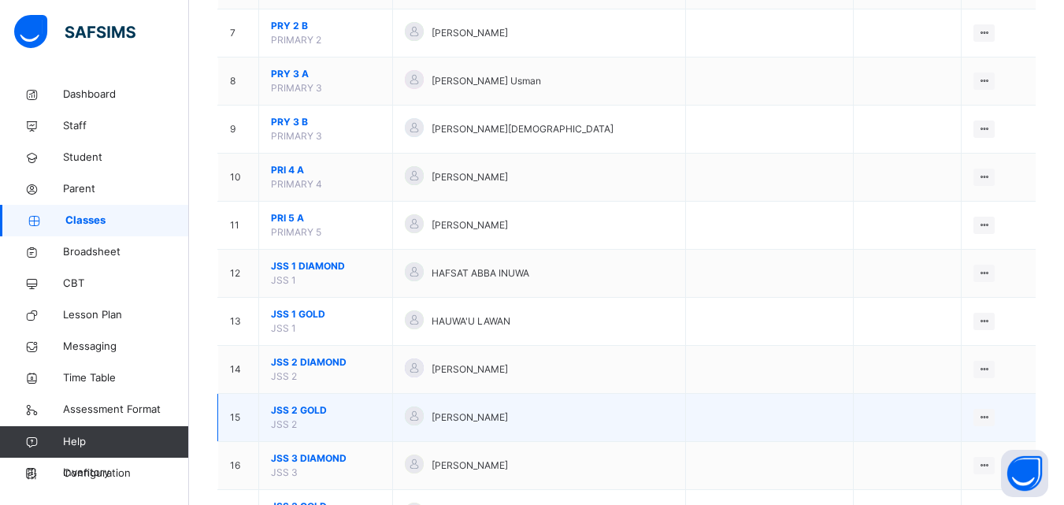
click at [317, 409] on span "JSS 2 GOLD" at bounding box center [325, 410] width 109 height 14
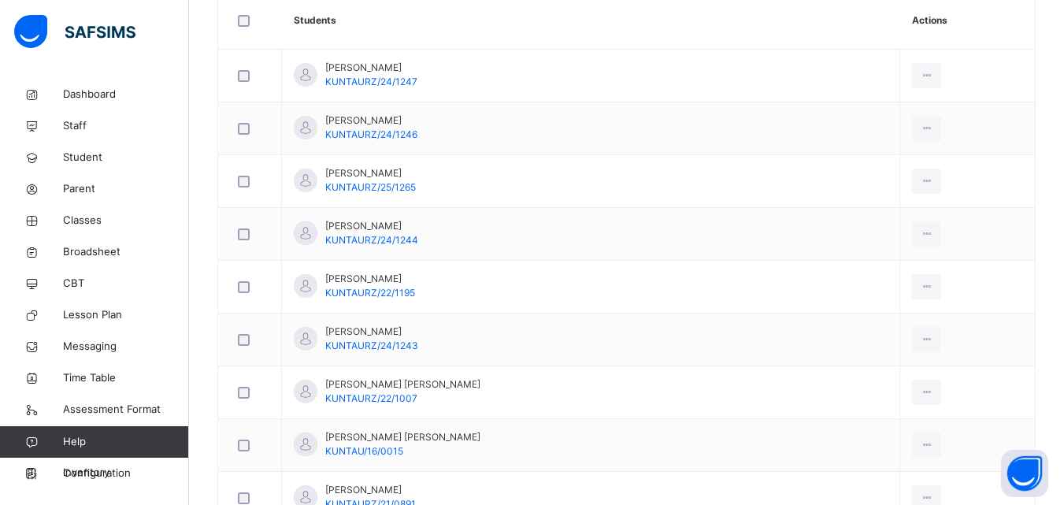
scroll to position [211, 0]
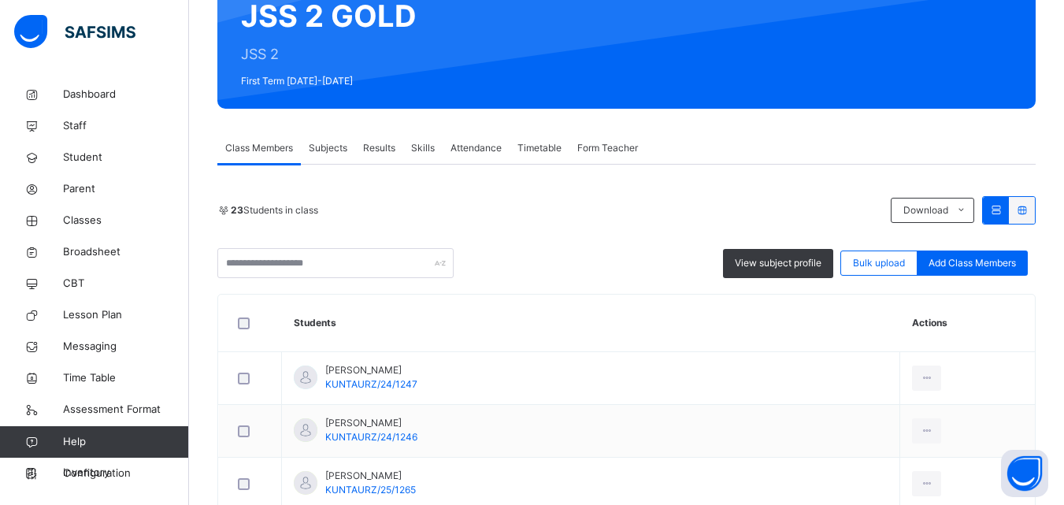
click at [335, 145] on span "Subjects" at bounding box center [328, 148] width 39 height 14
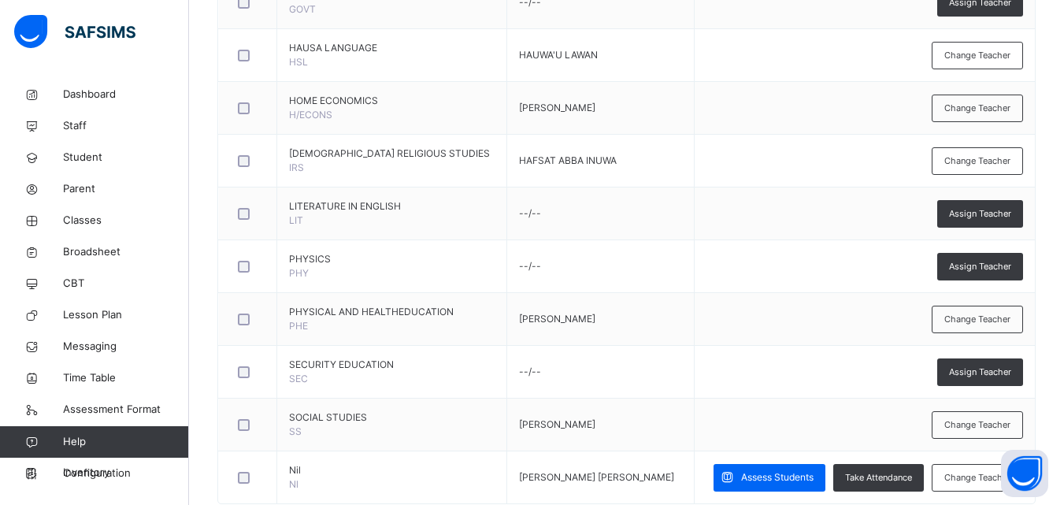
scroll to position [1326, 0]
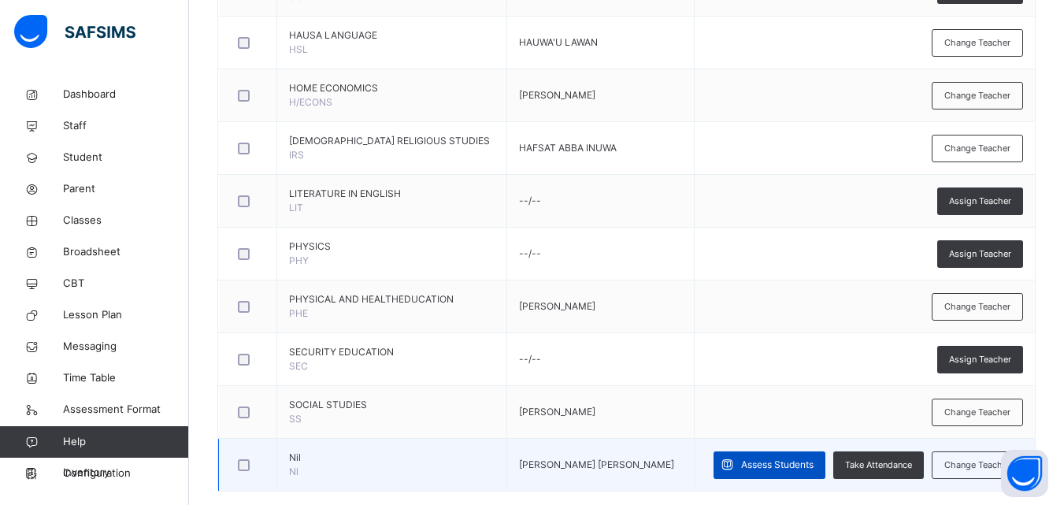
click at [825, 479] on div "Assess Students" at bounding box center [769, 465] width 112 height 28
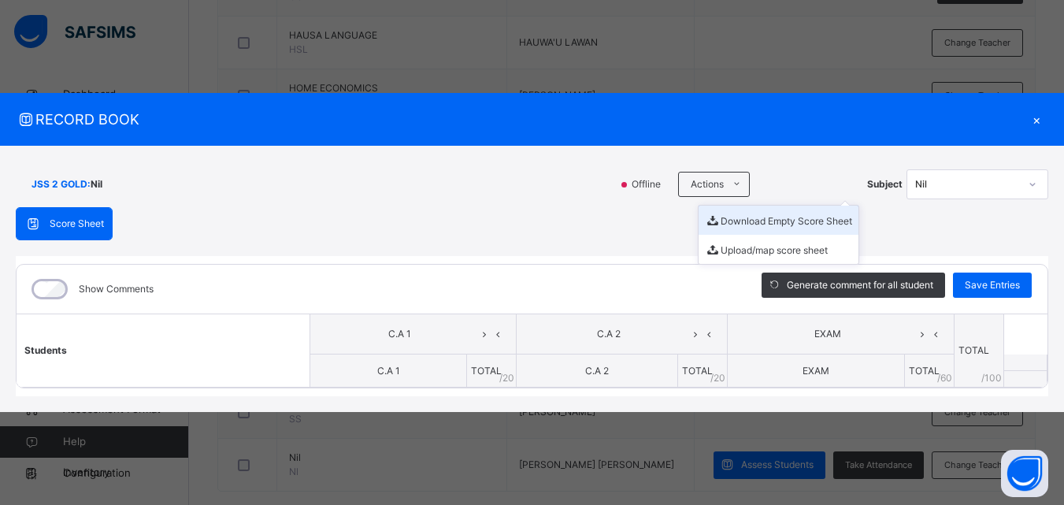
click at [760, 219] on li "Download Empty Score Sheet" at bounding box center [778, 219] width 160 height 29
click at [1031, 122] on div "×" at bounding box center [1036, 119] width 24 height 21
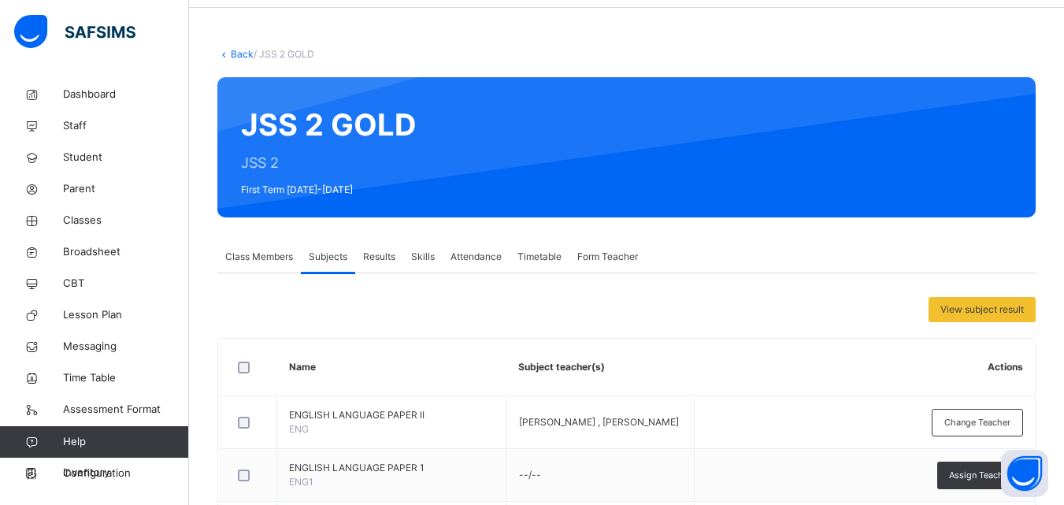
scroll to position [52, 0]
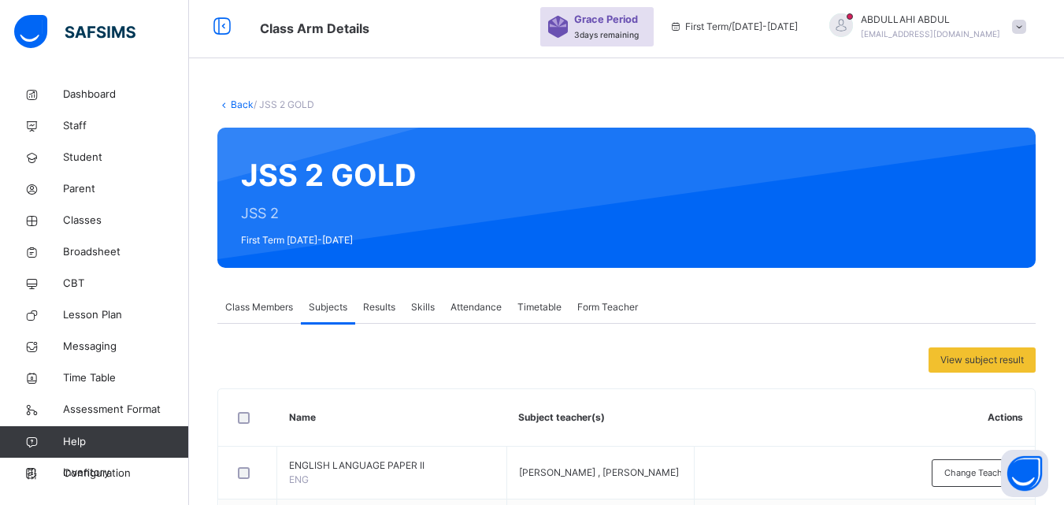
click at [267, 298] on div "Class Members" at bounding box center [258, 306] width 83 height 31
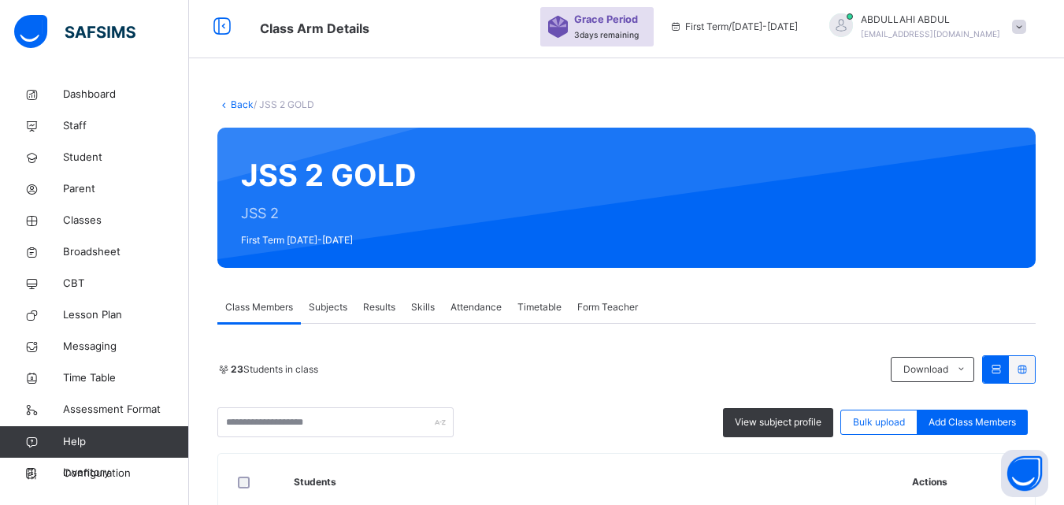
click at [234, 108] on link "Back" at bounding box center [242, 104] width 23 height 12
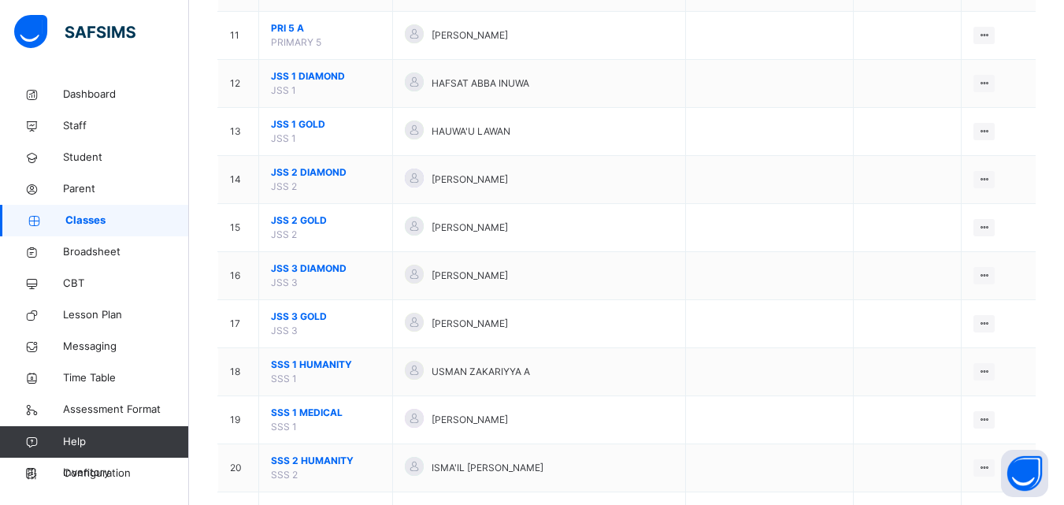
scroll to position [701, 0]
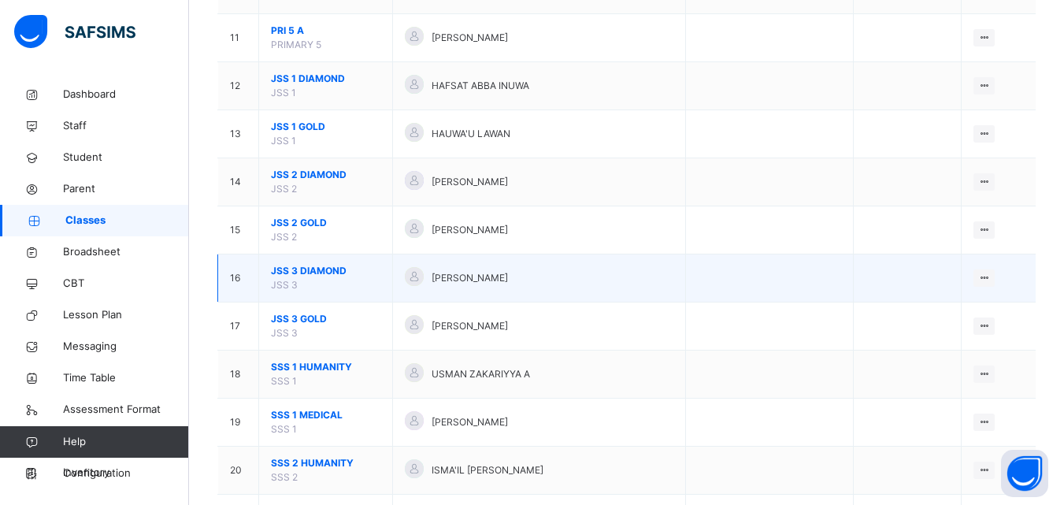
click at [313, 275] on span "JSS 3 DIAMOND" at bounding box center [325, 271] width 109 height 14
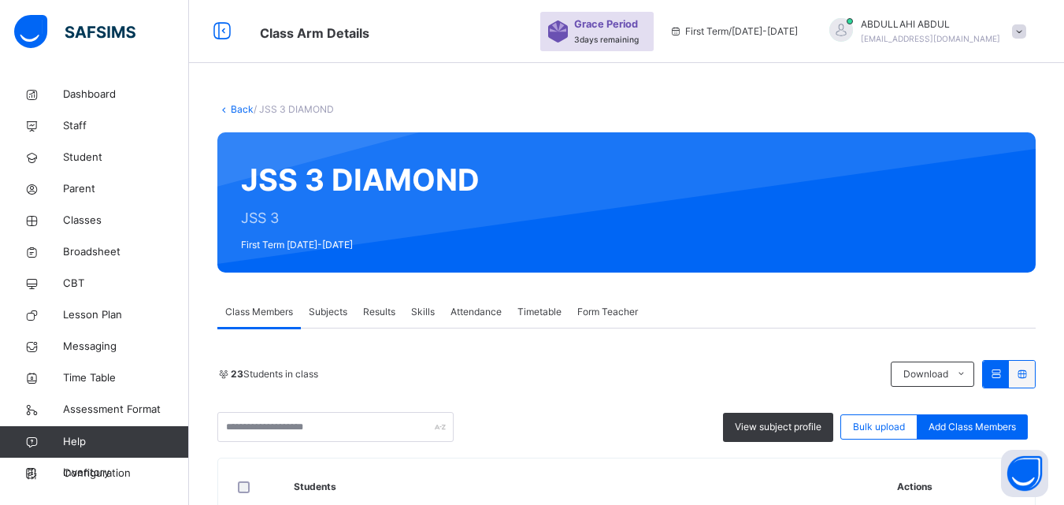
scroll to position [701, 0]
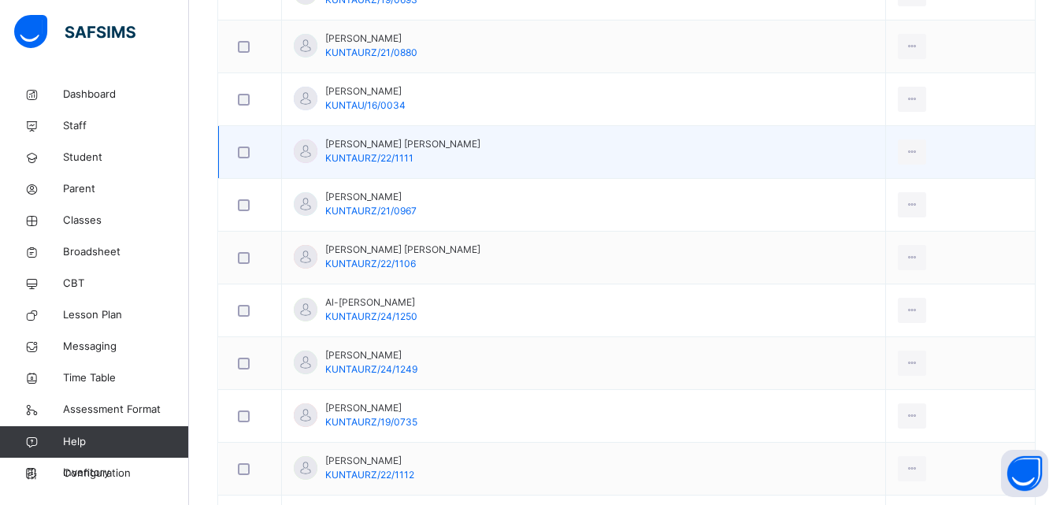
click at [325, 175] on td "[PERSON_NAME] [PERSON_NAME] KUNTAURZ/22/1111" at bounding box center [584, 152] width 604 height 53
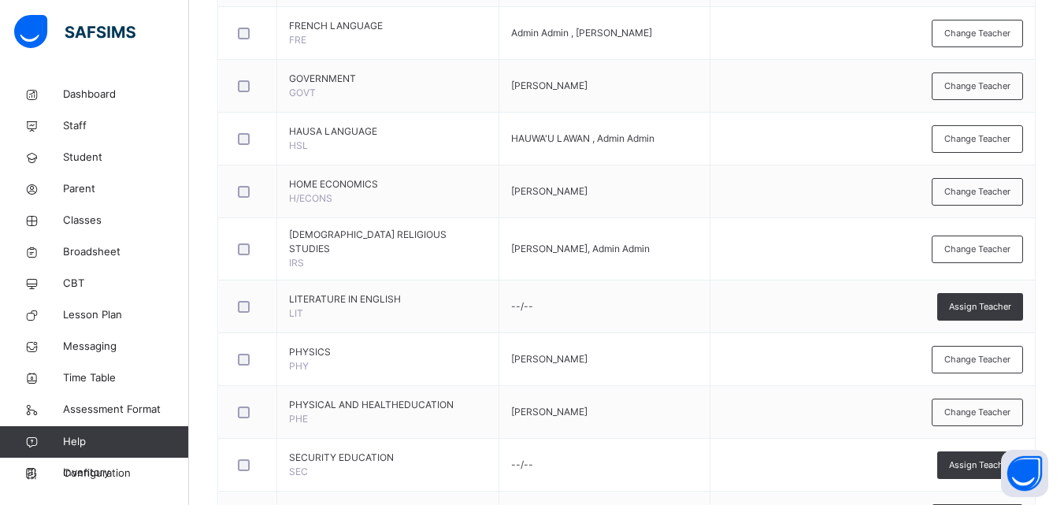
scroll to position [1674, 0]
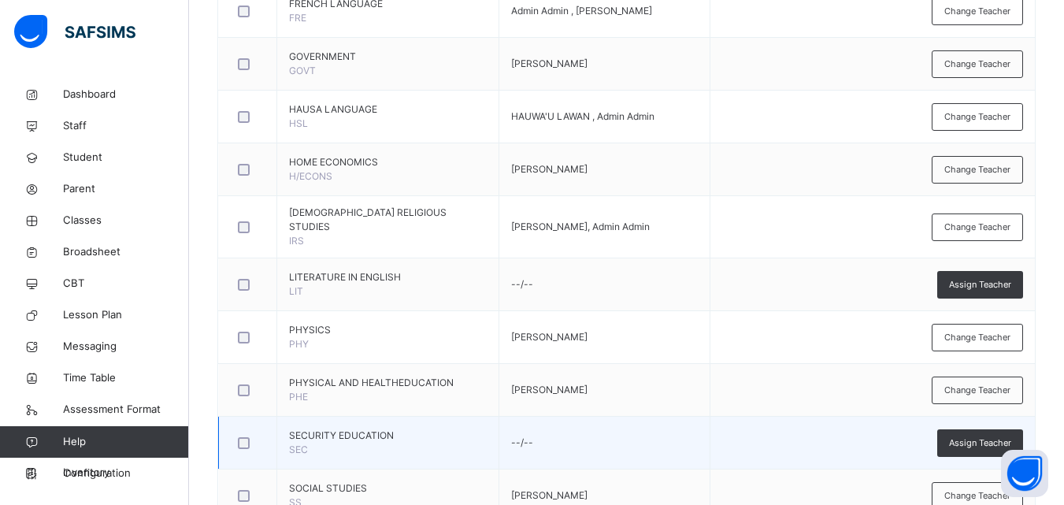
click at [750, 448] on td "Assign Teacher" at bounding box center [871, 442] width 325 height 53
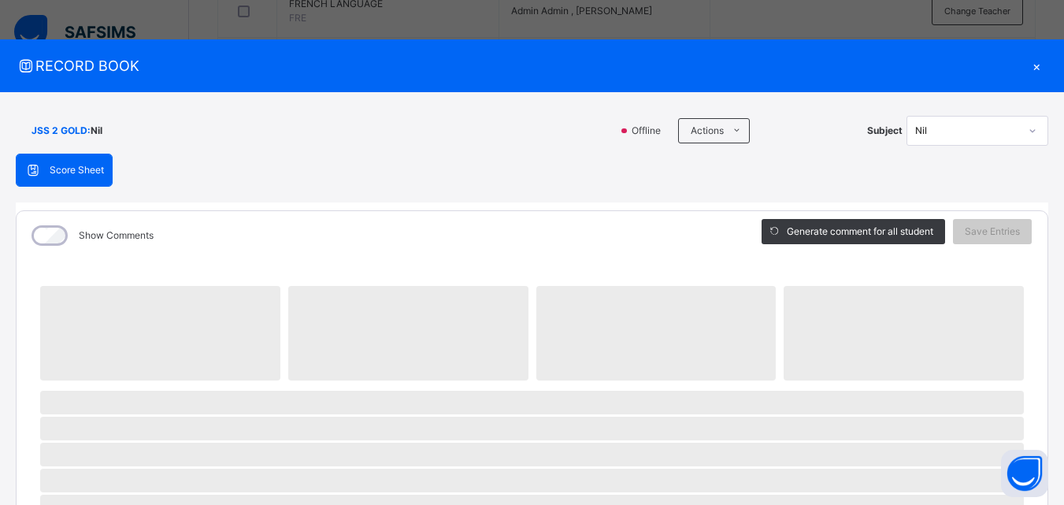
scroll to position [1774, 0]
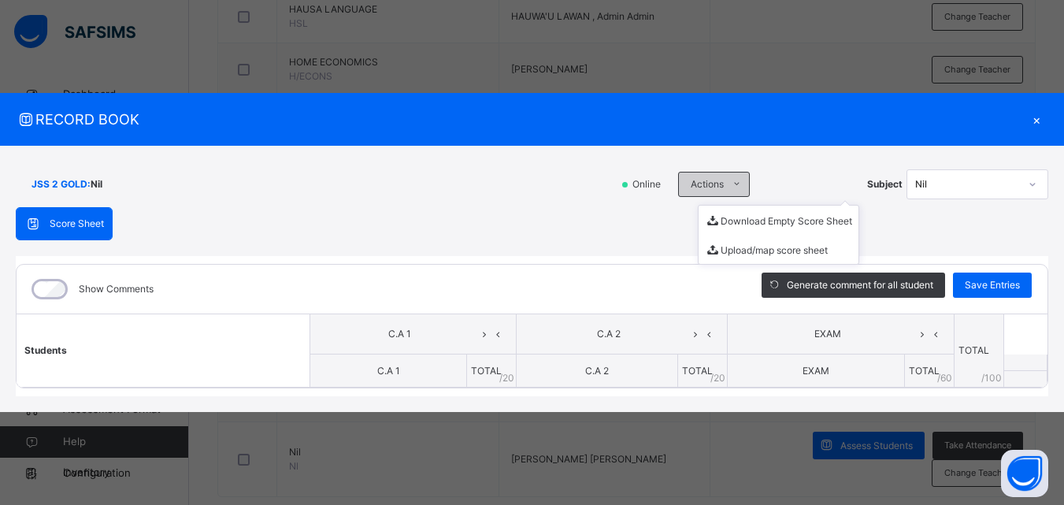
click at [712, 183] on span "Actions" at bounding box center [706, 184] width 33 height 14
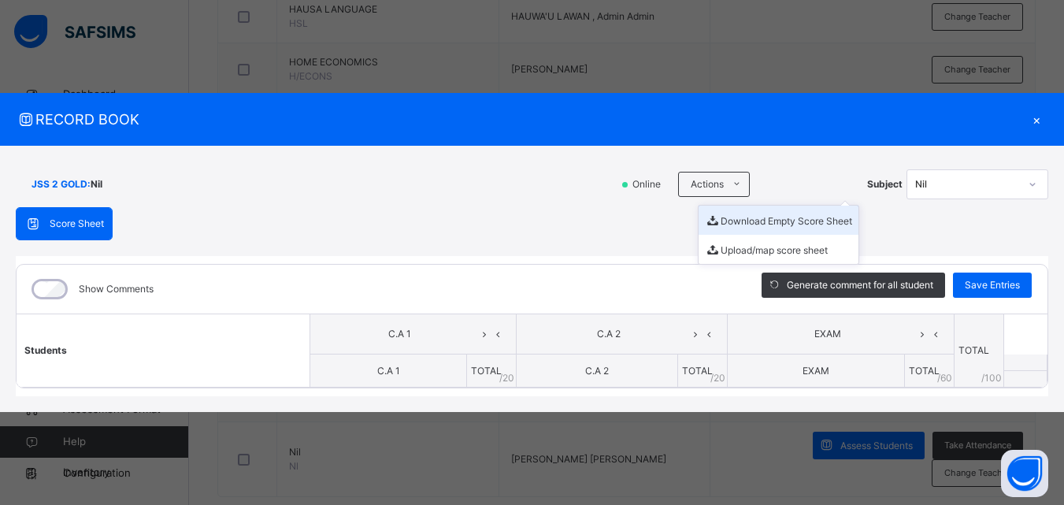
click at [738, 220] on li "Download Empty Score Sheet" at bounding box center [778, 219] width 160 height 29
drag, startPoint x: 568, startPoint y: 49, endPoint x: 545, endPoint y: 50, distance: 23.6
click at [545, 50] on div "RECORD BOOK × JSS 2 GOLD : Nil Online Actions Download Empty Score Sheet Upload…" at bounding box center [532, 252] width 1064 height 505
click at [1030, 120] on div "×" at bounding box center [1036, 119] width 24 height 21
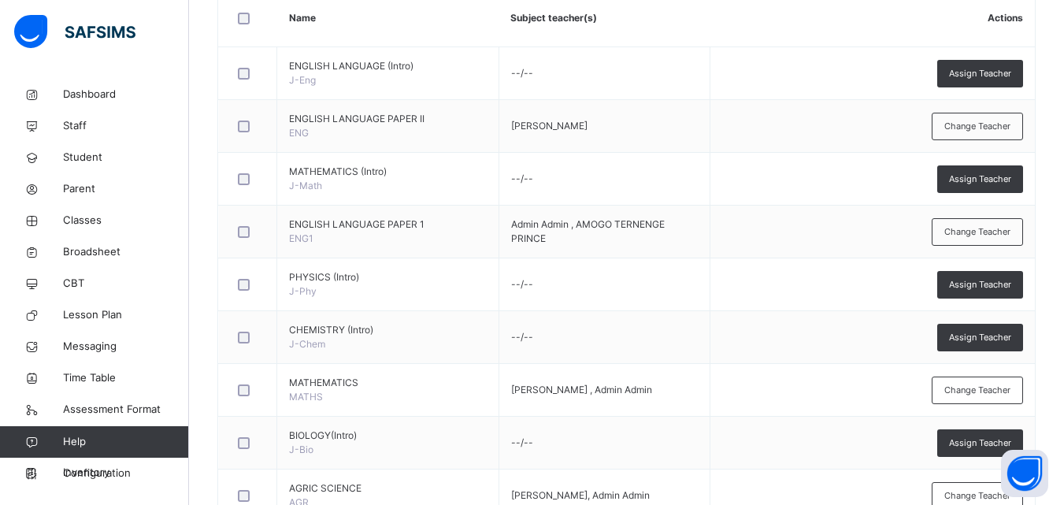
scroll to position [10, 0]
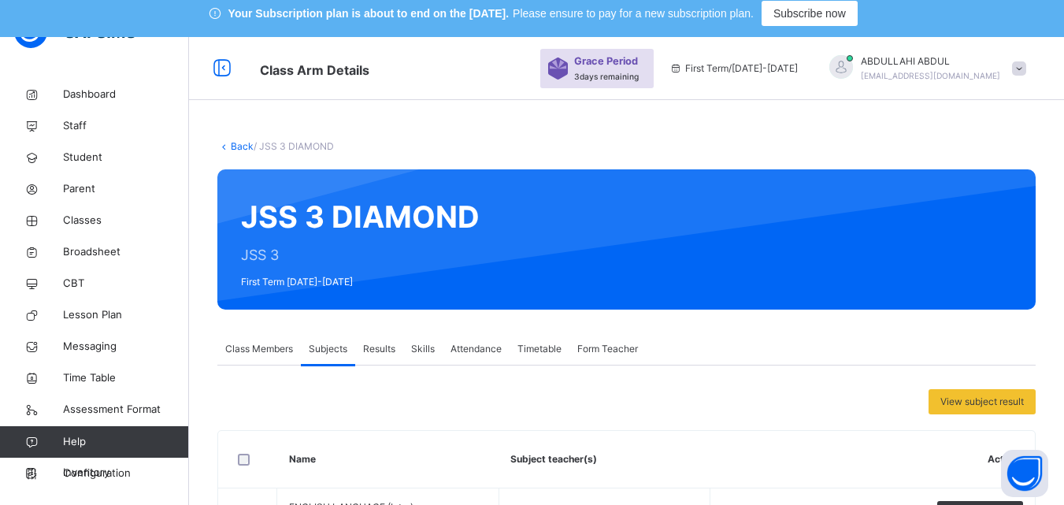
click at [239, 143] on link "Back" at bounding box center [242, 146] width 23 height 12
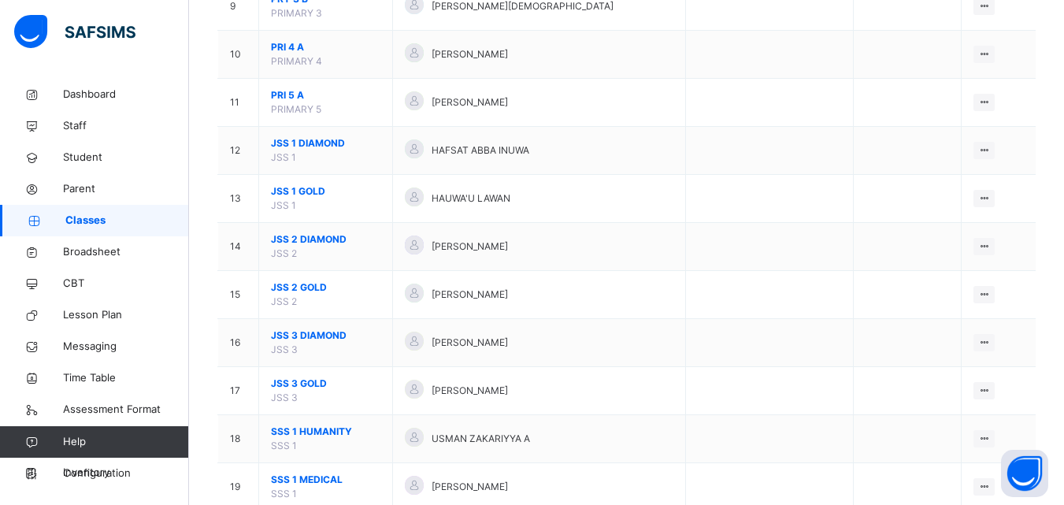
scroll to position [700, 0]
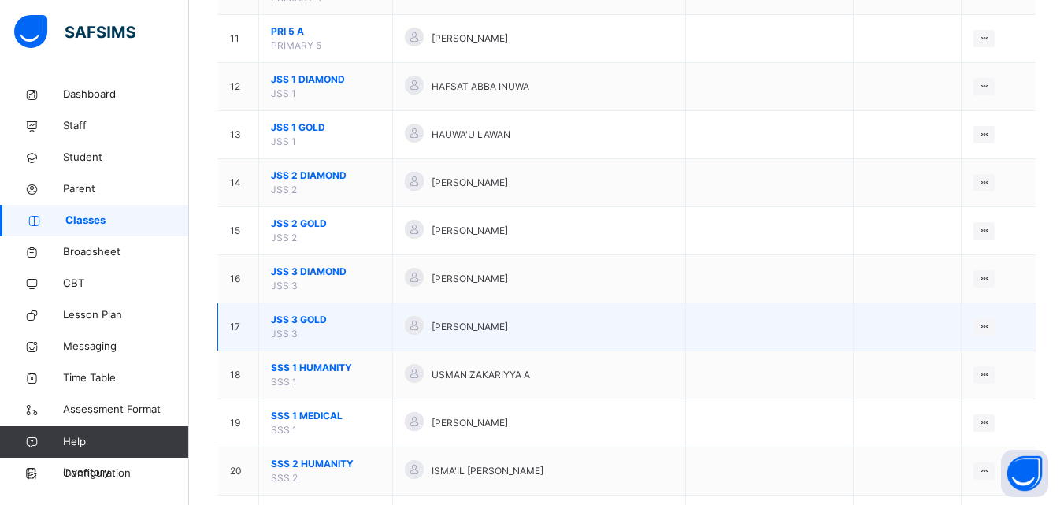
click at [303, 314] on span "JSS 3 GOLD" at bounding box center [325, 320] width 109 height 14
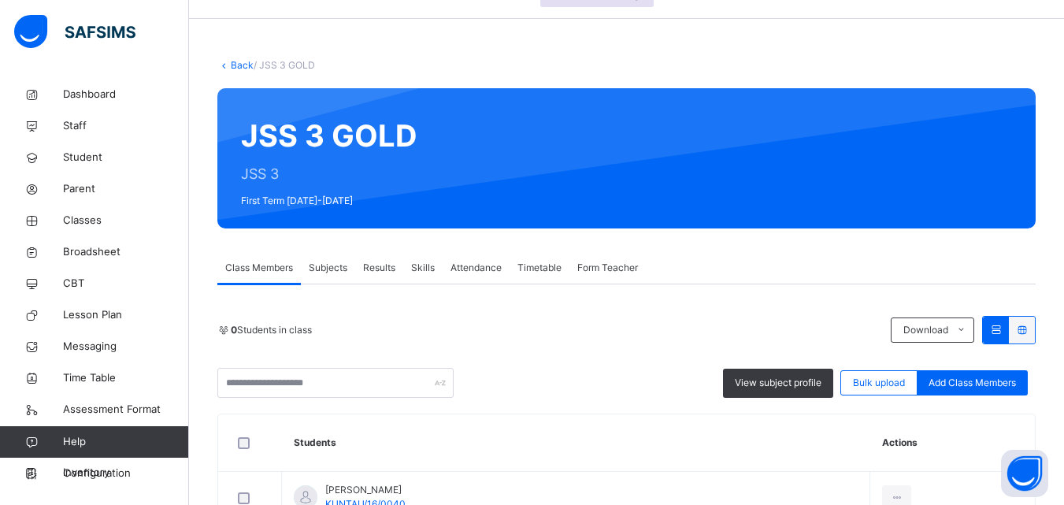
scroll to position [163, 0]
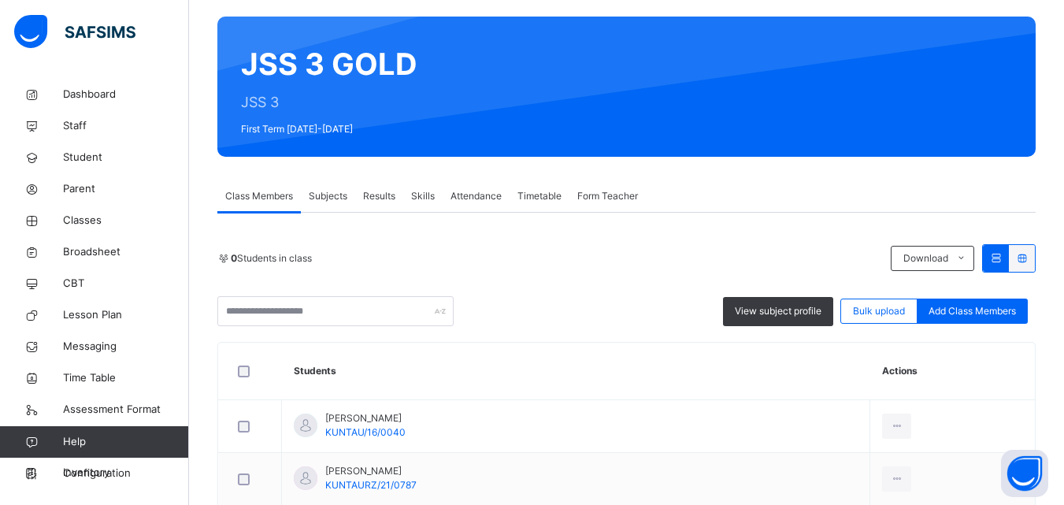
click at [335, 201] on span "Subjects" at bounding box center [328, 196] width 39 height 14
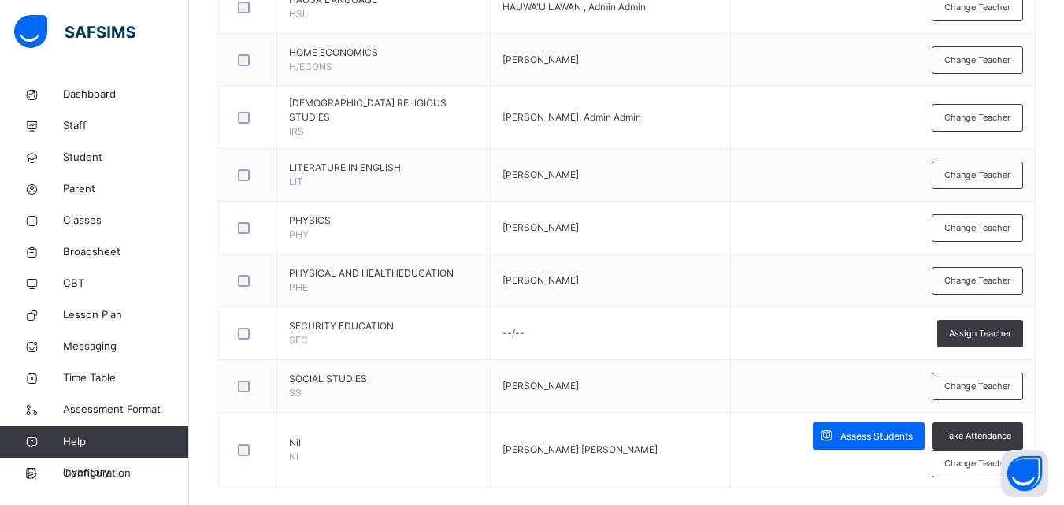
scroll to position [1982, 0]
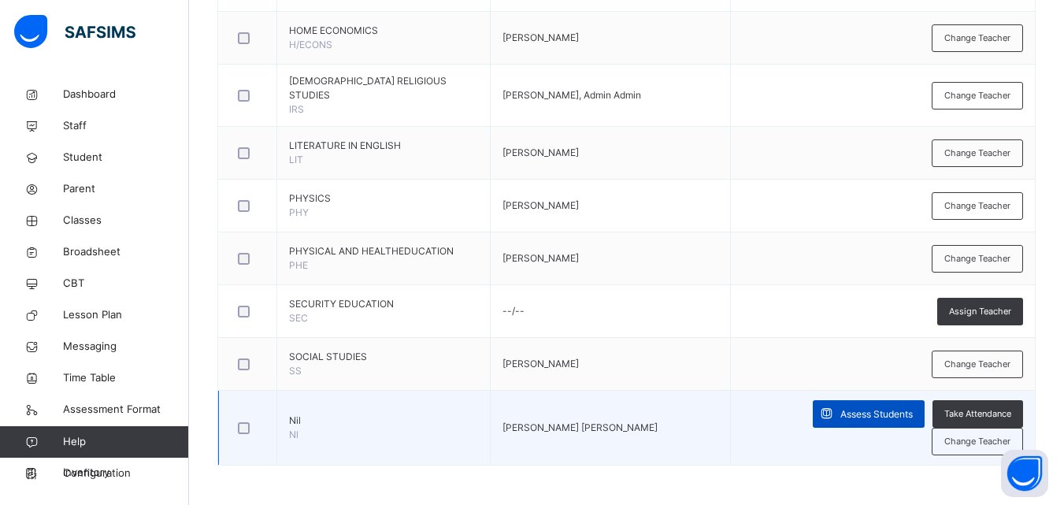
click at [893, 415] on span "Assess Students" at bounding box center [876, 414] width 72 height 14
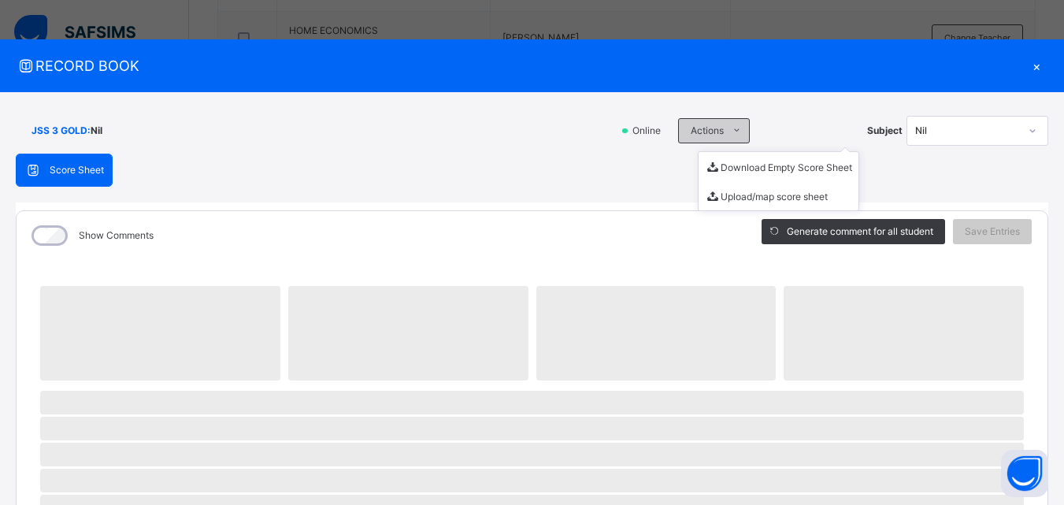
click at [701, 131] on span "Actions" at bounding box center [706, 131] width 33 height 14
click at [724, 165] on li "Download Empty Score Sheet" at bounding box center [778, 166] width 160 height 29
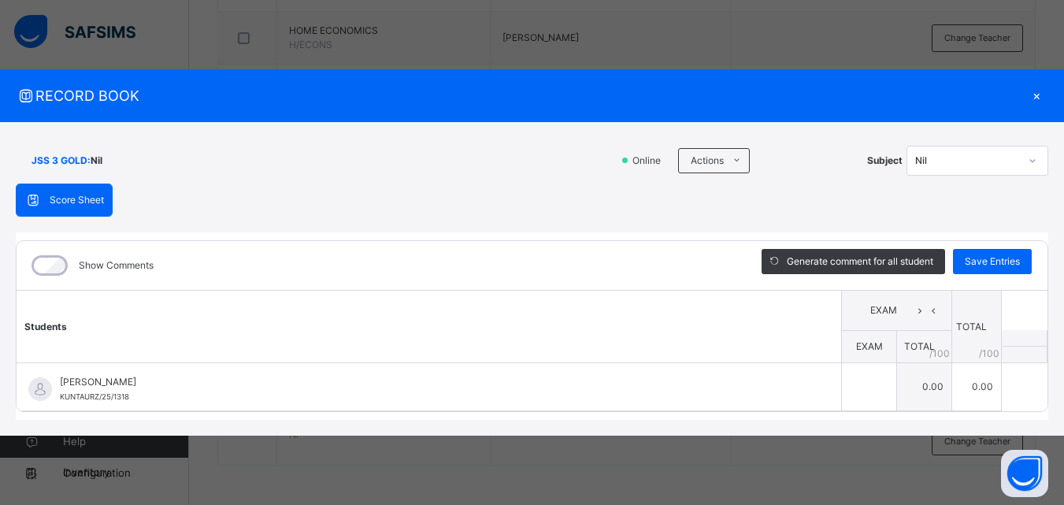
click at [667, 34] on div "RECORD BOOK × JSS 3 GOLD : Nil Online Actions Download Empty Score Sheet Upload…" at bounding box center [532, 252] width 1064 height 505
click at [1037, 94] on div "×" at bounding box center [1036, 95] width 24 height 21
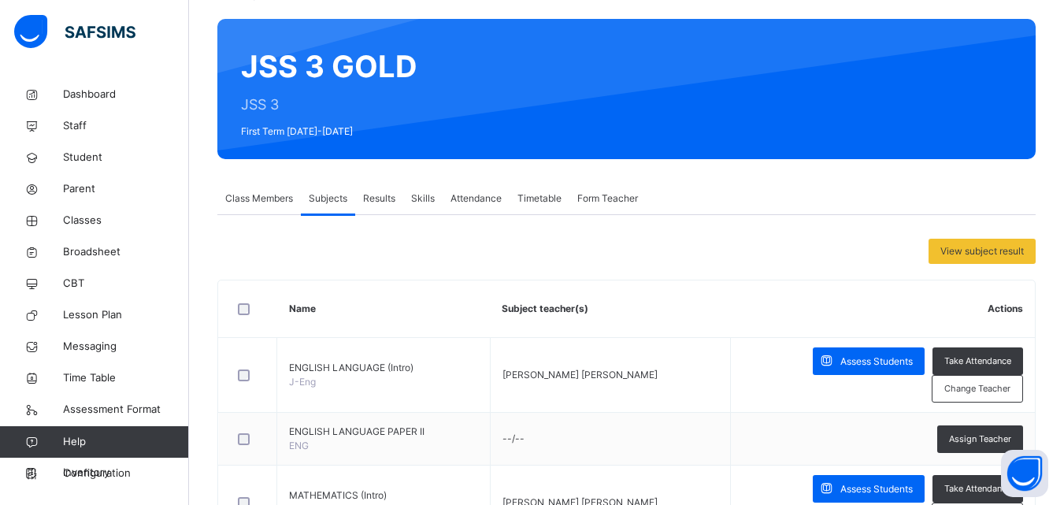
scroll to position [0, 0]
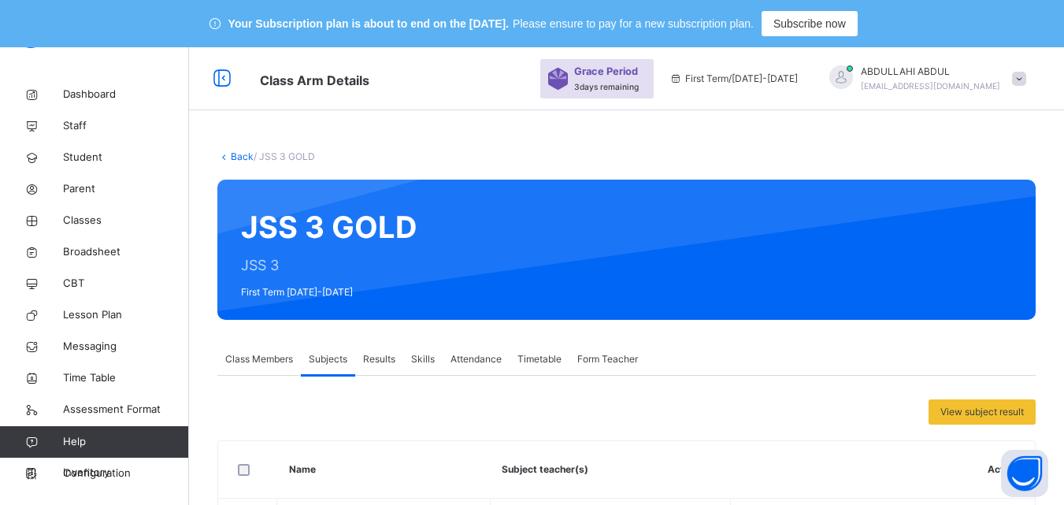
click at [247, 157] on link "Back" at bounding box center [242, 156] width 23 height 12
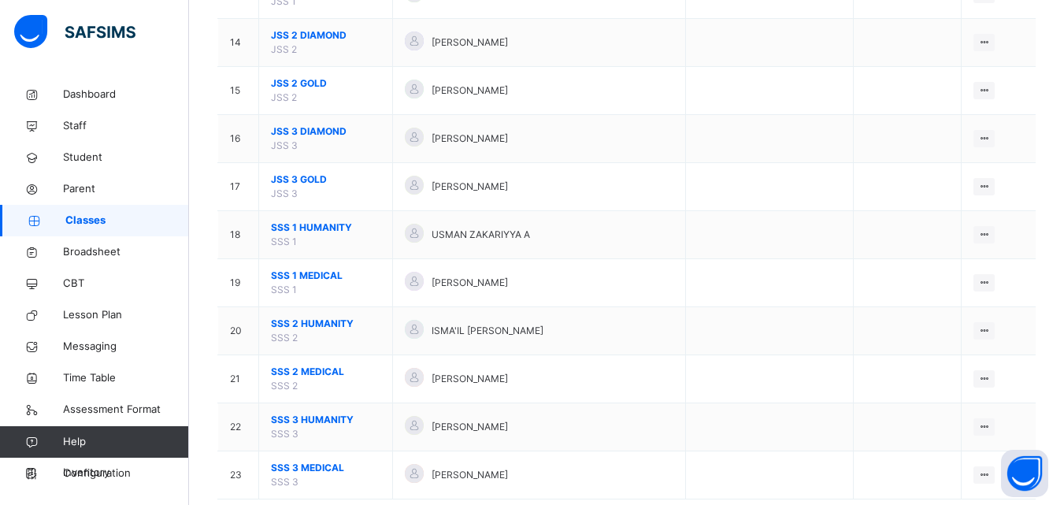
scroll to position [874, 0]
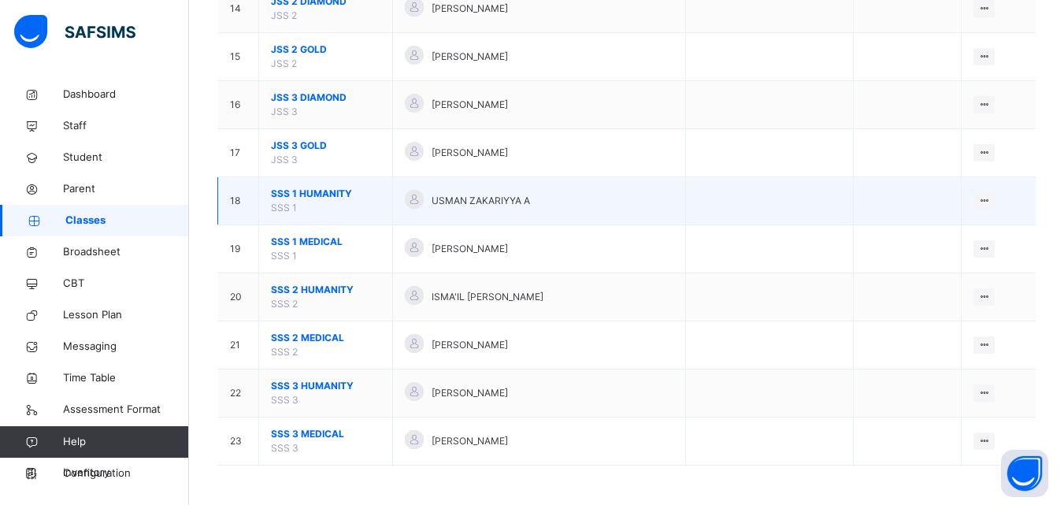
click at [334, 198] on span "SSS 1 HUMANITY" at bounding box center [325, 194] width 109 height 14
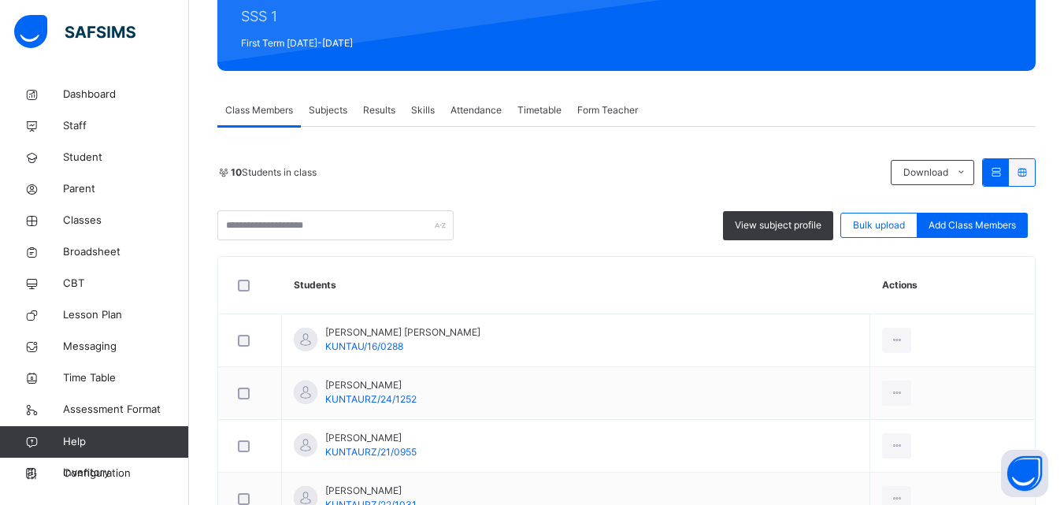
scroll to position [245, 0]
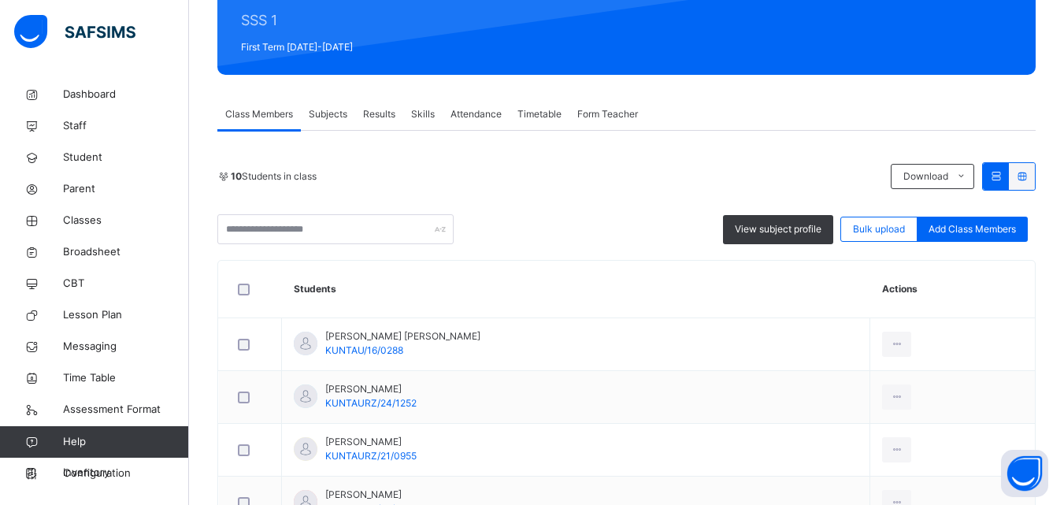
click at [335, 105] on div "Subjects" at bounding box center [328, 113] width 54 height 31
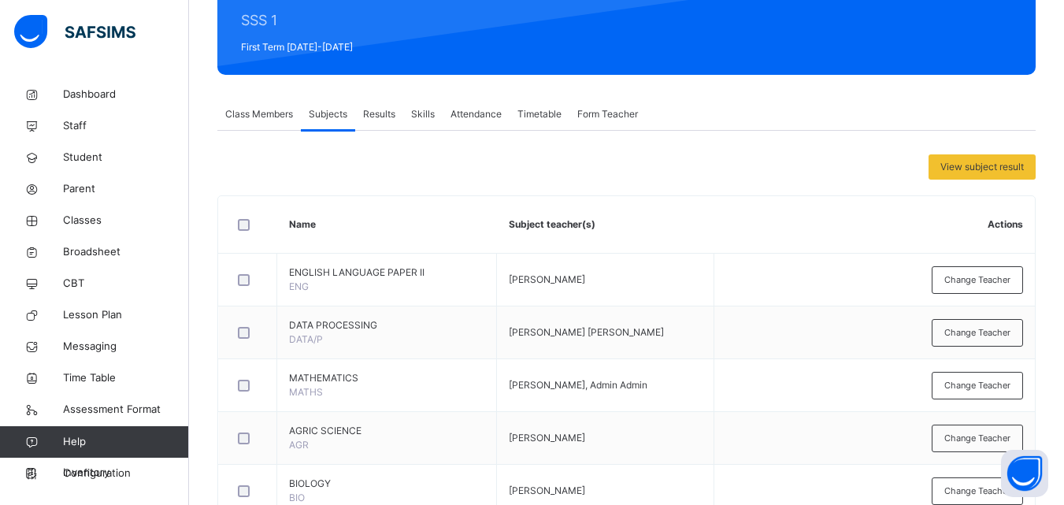
scroll to position [930, 0]
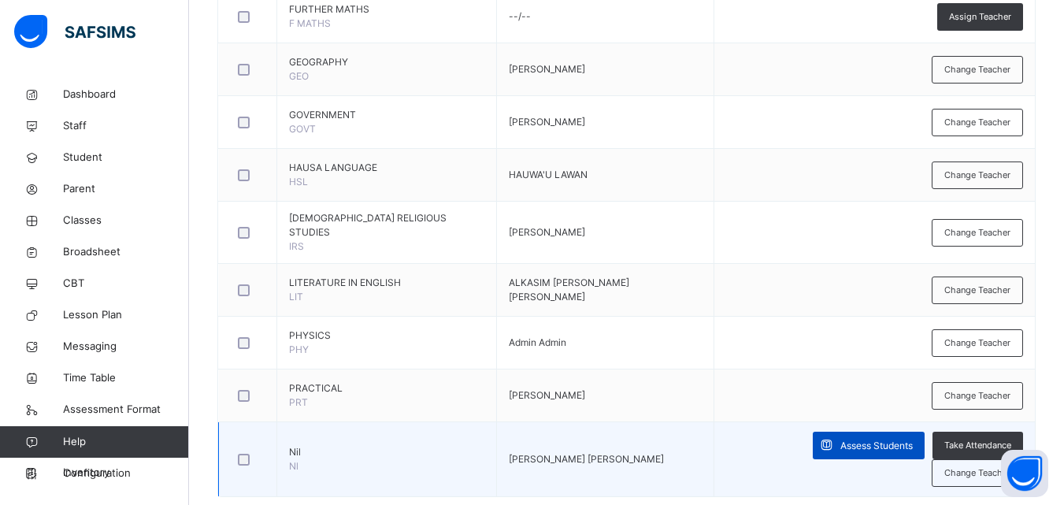
click at [840, 439] on span "Assess Students" at bounding box center [876, 446] width 72 height 14
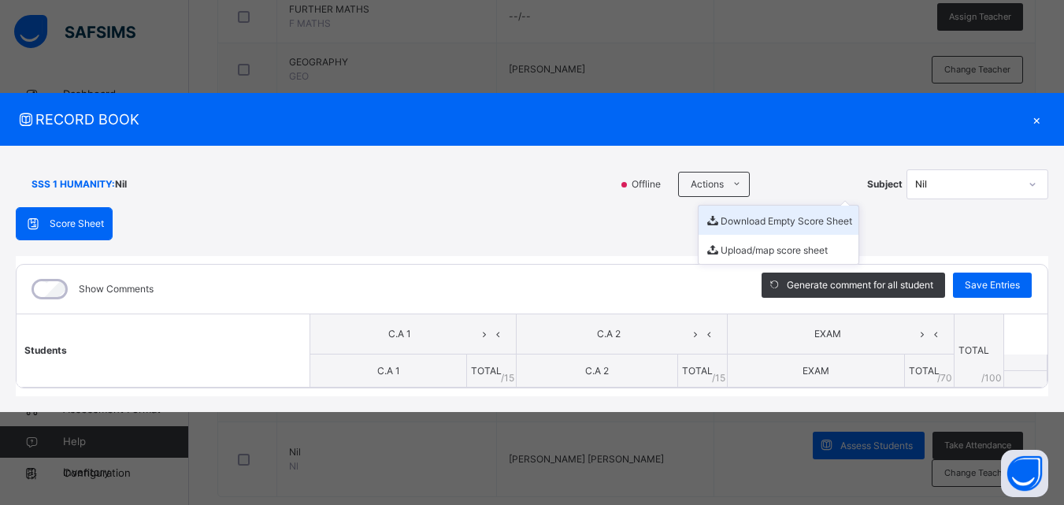
click at [756, 220] on li "Download Empty Score Sheet" at bounding box center [778, 219] width 160 height 29
click at [1034, 118] on div "×" at bounding box center [1036, 119] width 24 height 21
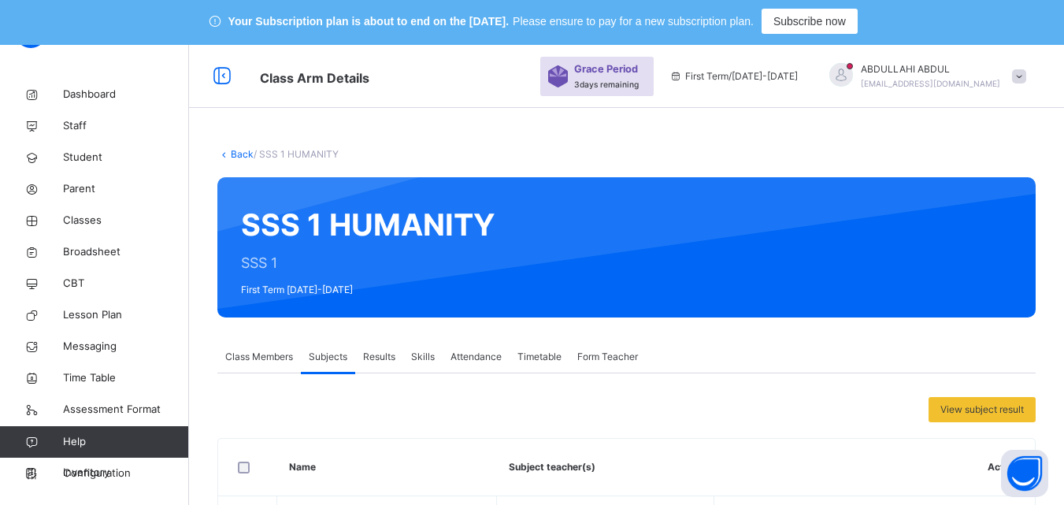
scroll to position [0, 0]
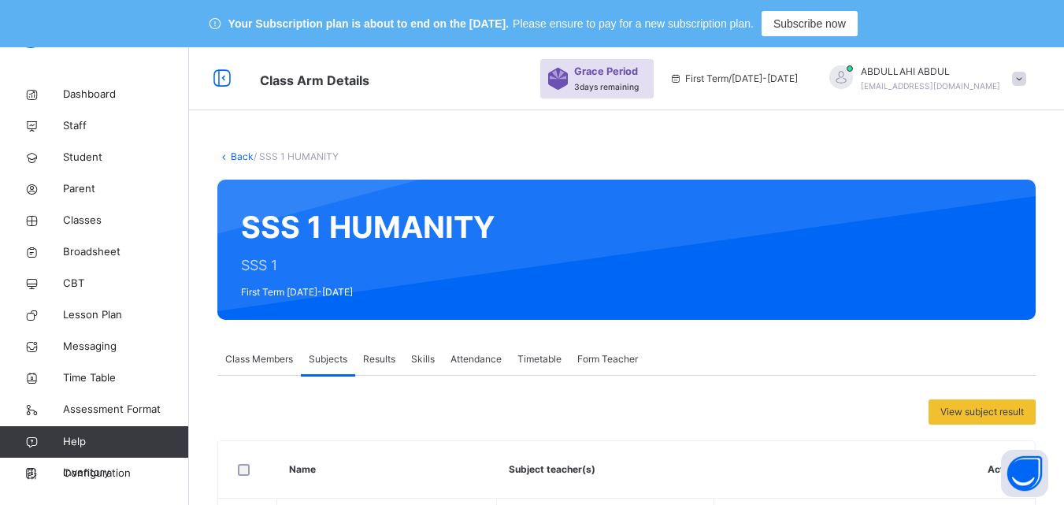
click at [238, 156] on link "Back" at bounding box center [242, 156] width 23 height 12
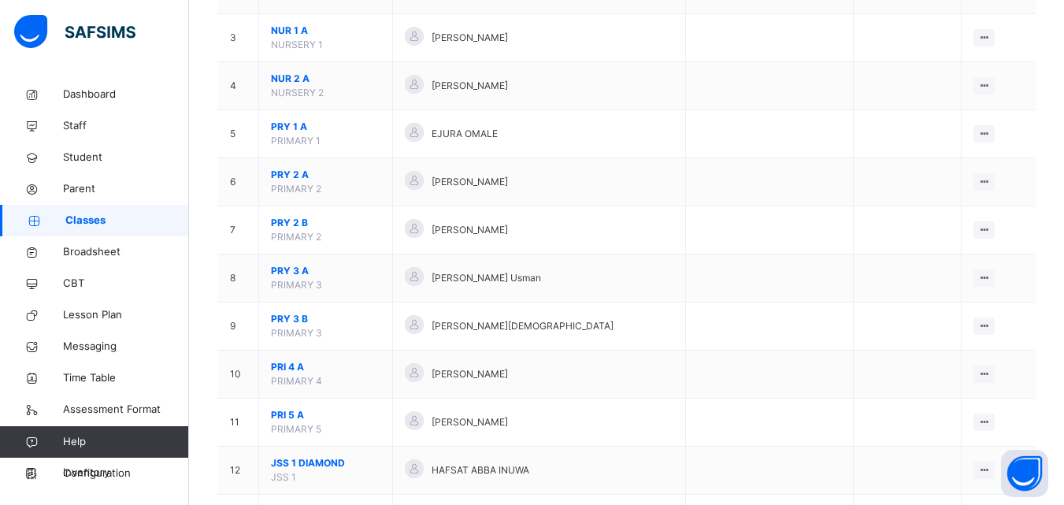
scroll to position [757, 0]
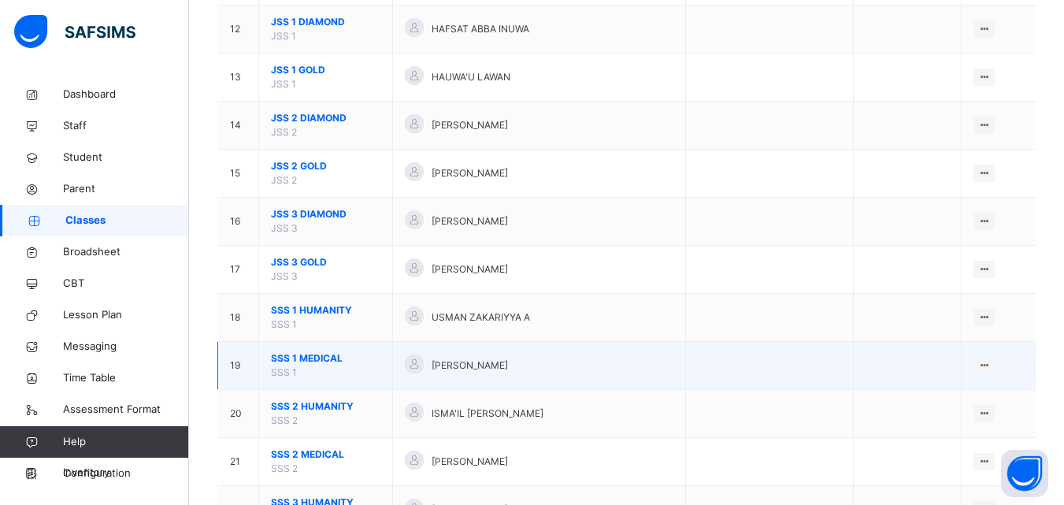
drag, startPoint x: 1075, startPoint y: 448, endPoint x: 320, endPoint y: 357, distance: 759.6
click at [320, 357] on span "SSS 1 MEDICAL" at bounding box center [325, 358] width 109 height 14
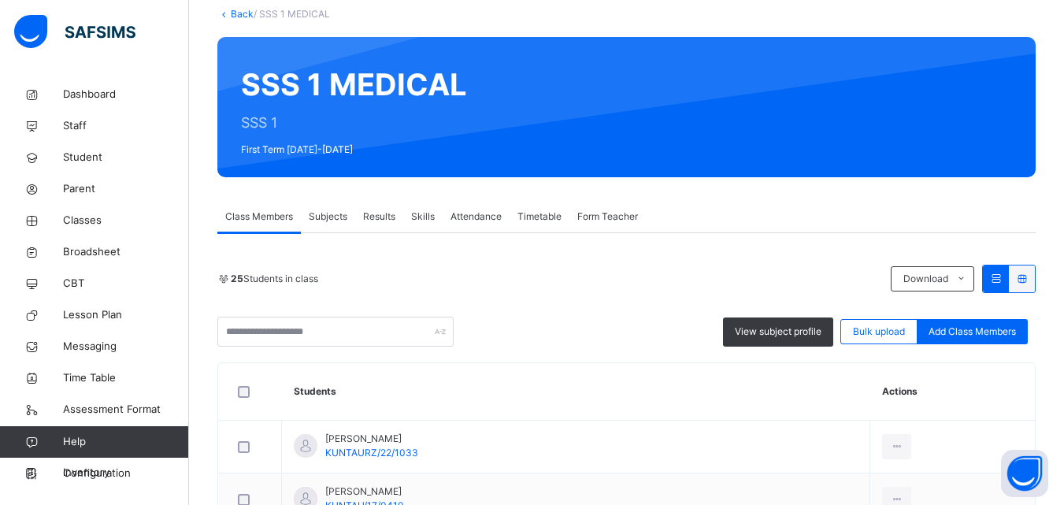
scroll to position [61, 0]
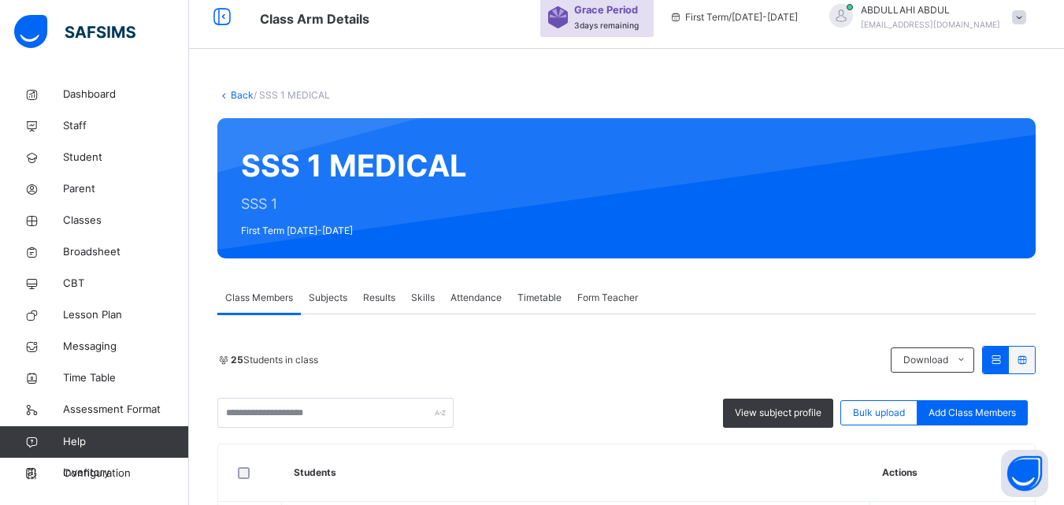
click at [335, 292] on span "Subjects" at bounding box center [328, 297] width 39 height 14
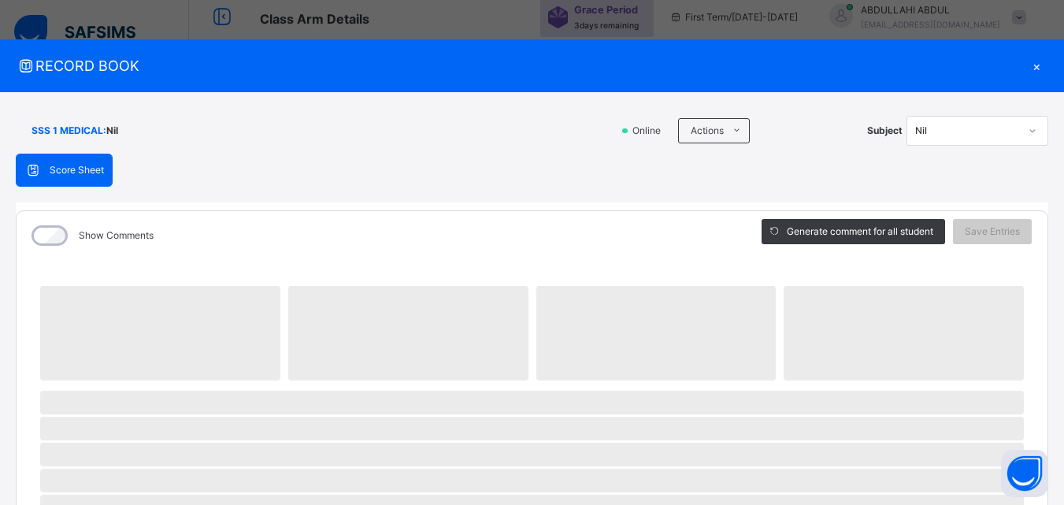
scroll to position [930, 0]
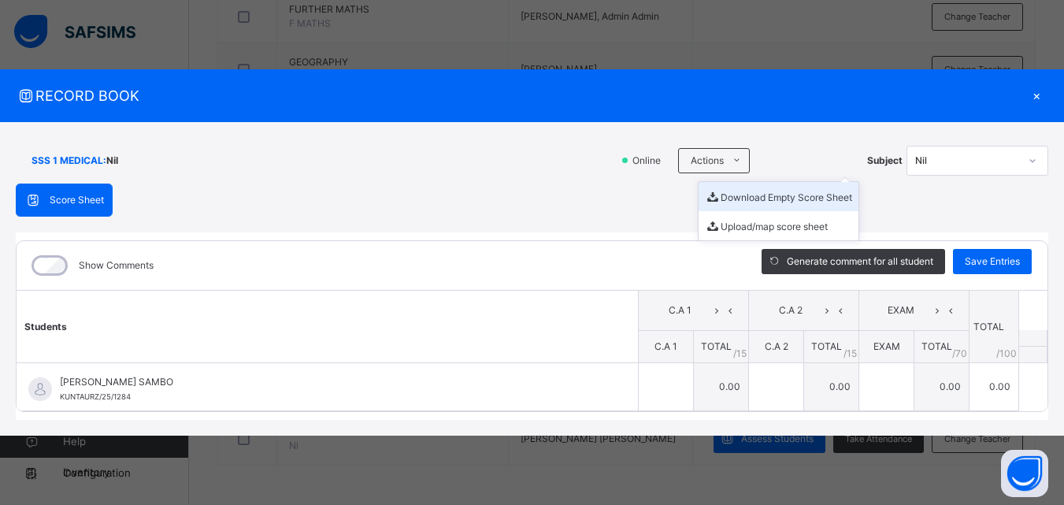
click at [746, 204] on li "Download Empty Score Sheet" at bounding box center [778, 196] width 160 height 29
click at [1038, 101] on div "×" at bounding box center [1036, 95] width 24 height 21
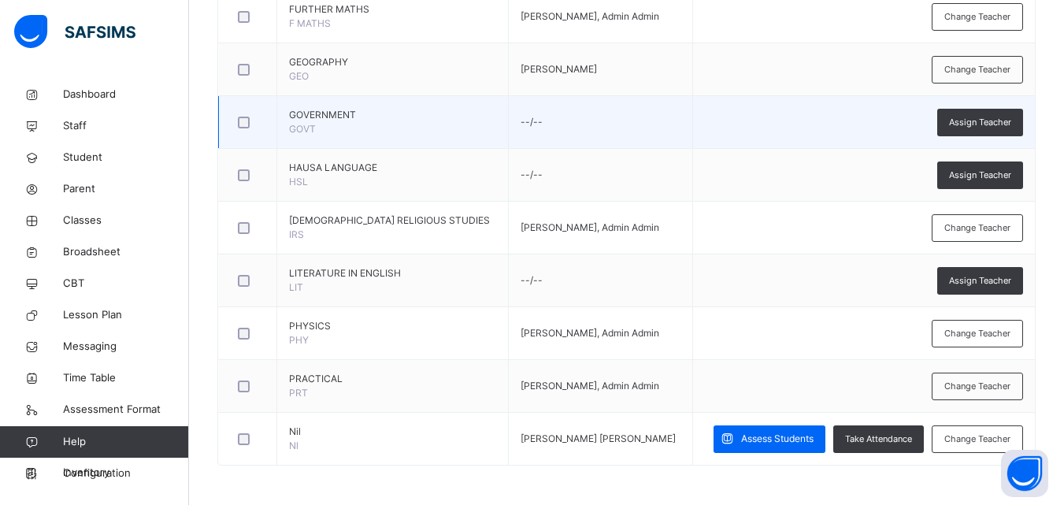
click at [1034, 100] on td "Assign Teacher" at bounding box center [863, 122] width 342 height 53
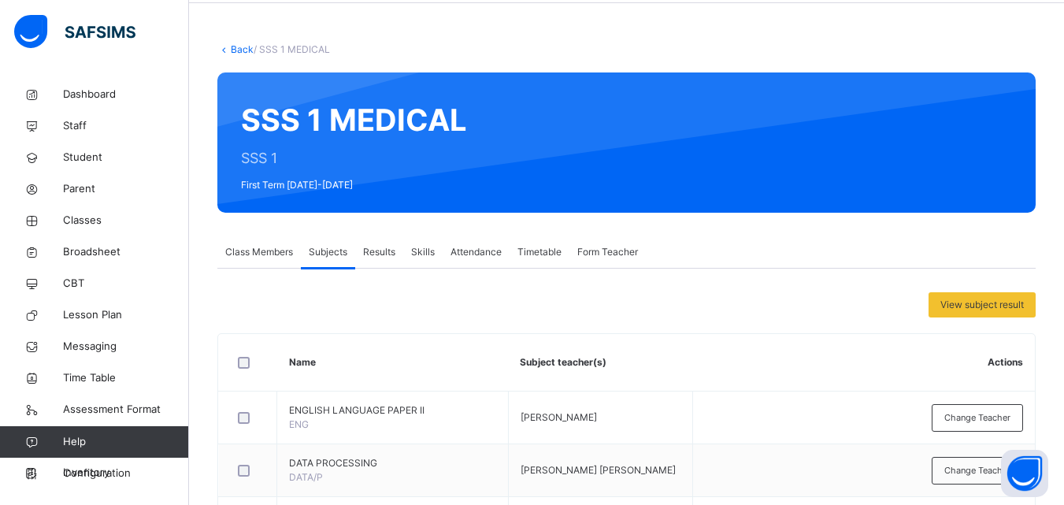
scroll to position [64, 0]
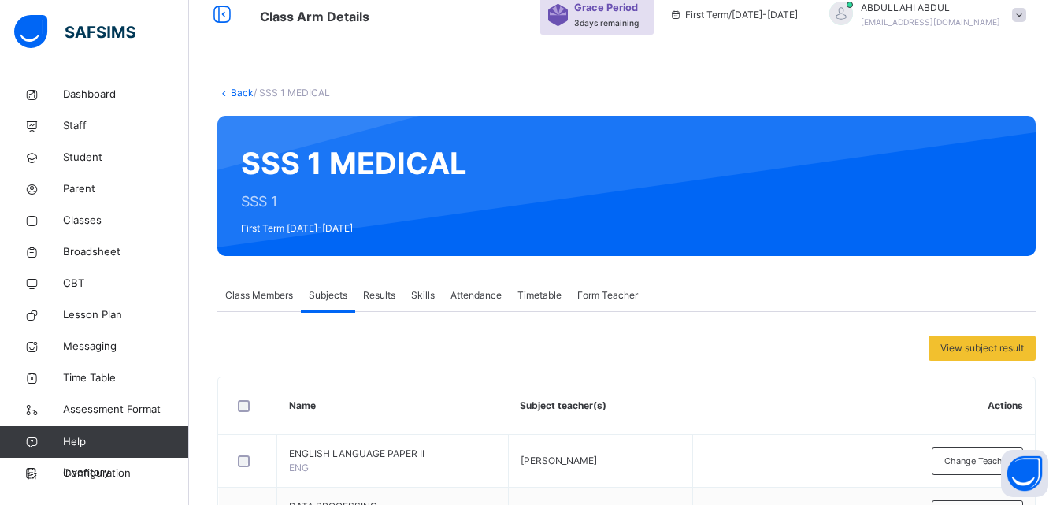
click at [235, 99] on div "Back / SSS 1 MEDICAL" at bounding box center [626, 93] width 818 height 14
click at [243, 91] on link "Back" at bounding box center [242, 93] width 23 height 12
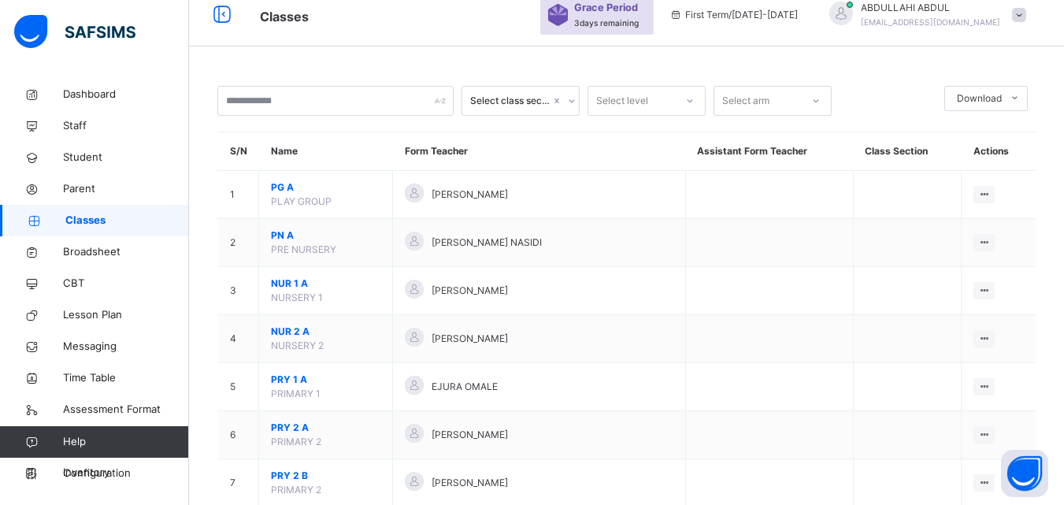
scroll to position [815, 0]
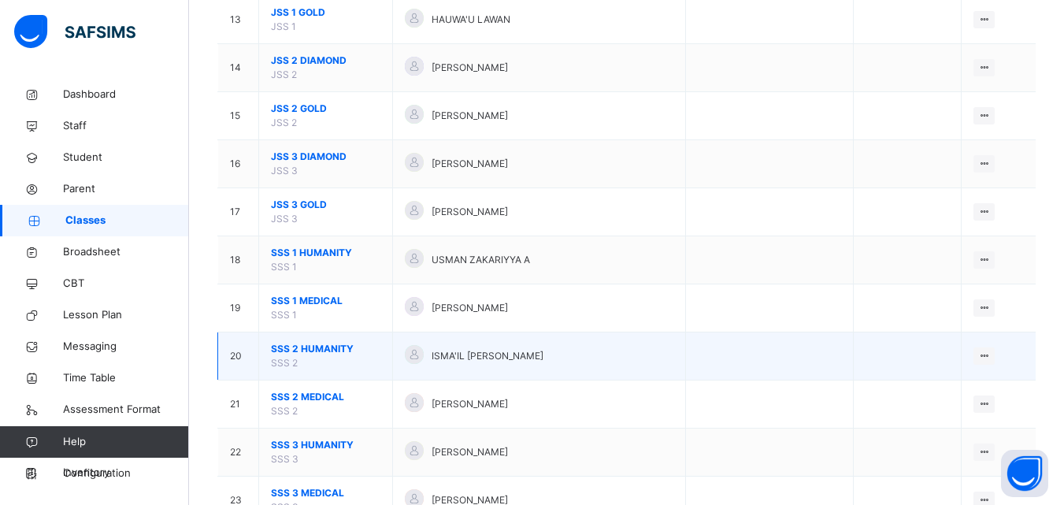
click at [296, 348] on span "SSS 2 HUMANITY" at bounding box center [325, 349] width 109 height 14
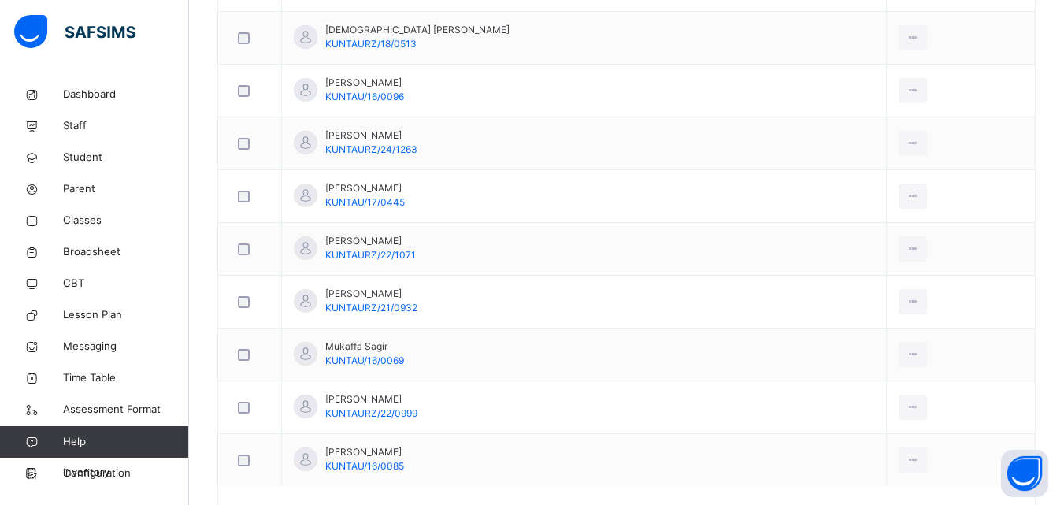
scroll to position [131, 0]
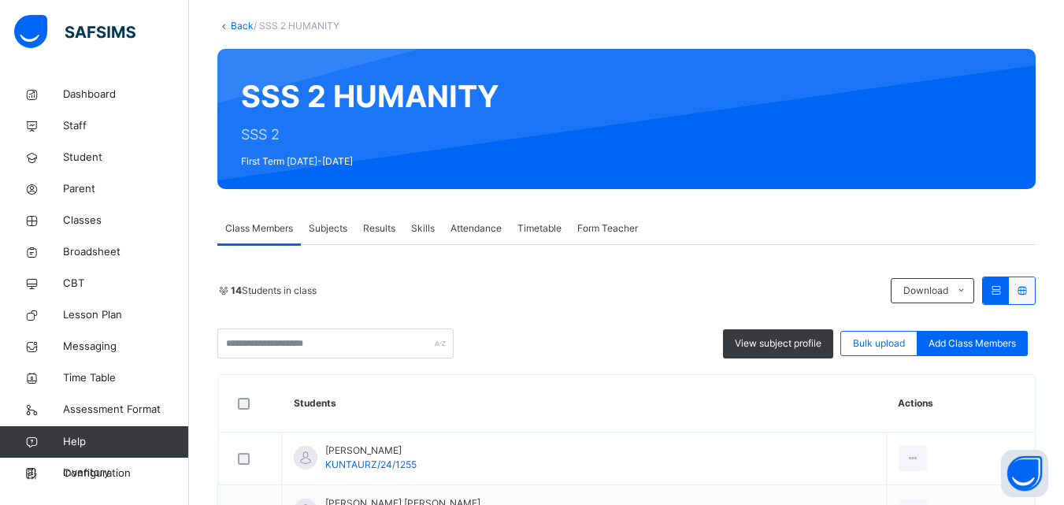
click at [331, 231] on span "Subjects" at bounding box center [328, 228] width 39 height 14
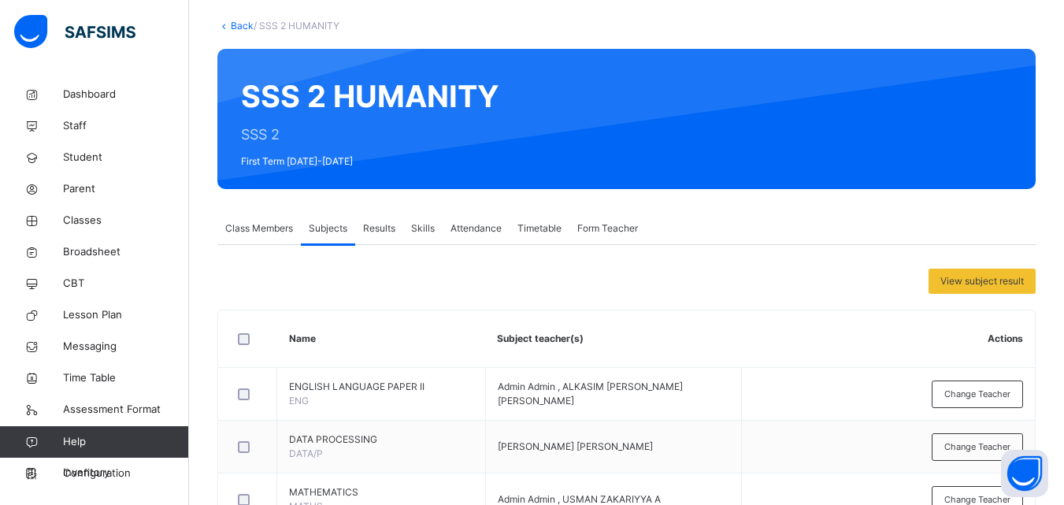
scroll to position [930, 0]
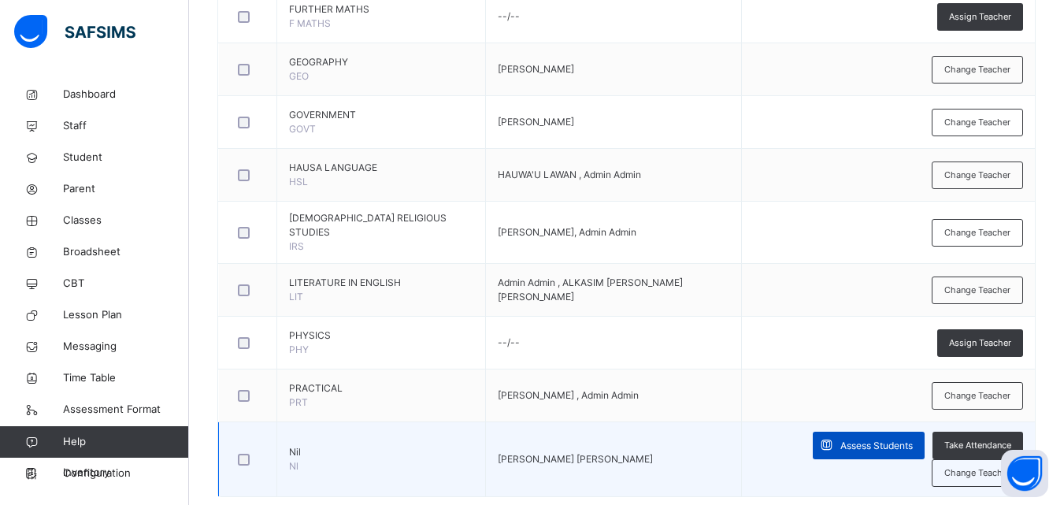
click at [840, 439] on span "Assess Students" at bounding box center [876, 446] width 72 height 14
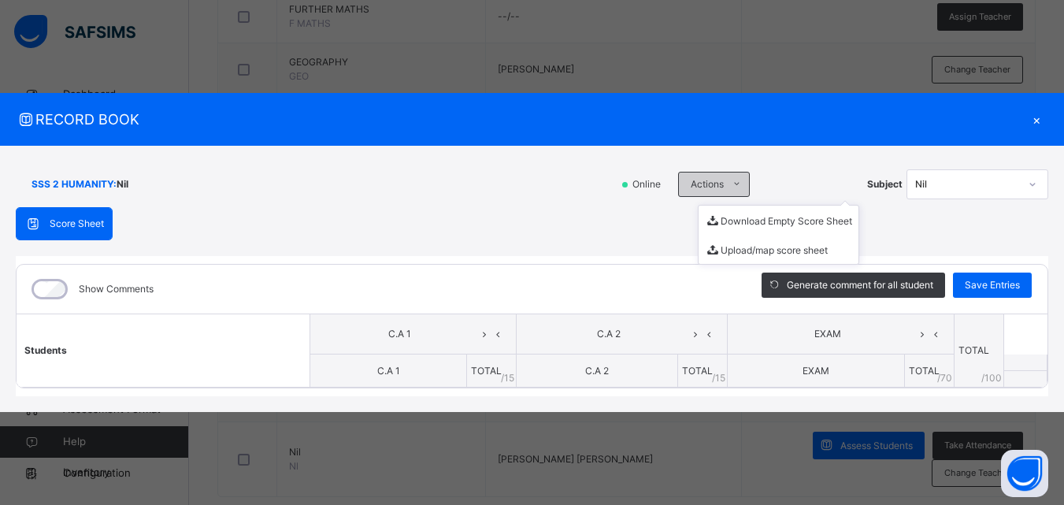
click at [719, 185] on span "Actions" at bounding box center [706, 184] width 33 height 14
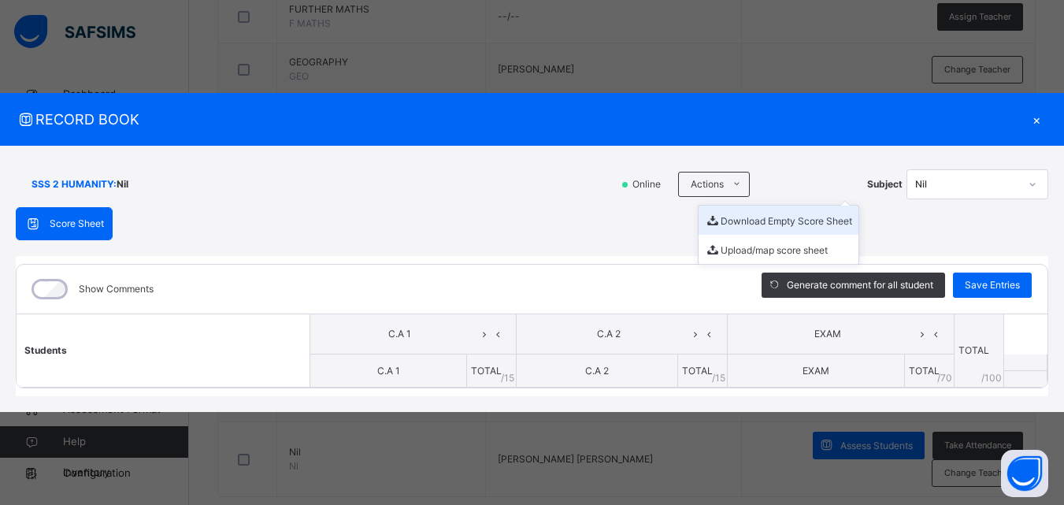
click at [739, 218] on li "Download Empty Score Sheet" at bounding box center [778, 219] width 160 height 29
click at [1038, 124] on div "×" at bounding box center [1036, 119] width 24 height 21
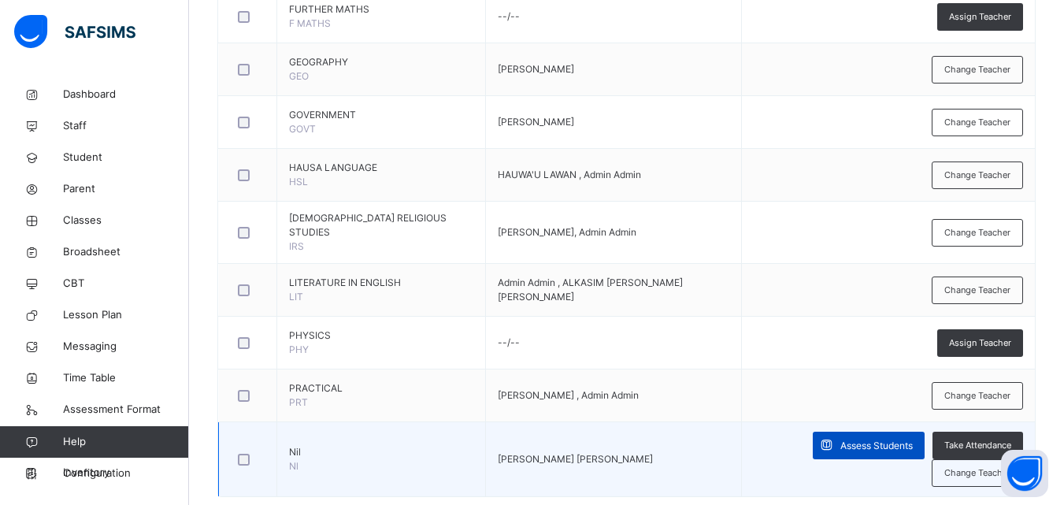
click at [840, 439] on span "Assess Students" at bounding box center [876, 446] width 72 height 14
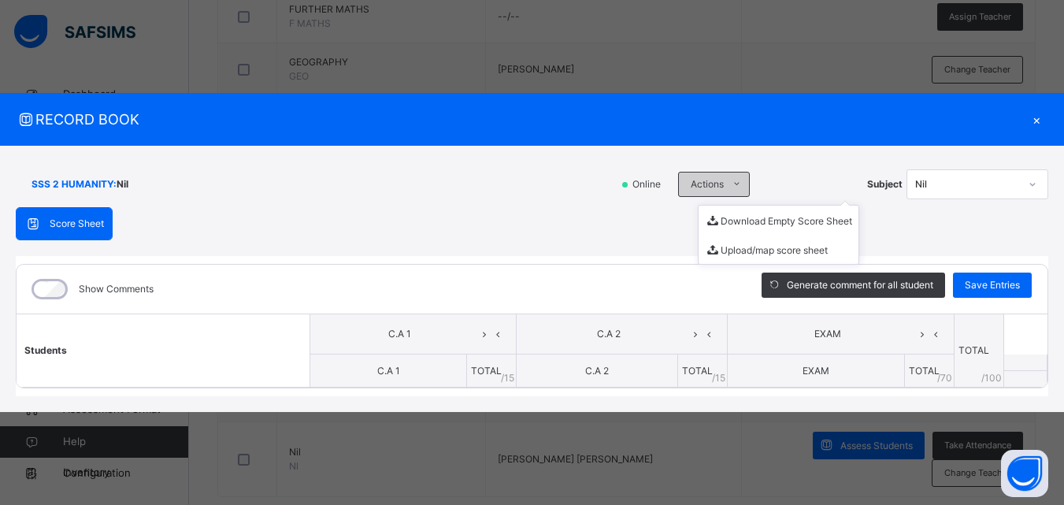
click at [693, 183] on span "Actions" at bounding box center [706, 184] width 33 height 14
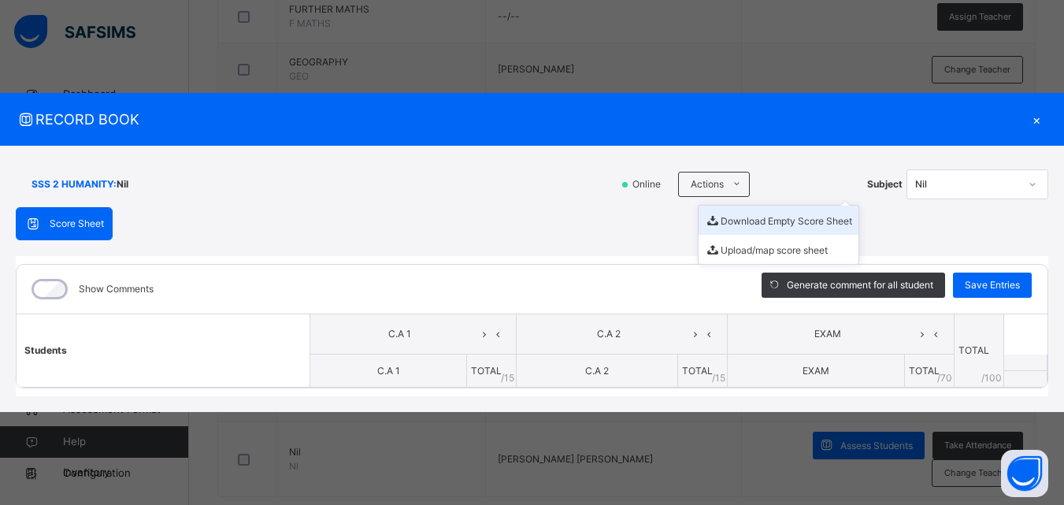
click at [747, 216] on li "Download Empty Score Sheet" at bounding box center [778, 219] width 160 height 29
click at [1036, 118] on div "×" at bounding box center [1036, 119] width 24 height 21
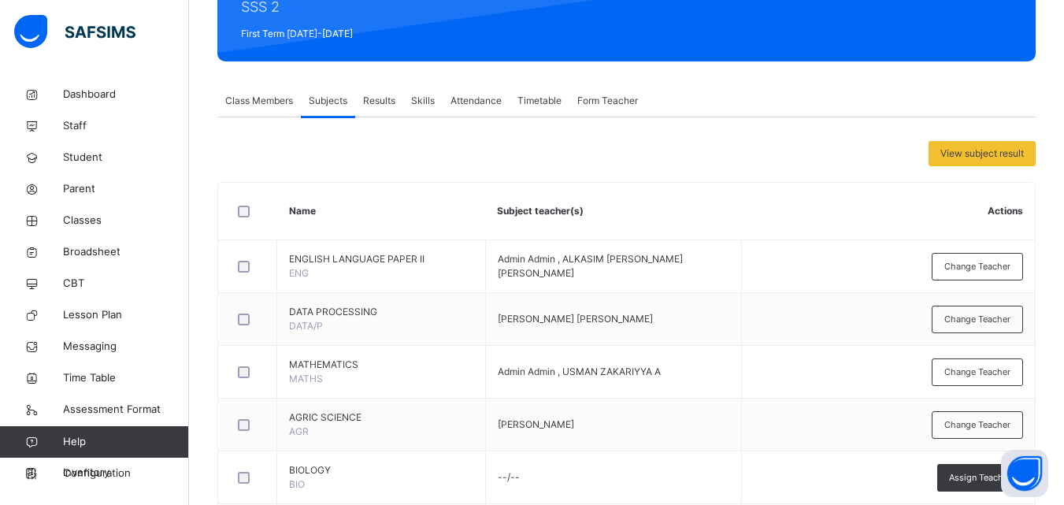
scroll to position [194, 0]
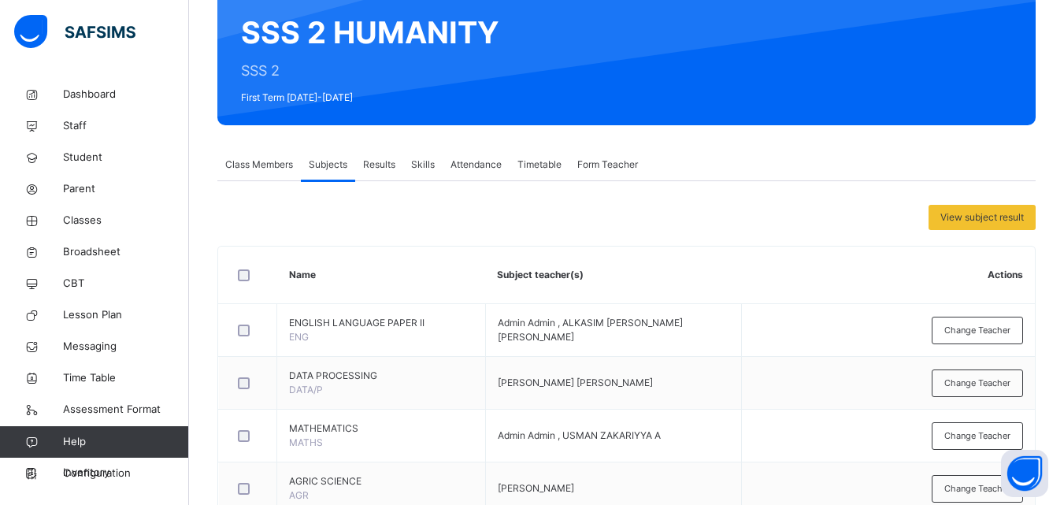
click at [330, 73] on div "SSS 2 HUMANITY SSS 2 First Term [DATE]-[DATE]" at bounding box center [626, 55] width 818 height 140
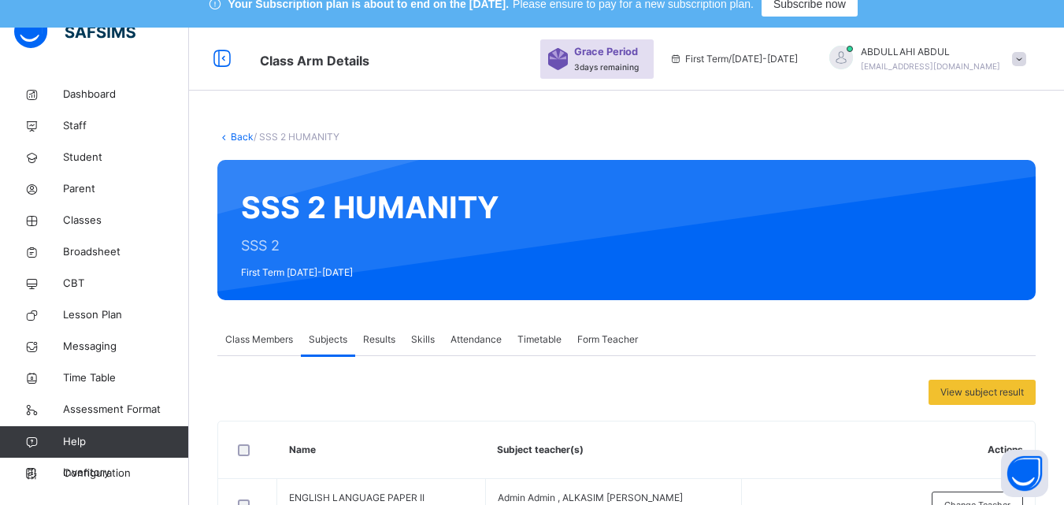
scroll to position [0, 0]
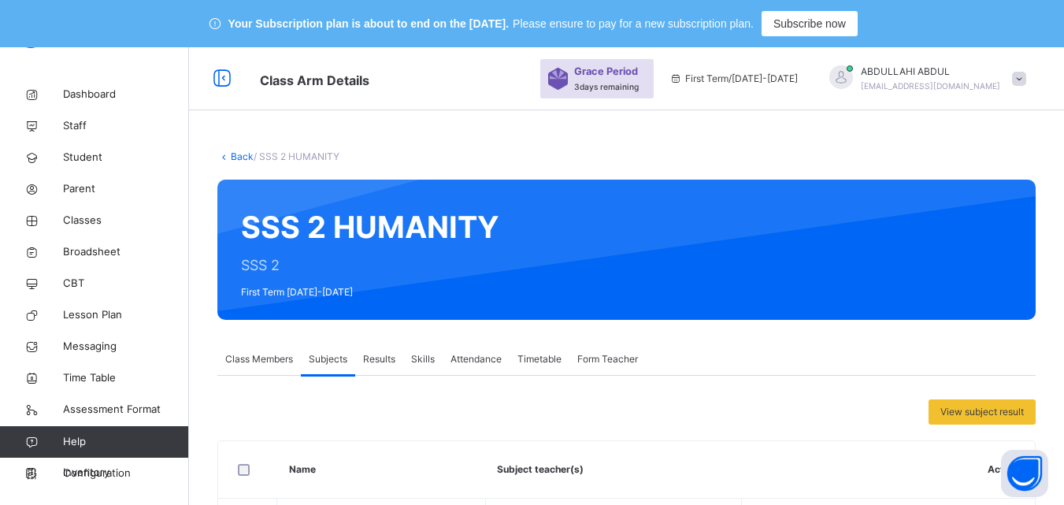
click at [238, 153] on link "Back" at bounding box center [242, 156] width 23 height 12
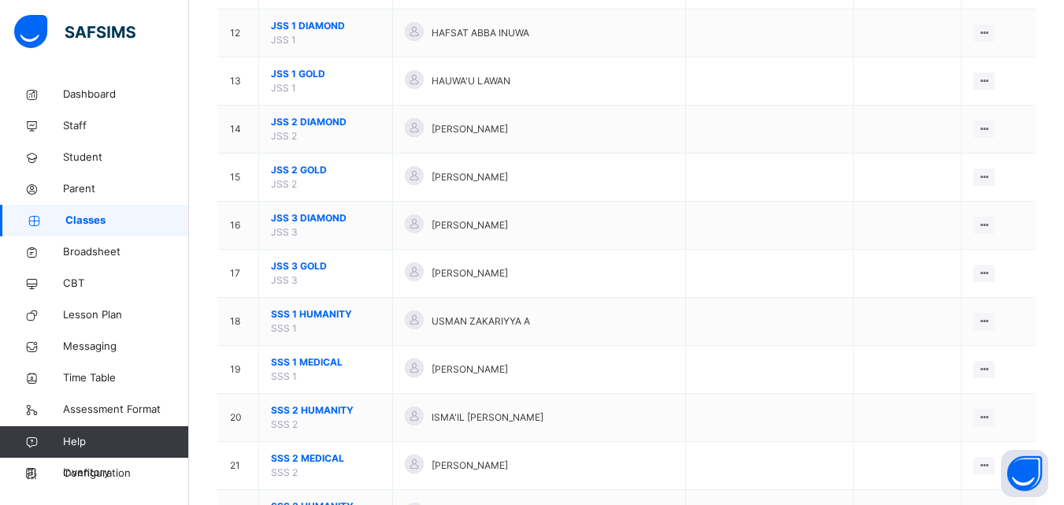
scroll to position [874, 0]
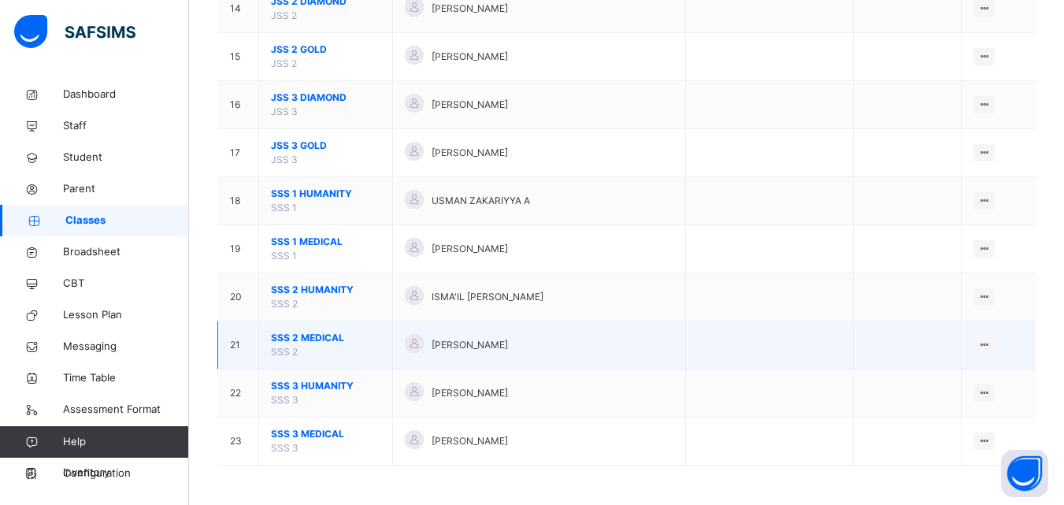
click at [291, 334] on span "SSS 2 MEDICAL" at bounding box center [325, 338] width 109 height 14
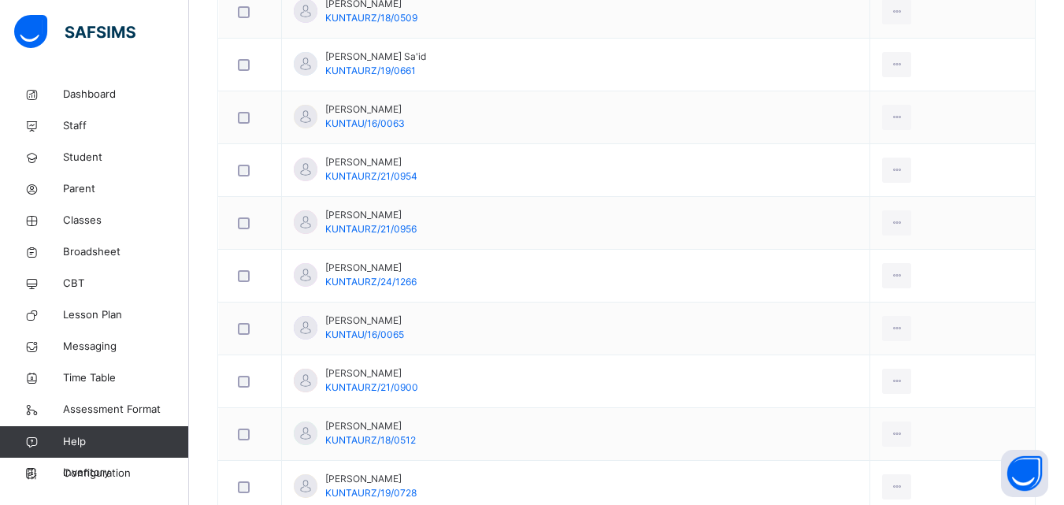
scroll to position [17, 0]
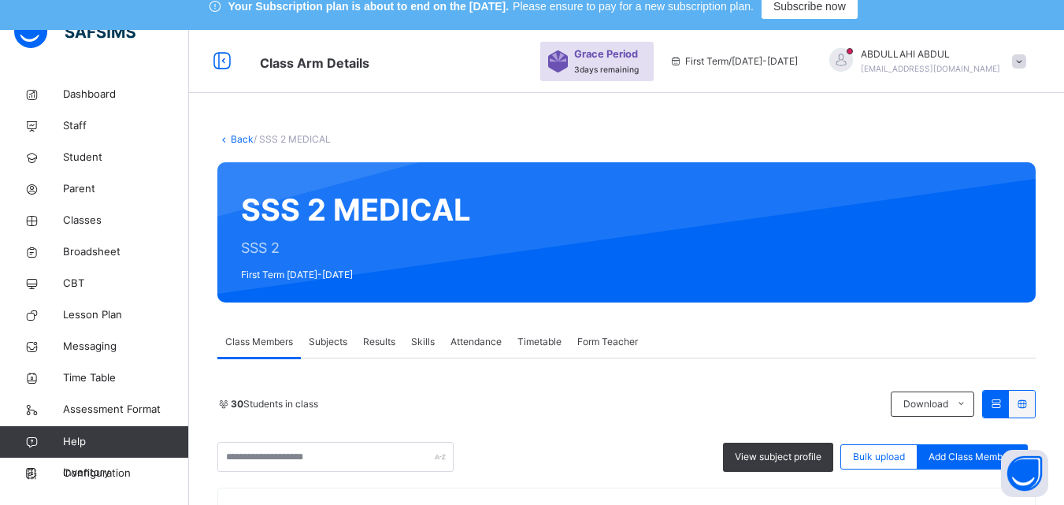
click at [327, 343] on span "Subjects" at bounding box center [328, 342] width 39 height 14
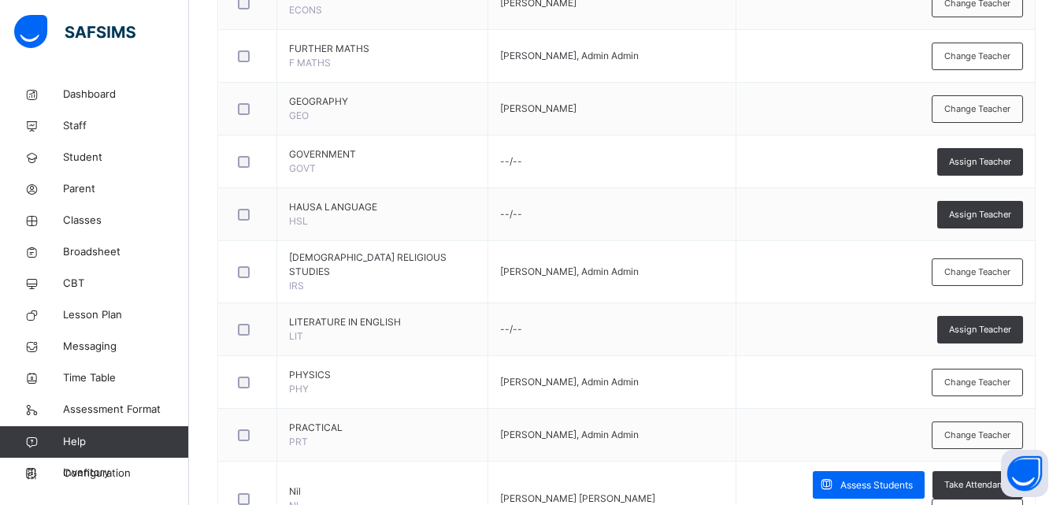
scroll to position [930, 0]
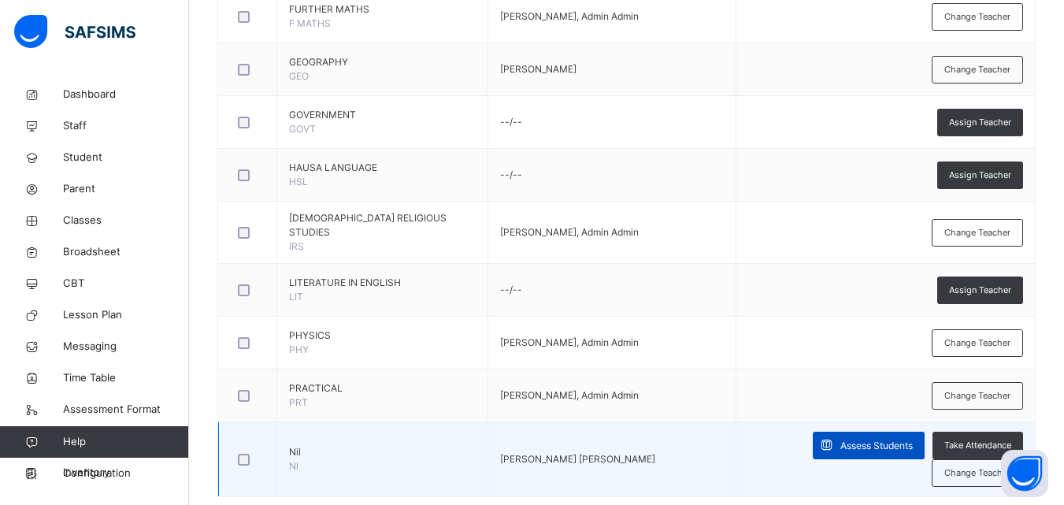
click at [812, 431] on div "Assess Students" at bounding box center [868, 445] width 112 height 28
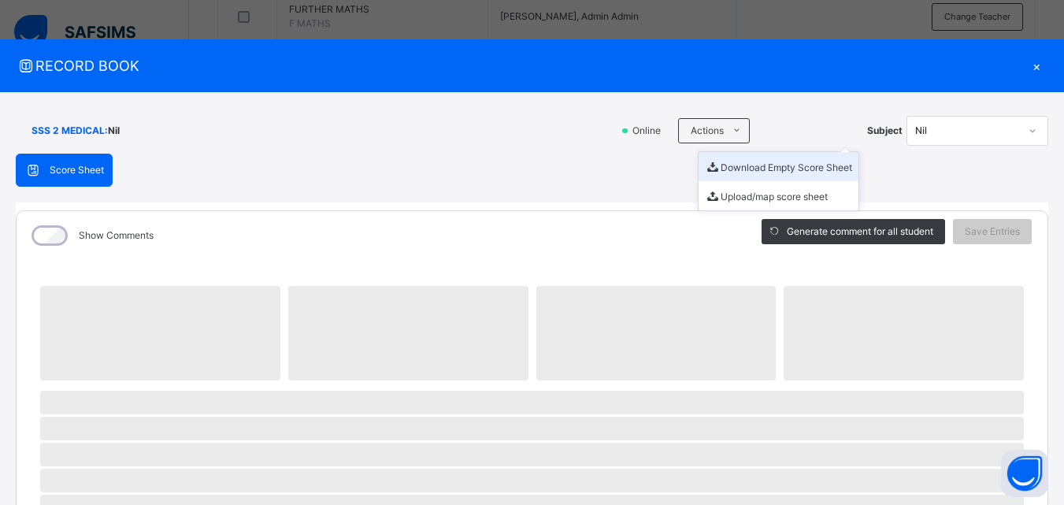
click at [752, 165] on li "Download Empty Score Sheet" at bounding box center [778, 166] width 160 height 29
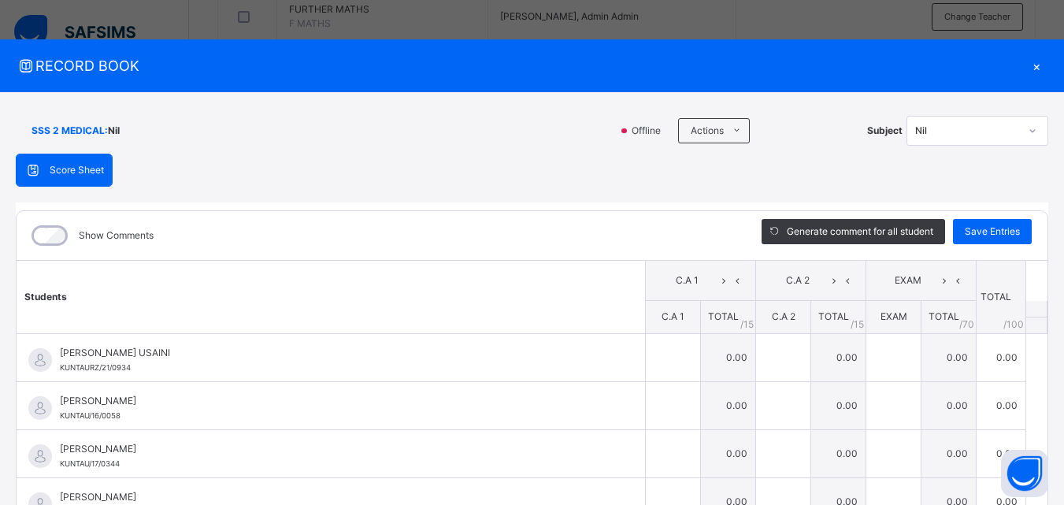
click at [1024, 64] on div "×" at bounding box center [1036, 65] width 24 height 21
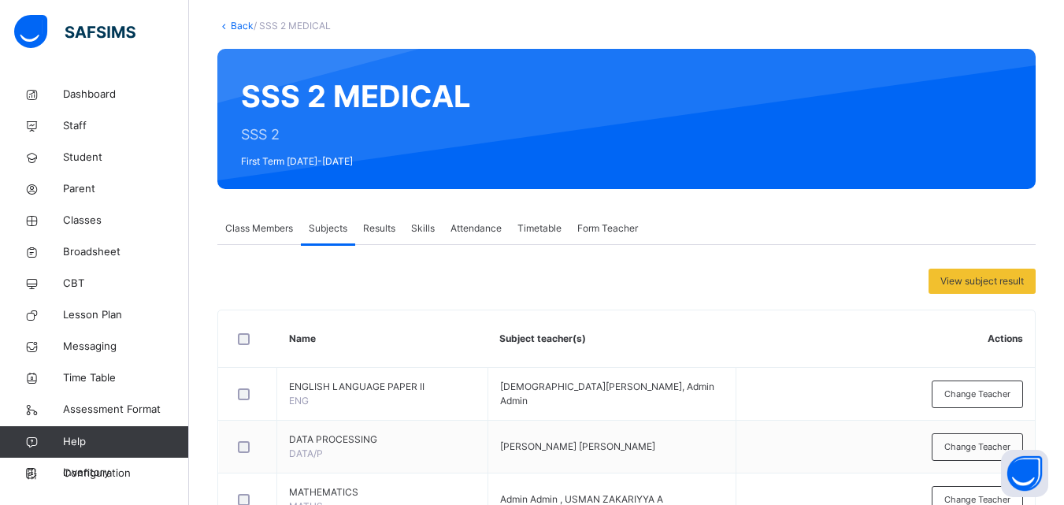
scroll to position [31, 0]
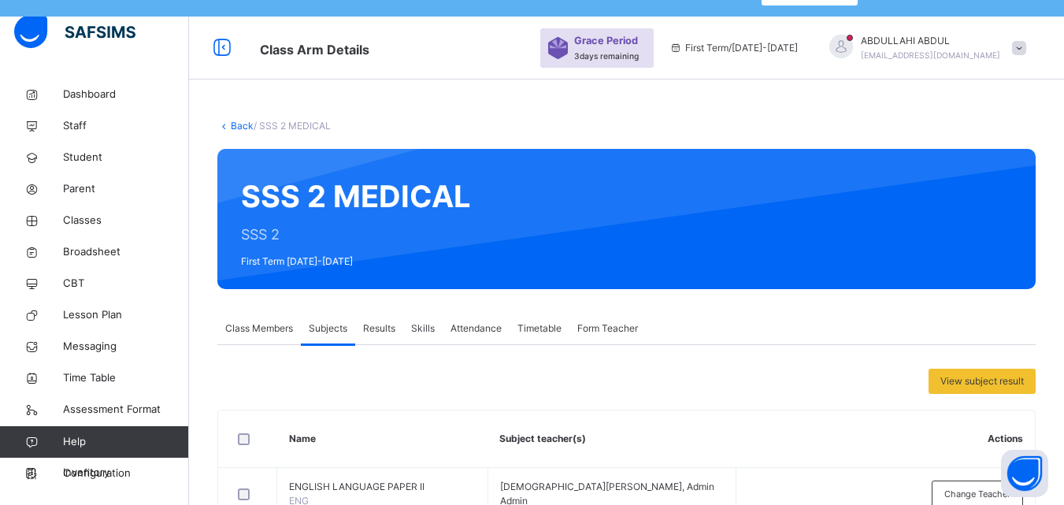
click at [236, 125] on link "Back" at bounding box center [242, 126] width 23 height 12
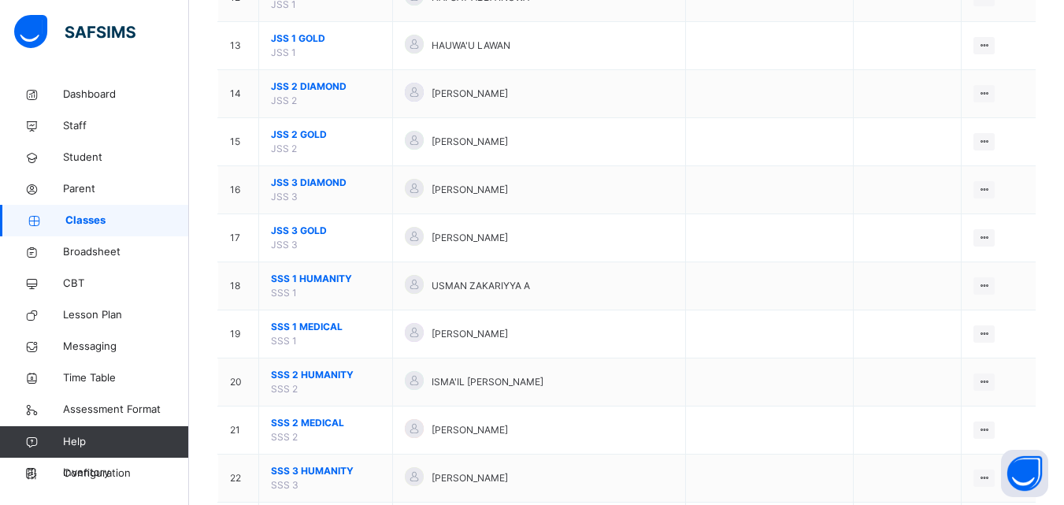
scroll to position [874, 0]
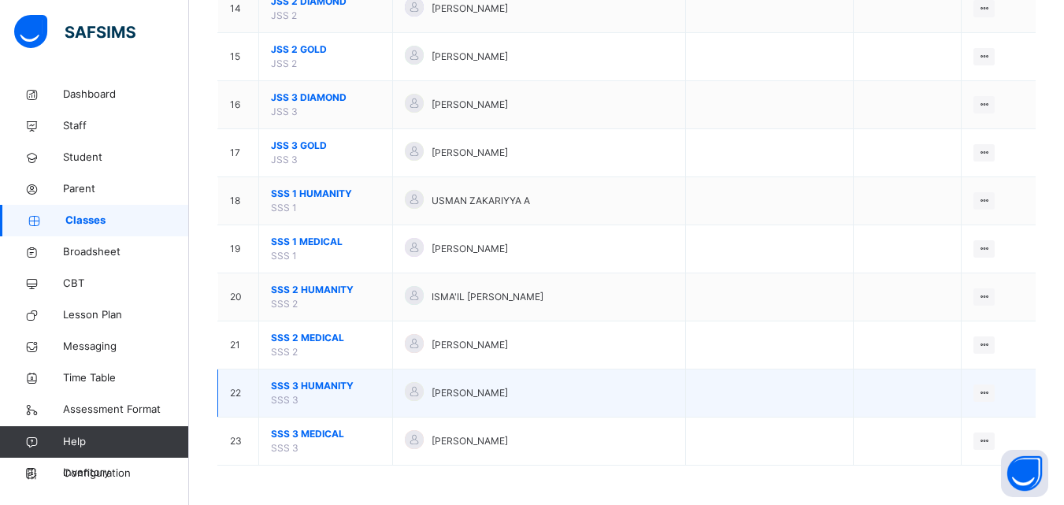
click at [327, 383] on span "SSS 3 HUMANITY" at bounding box center [325, 386] width 109 height 14
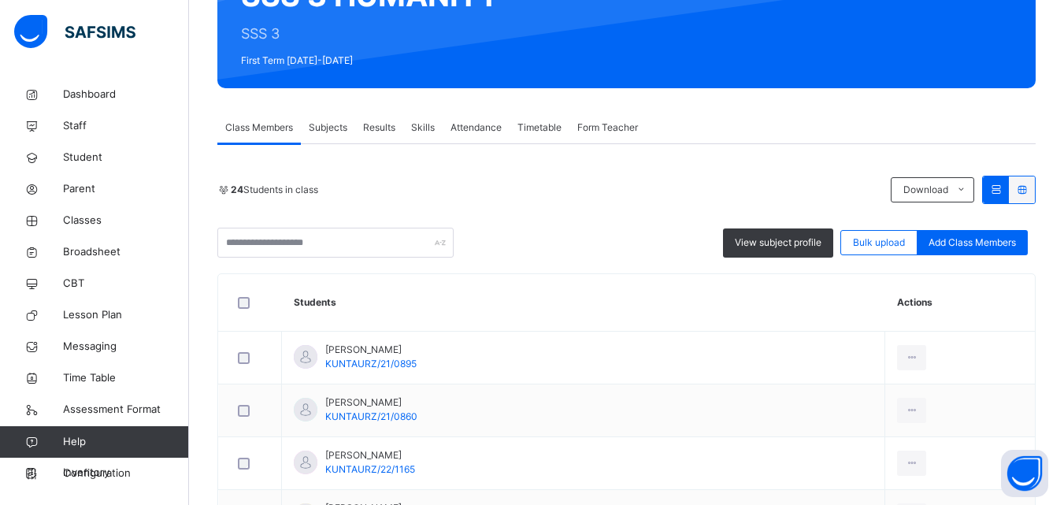
scroll to position [150, 0]
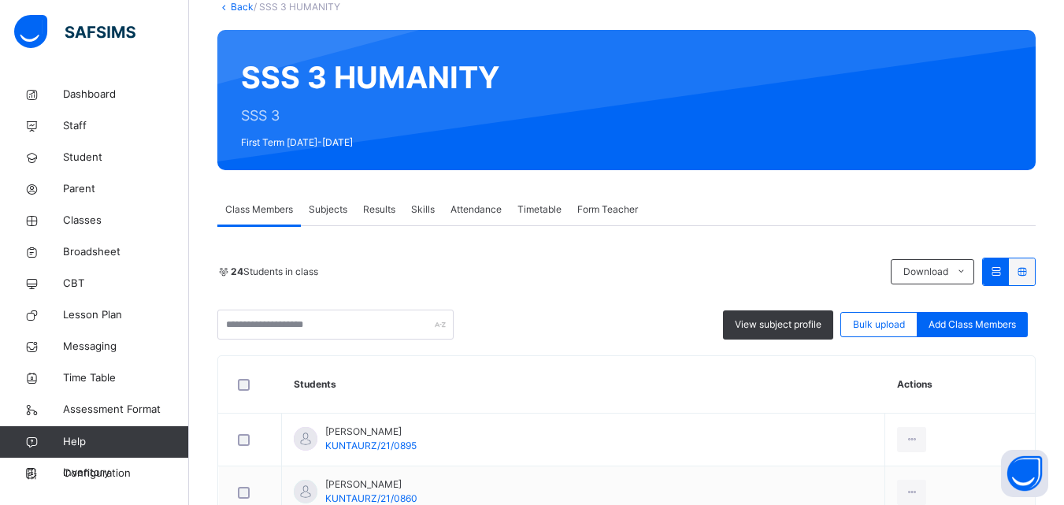
click at [332, 205] on span "Subjects" at bounding box center [328, 209] width 39 height 14
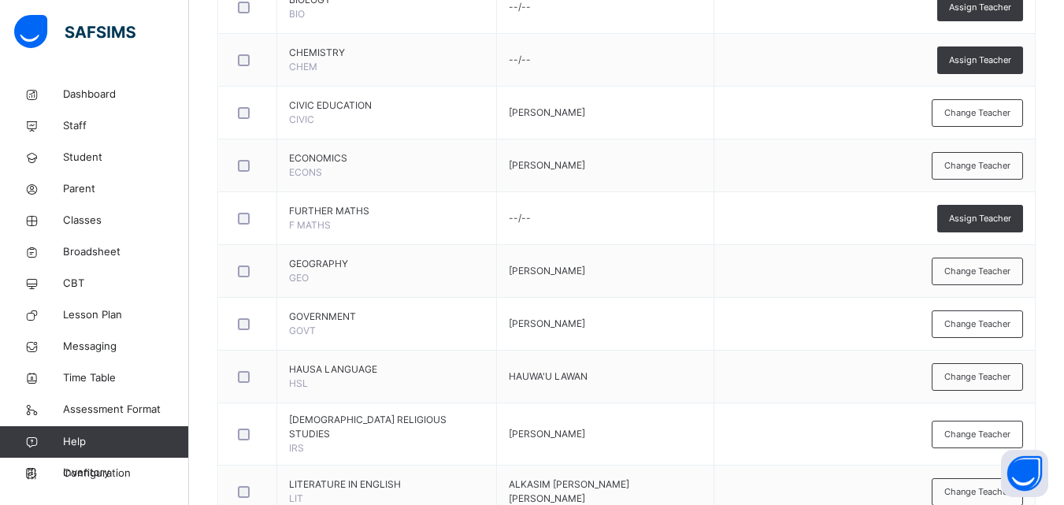
scroll to position [930, 0]
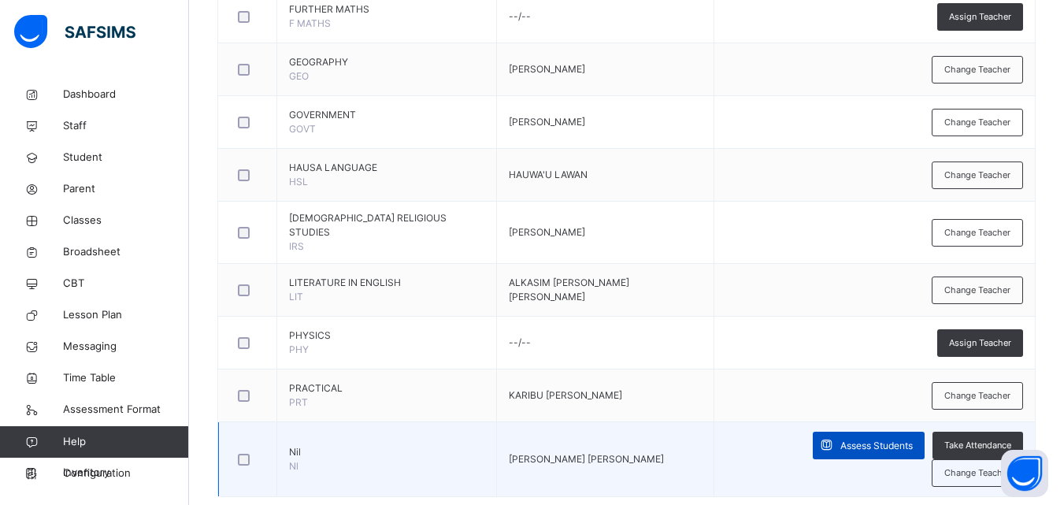
click at [840, 439] on span "Assess Students" at bounding box center [876, 446] width 72 height 14
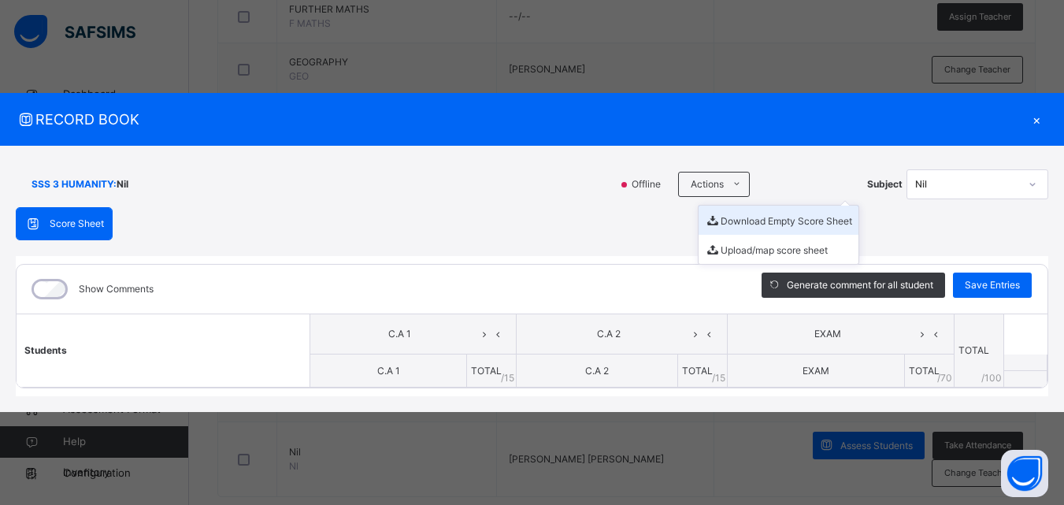
click at [735, 217] on li "Download Empty Score Sheet" at bounding box center [778, 219] width 160 height 29
click at [1037, 128] on div "×" at bounding box center [1036, 119] width 24 height 21
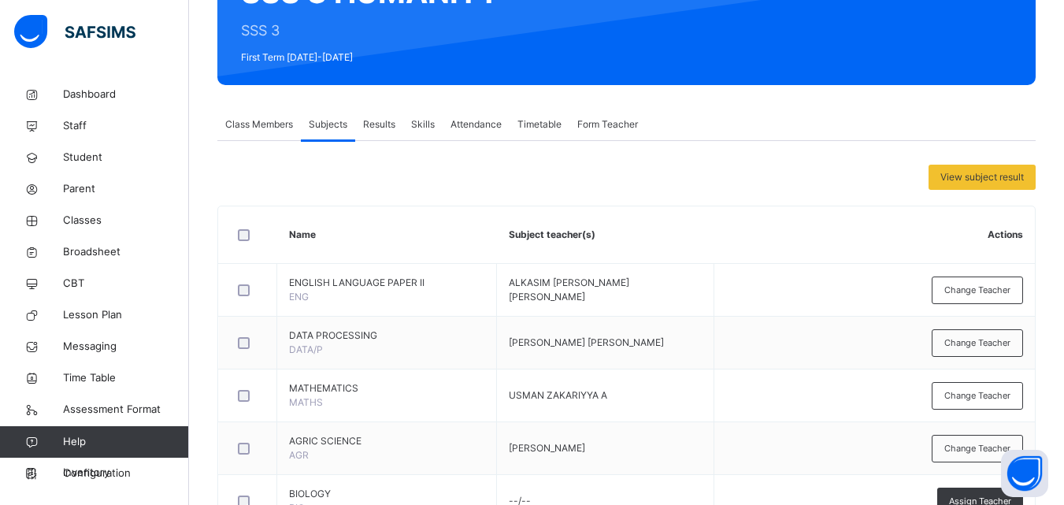
scroll to position [0, 0]
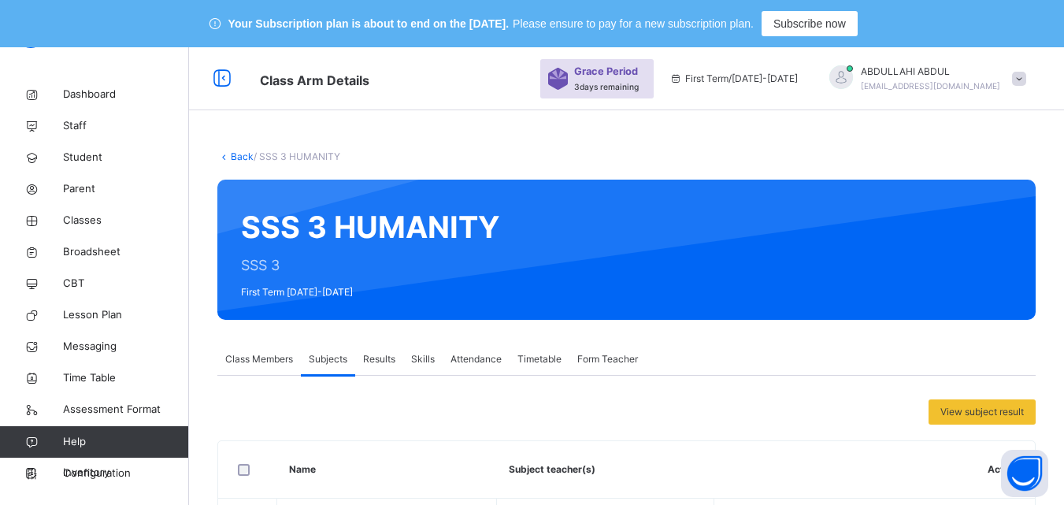
click at [242, 157] on link "Back" at bounding box center [242, 156] width 23 height 12
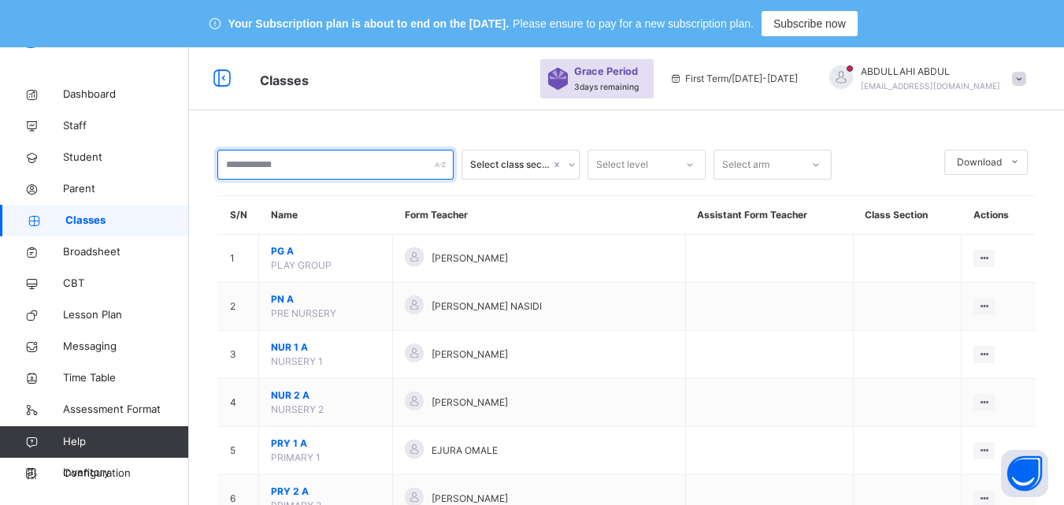
click at [242, 157] on input "text" at bounding box center [335, 165] width 236 height 30
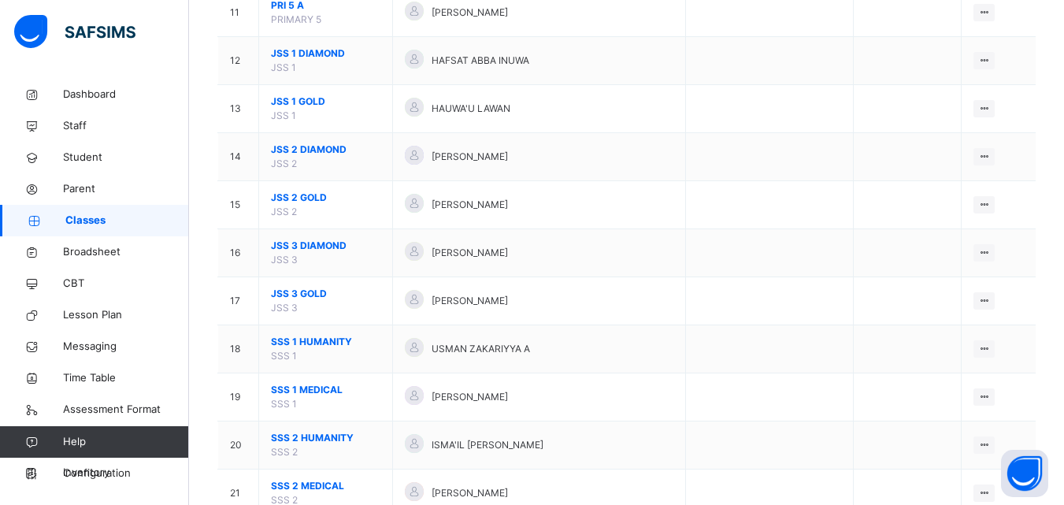
scroll to position [874, 0]
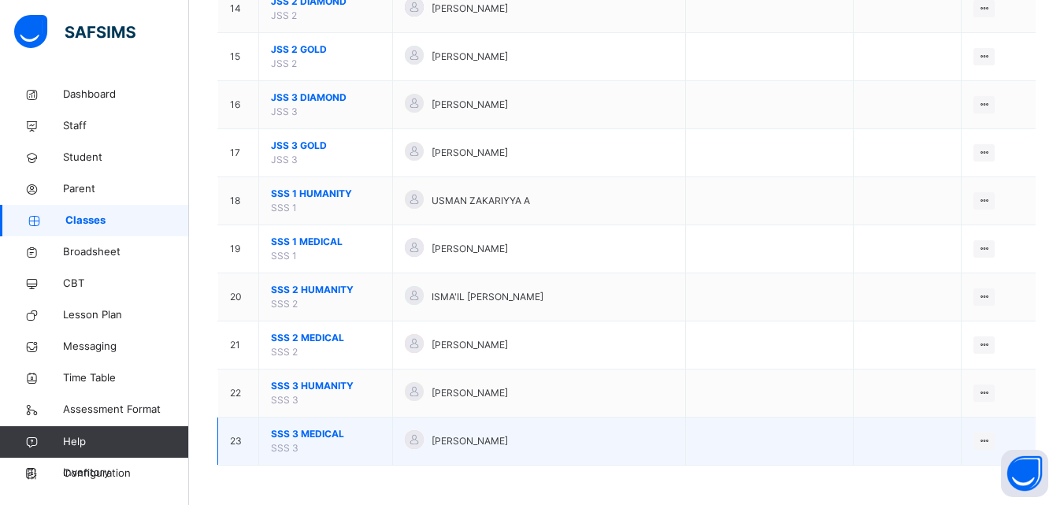
click at [339, 435] on span "SSS 3 MEDICAL" at bounding box center [325, 434] width 109 height 14
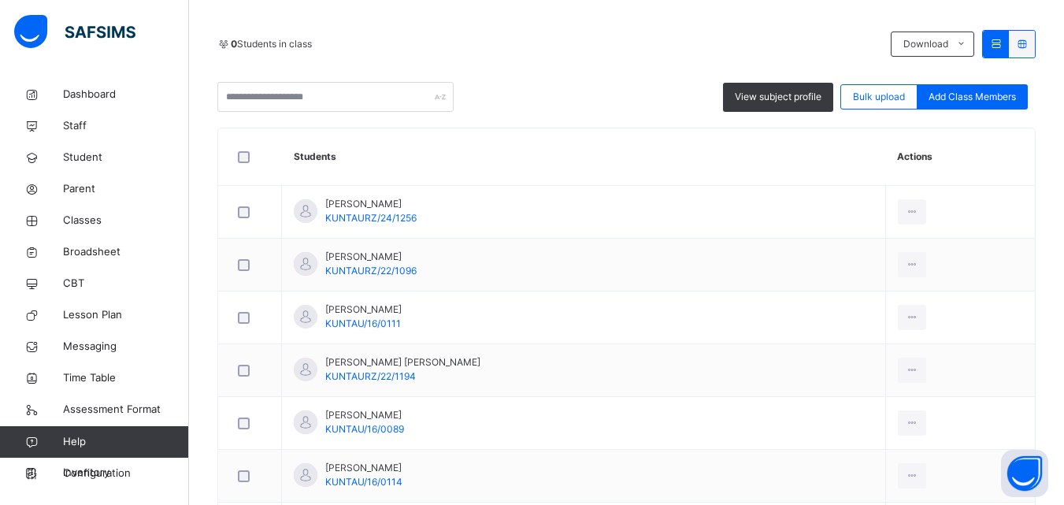
scroll to position [111, 0]
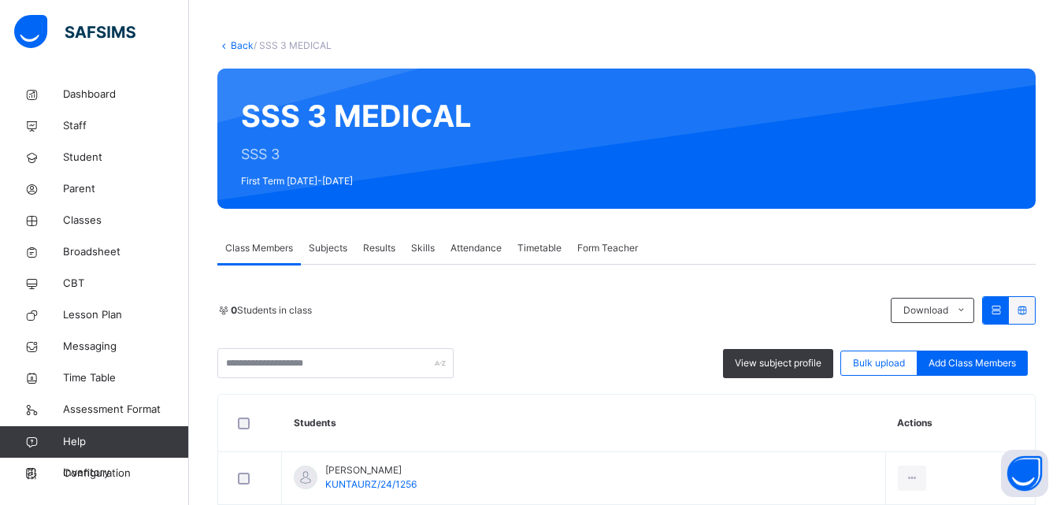
click at [686, 331] on div "0 Students in class Download Pdf Report Excel Report View subject profile Bulk …" at bounding box center [626, 337] width 818 height 82
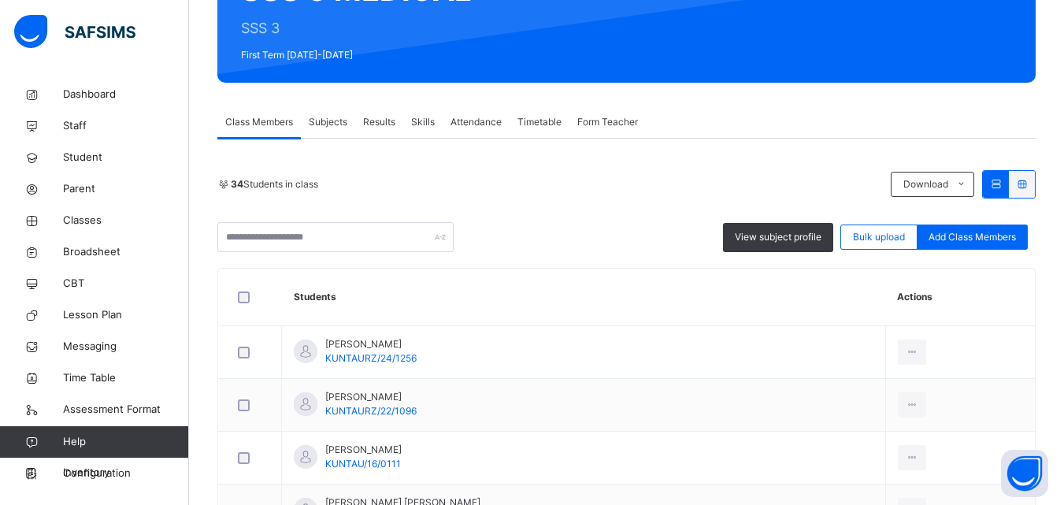
click at [331, 120] on span "Subjects" at bounding box center [328, 122] width 39 height 14
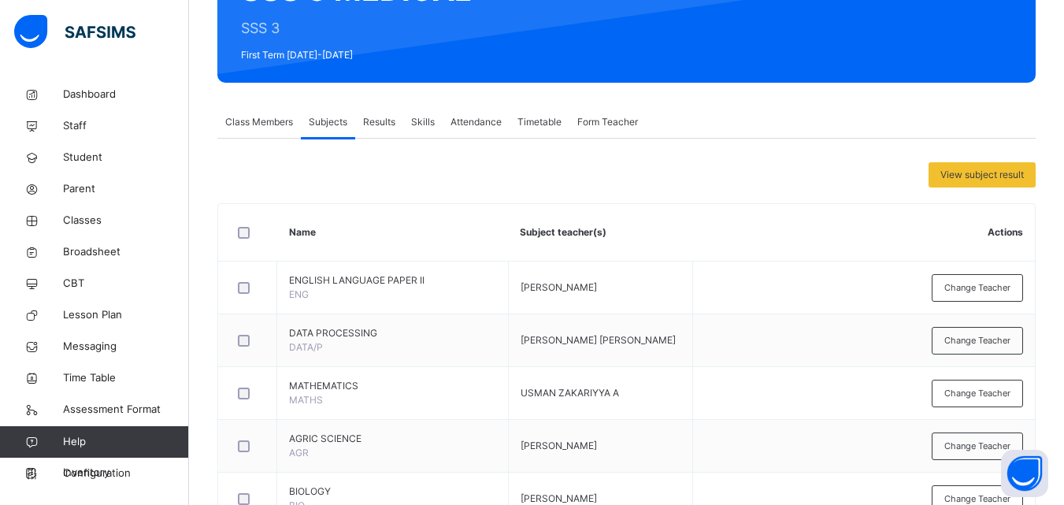
scroll to position [930, 0]
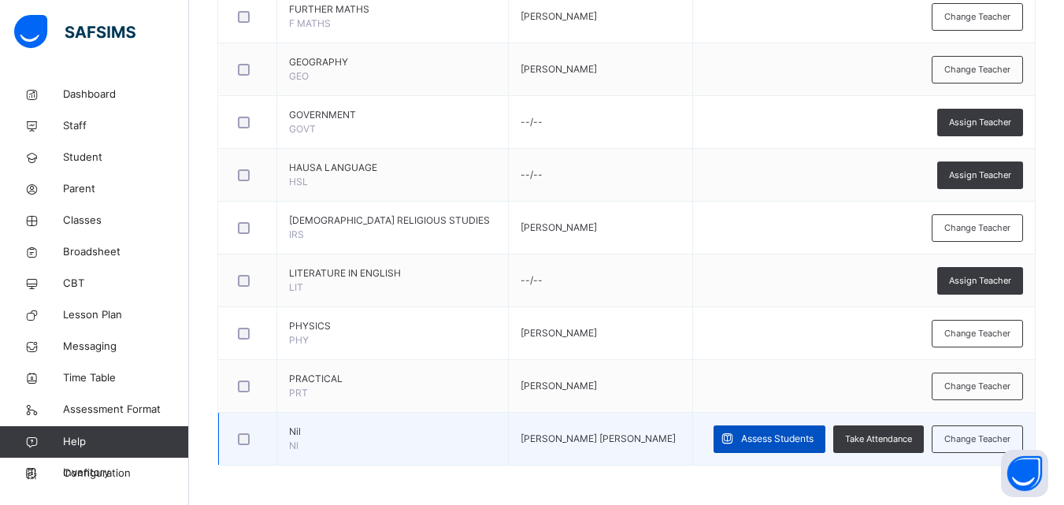
click at [784, 431] on div "Assess Students" at bounding box center [769, 439] width 112 height 28
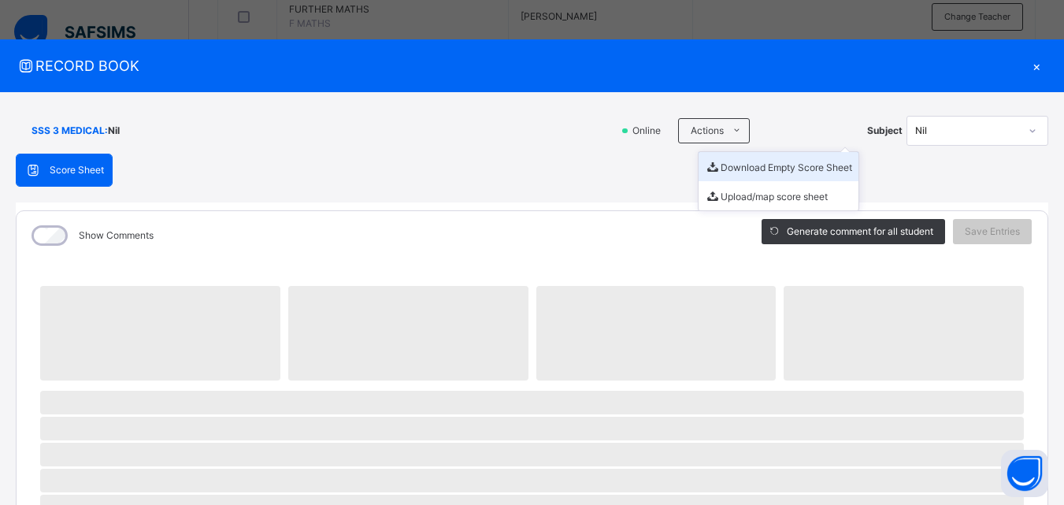
click at [723, 161] on li "Download Empty Score Sheet" at bounding box center [778, 166] width 160 height 29
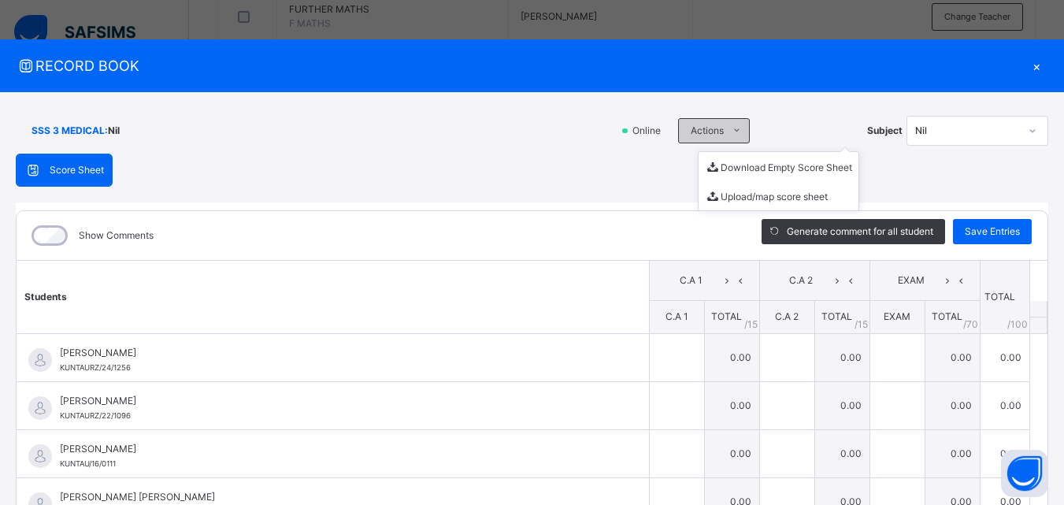
click at [696, 120] on div "Actions" at bounding box center [714, 130] width 72 height 25
click at [721, 164] on li "Download Empty Score Sheet" at bounding box center [778, 166] width 160 height 29
